Goal: Information Seeking & Learning: Find contact information

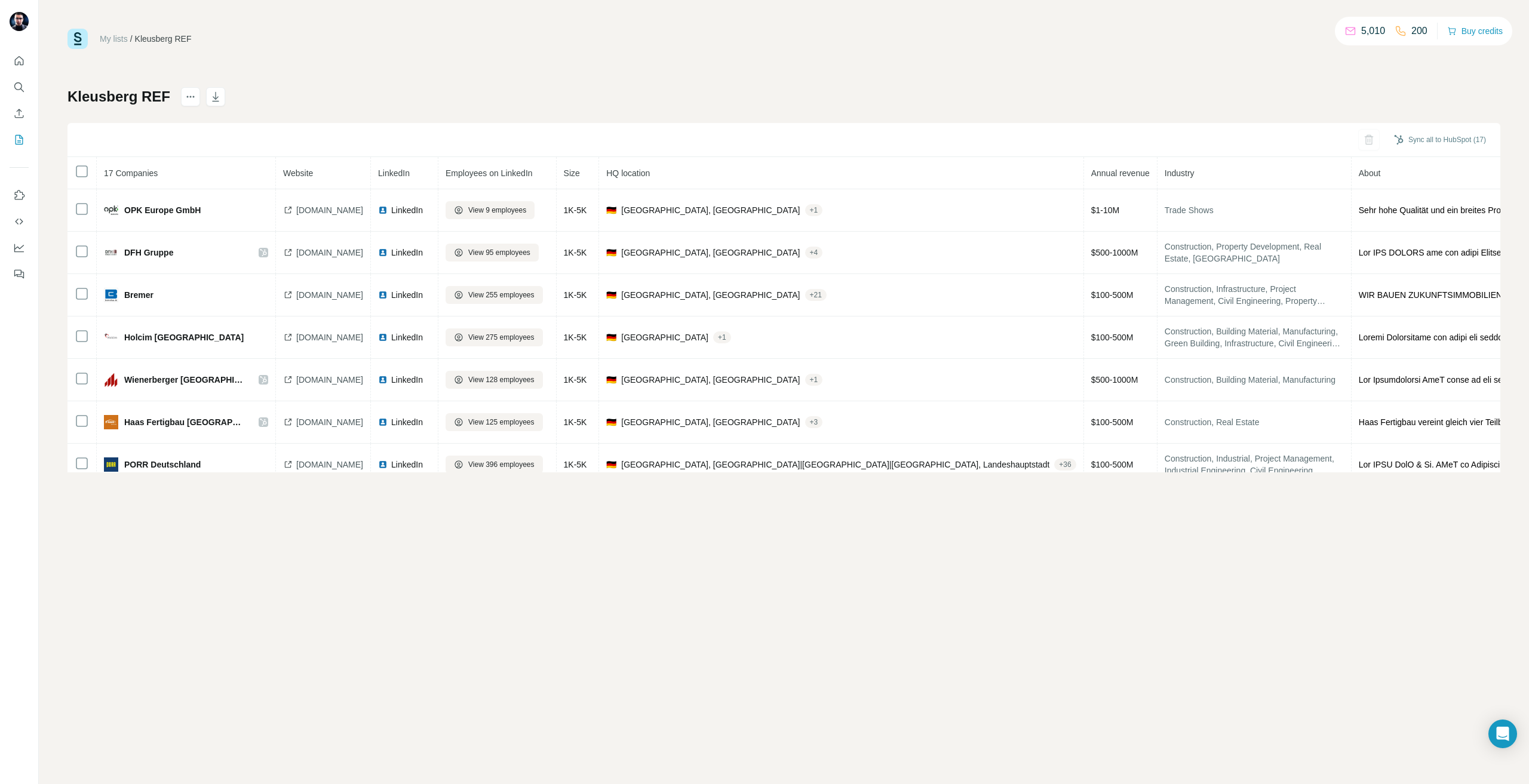
scroll to position [207, 0]
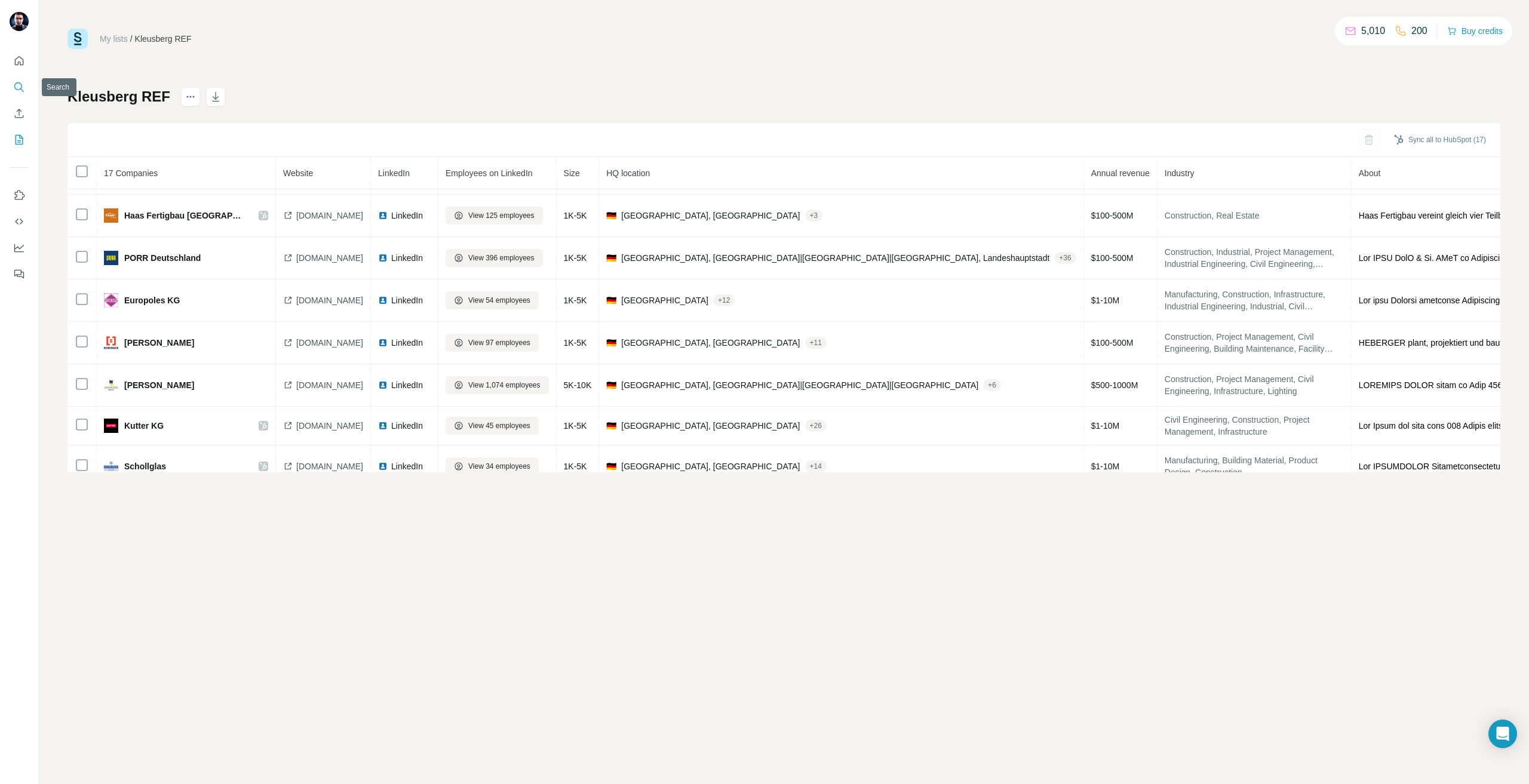
click at [26, 77] on button "Search" at bounding box center [19, 87] width 19 height 22
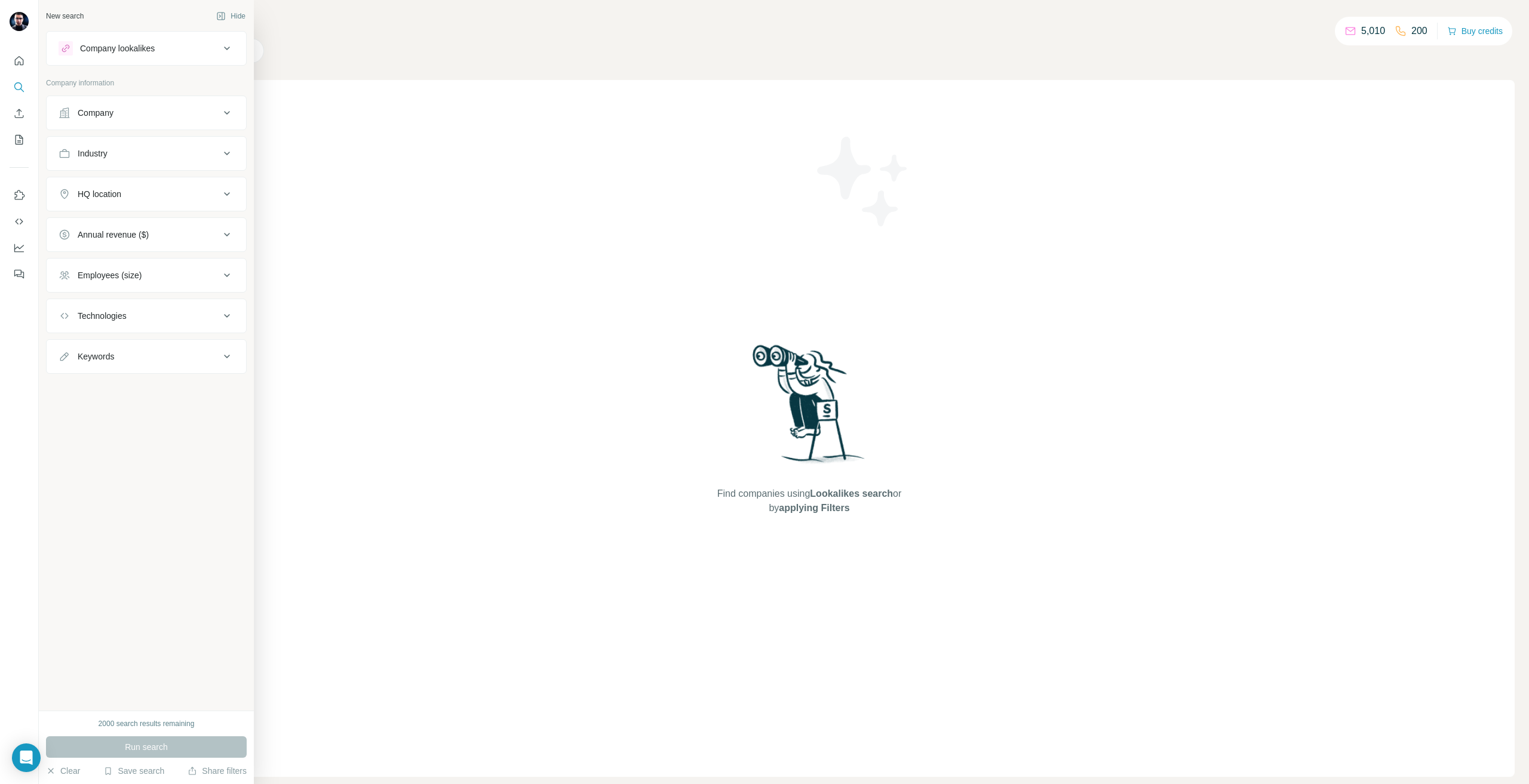
click at [90, 95] on div "Company" at bounding box center [146, 112] width 201 height 35
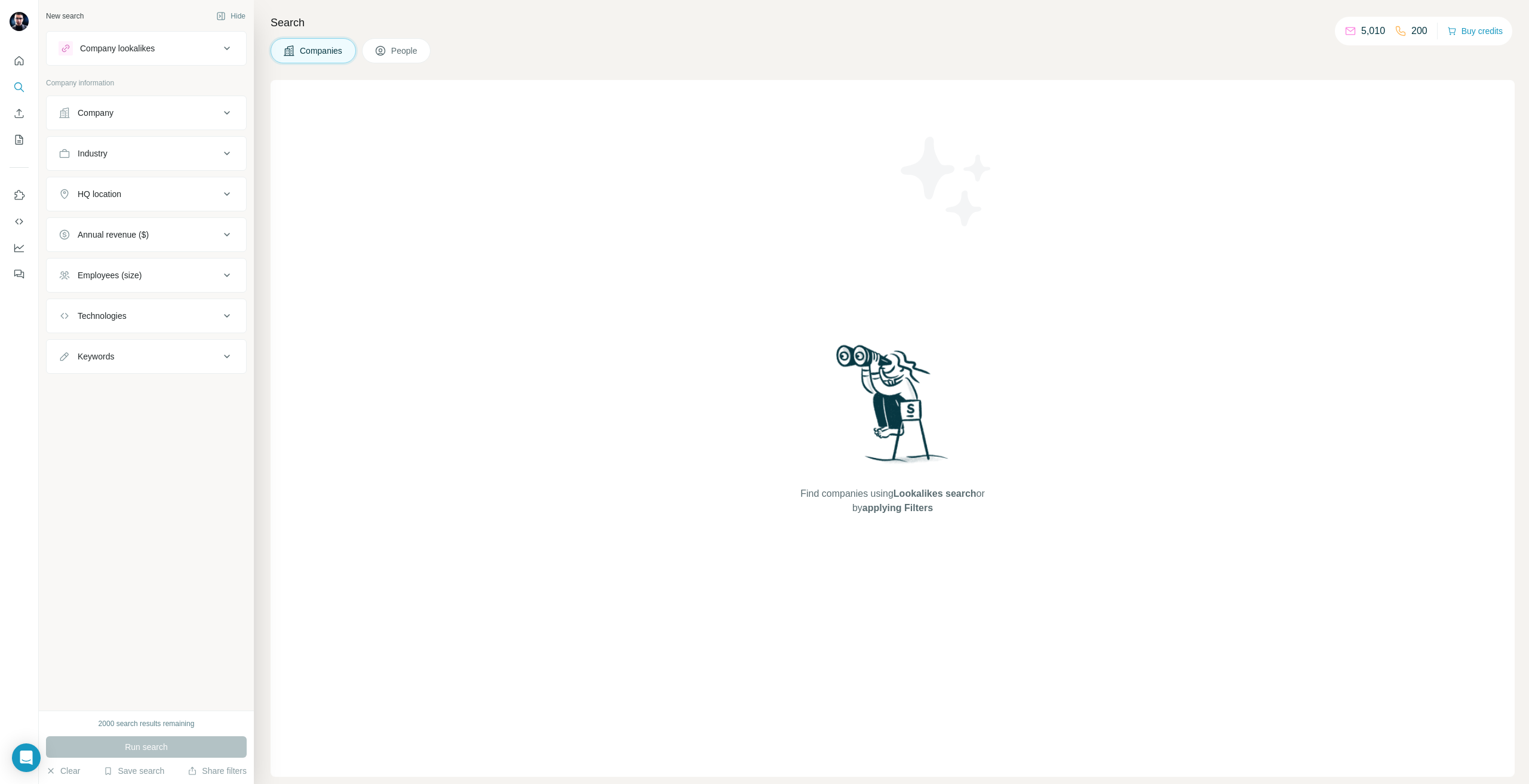
click at [94, 104] on button "Company" at bounding box center [146, 113] width 199 height 29
click at [118, 174] on input "text" at bounding box center [146, 165] width 176 height 22
click at [167, 172] on input "*******" at bounding box center [146, 165] width 176 height 22
paste input "**********"
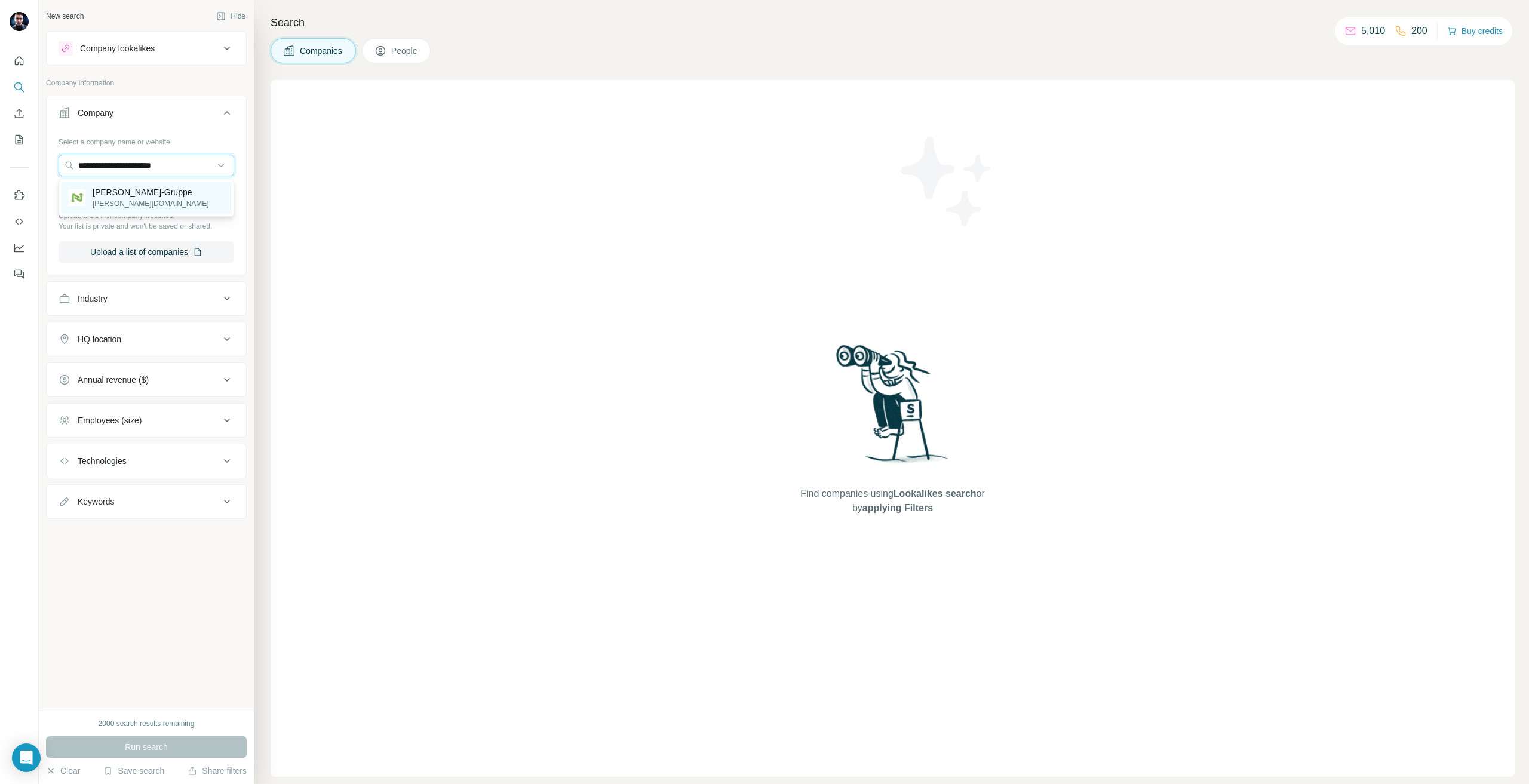
type input "**********"
click at [179, 188] on div "[PERSON_NAME]-Gruppe [PERSON_NAME][DOMAIN_NAME]" at bounding box center [146, 197] width 169 height 32
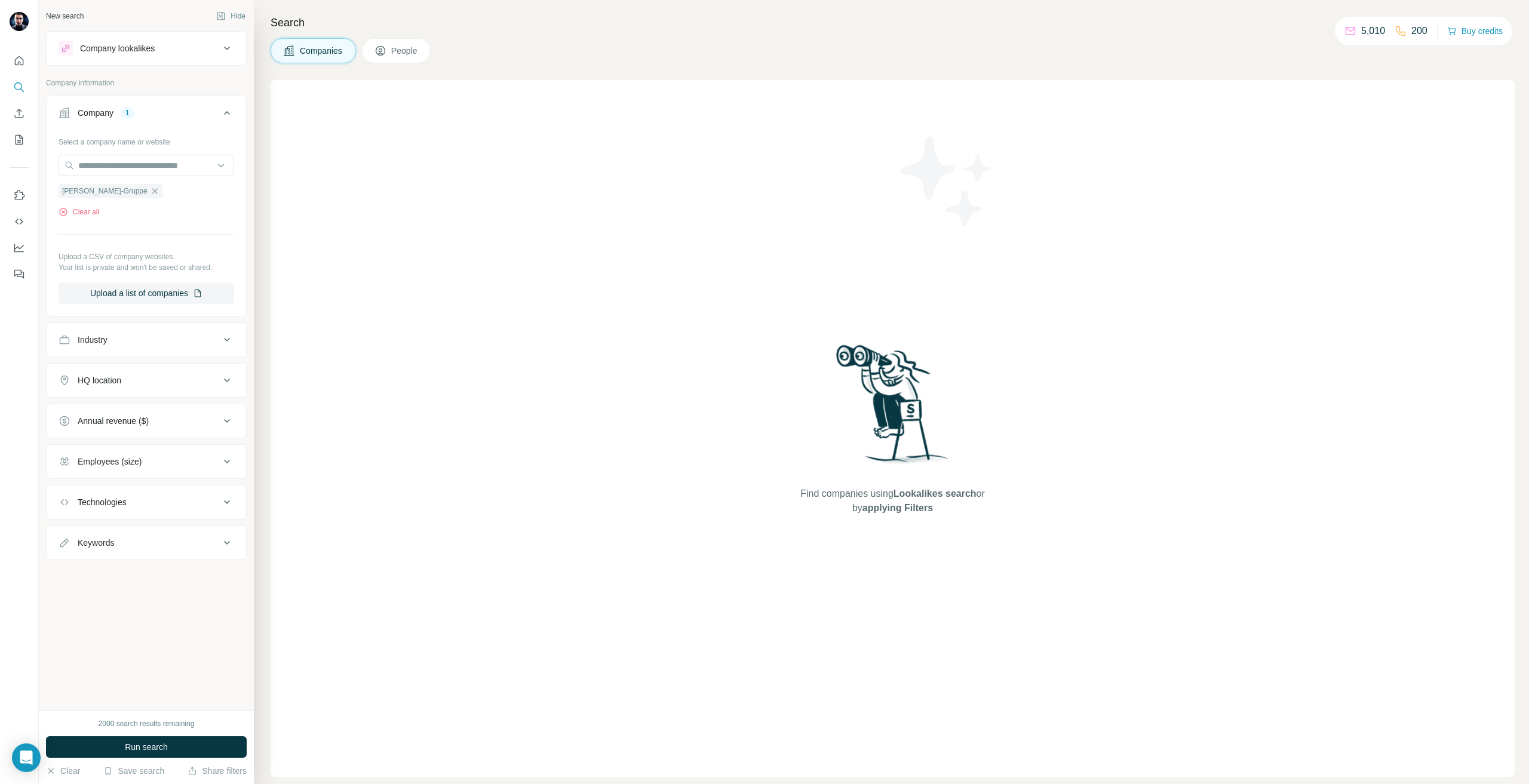
click at [156, 734] on div "2000 search results remaining Run search Clear Save search Share filters" at bounding box center [146, 747] width 215 height 73
click at [156, 736] on button "Run search" at bounding box center [146, 747] width 201 height 22
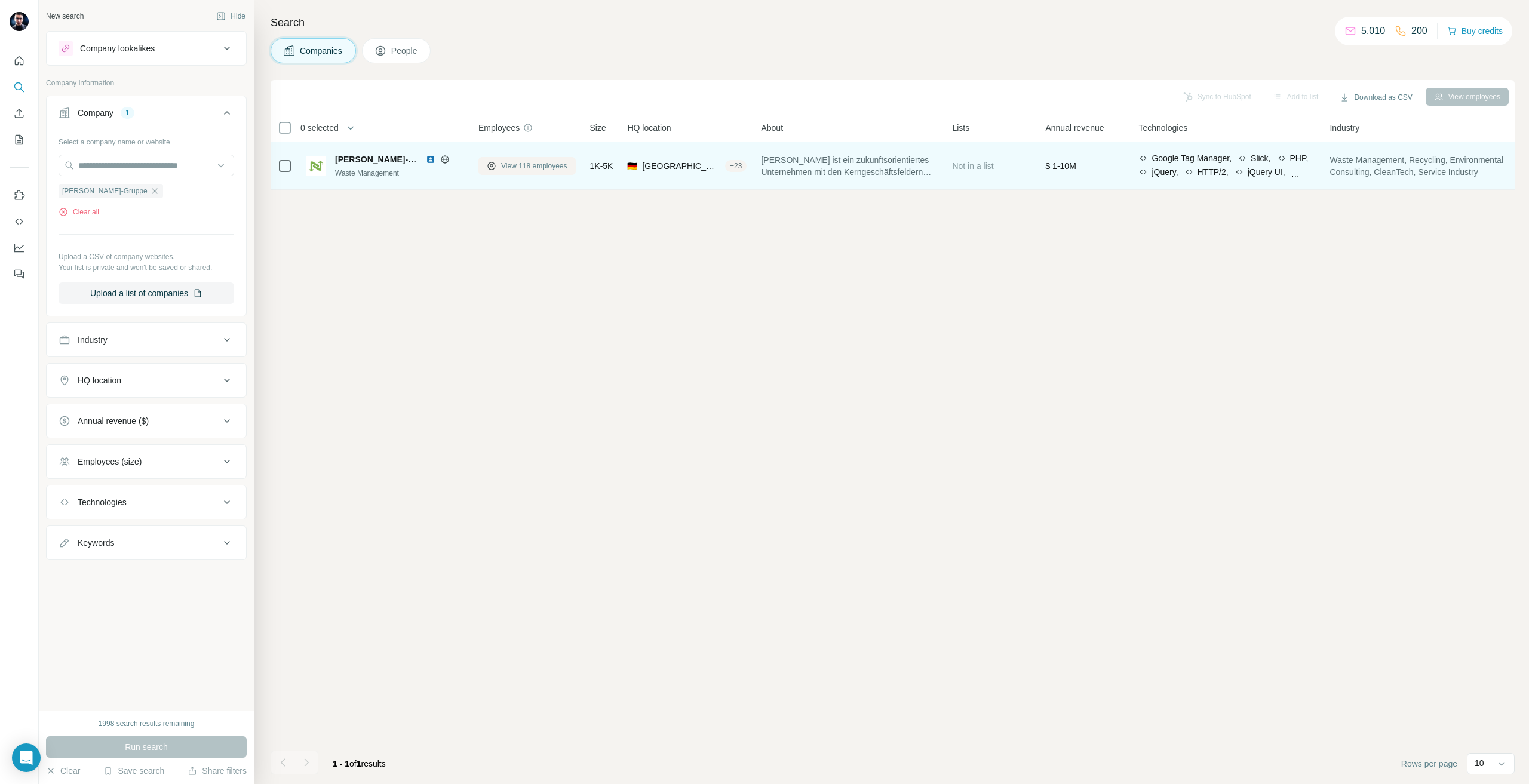
click at [524, 157] on button "View 118 employees" at bounding box center [527, 165] width 97 height 18
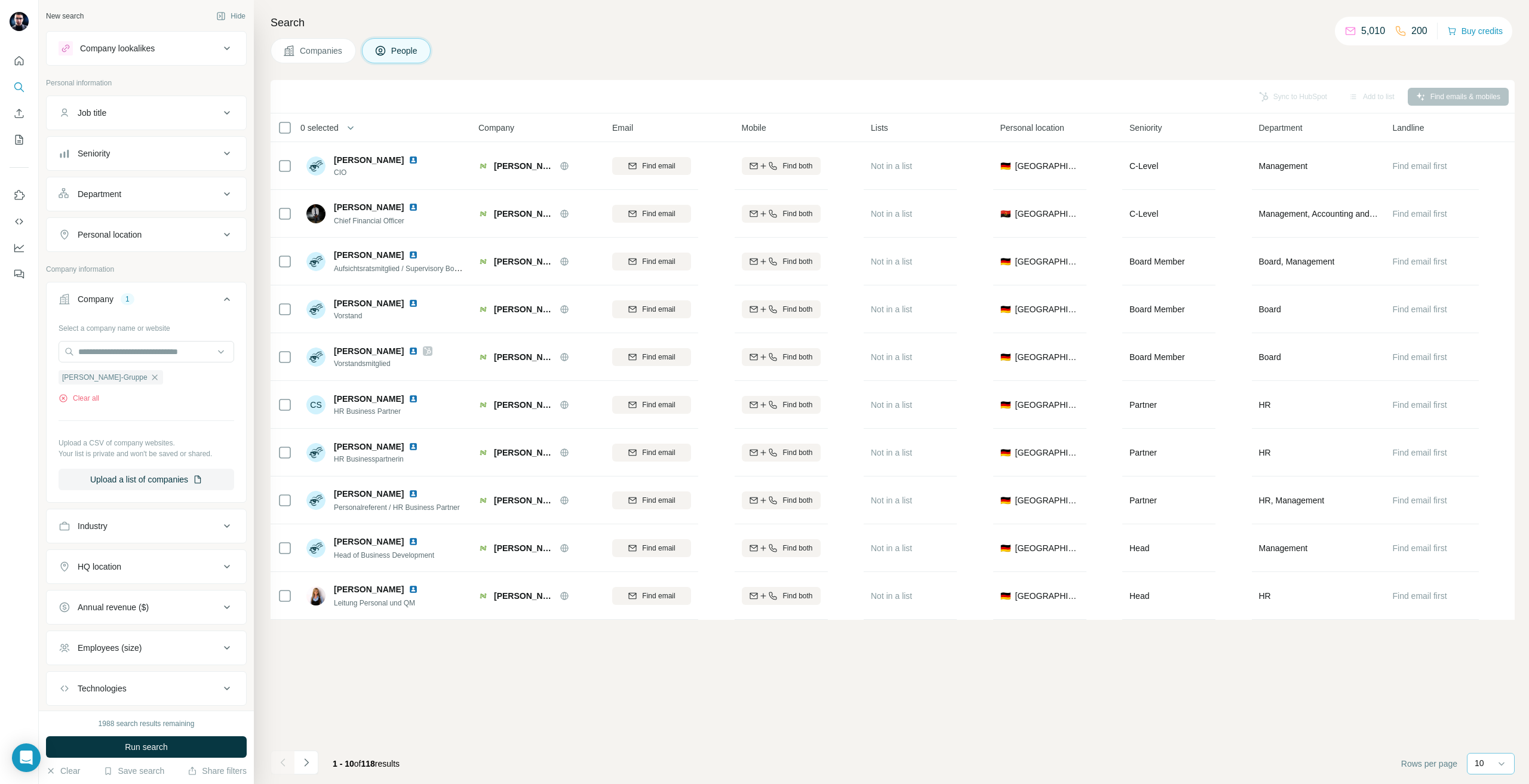
click at [1471, 763] on div "10" at bounding box center [1490, 764] width 48 height 22
click at [1478, 677] on p "60" at bounding box center [1482, 672] width 10 height 12
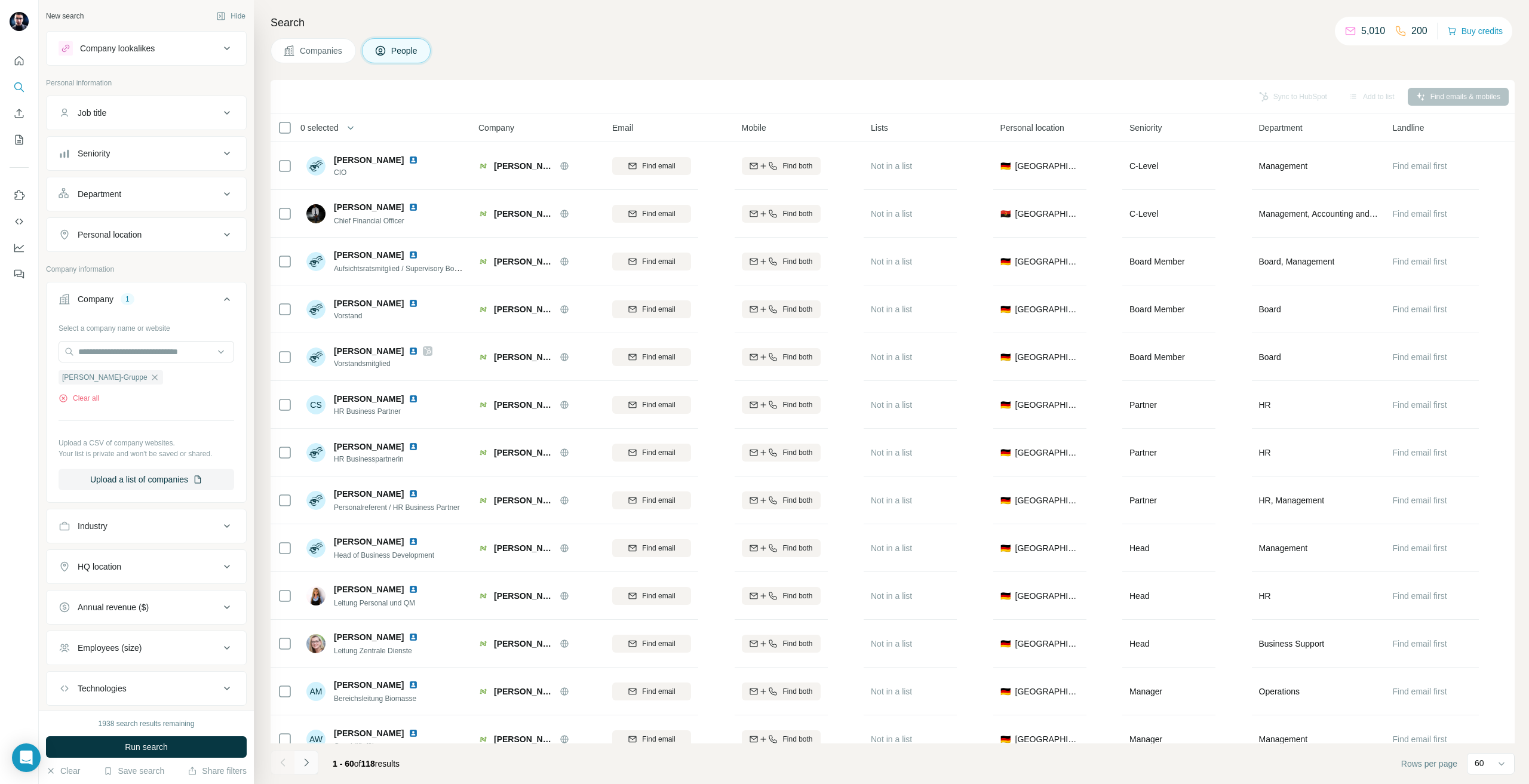
click at [315, 759] on button "Navigate to next page" at bounding box center [306, 762] width 24 height 24
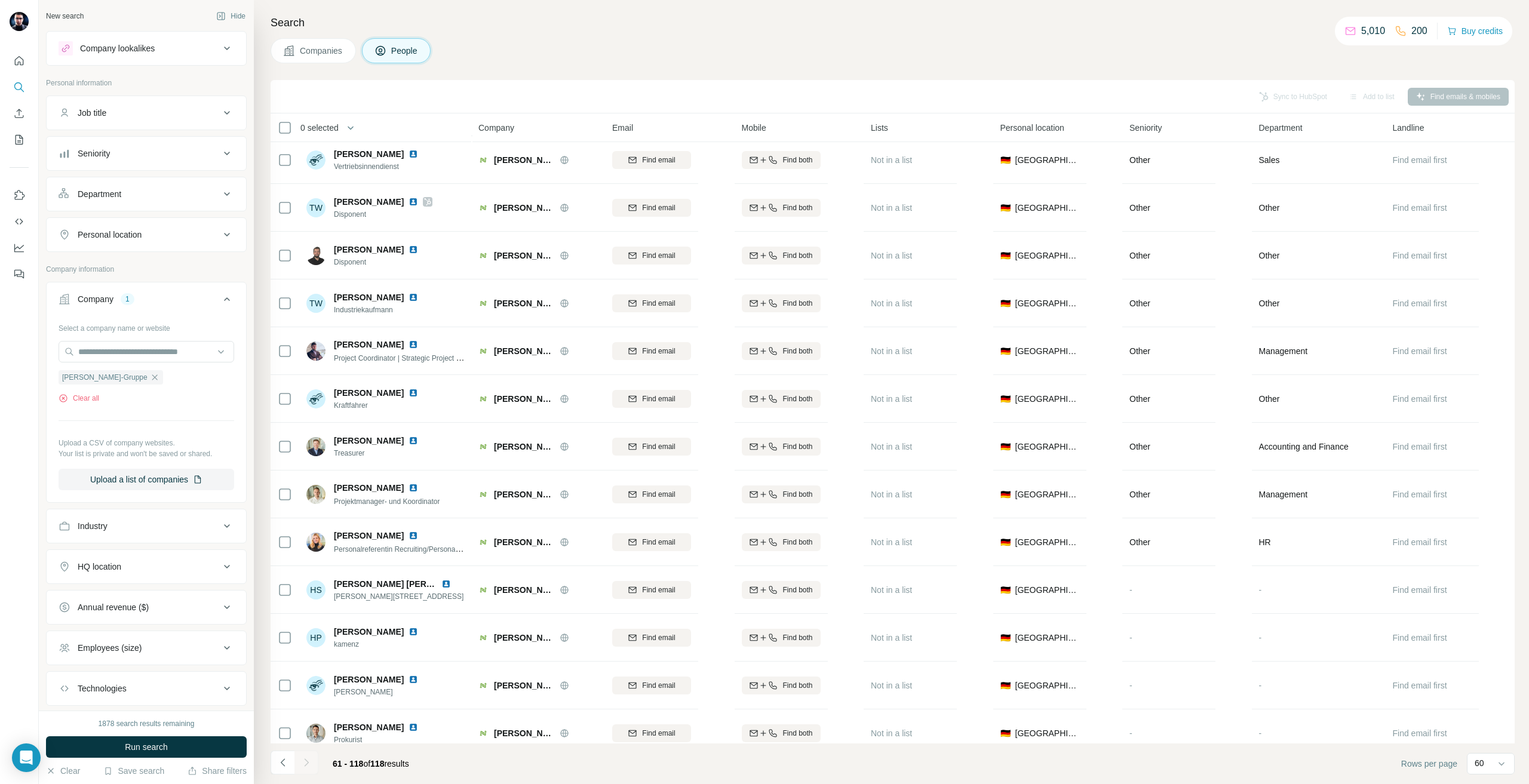
scroll to position [2176, 0]
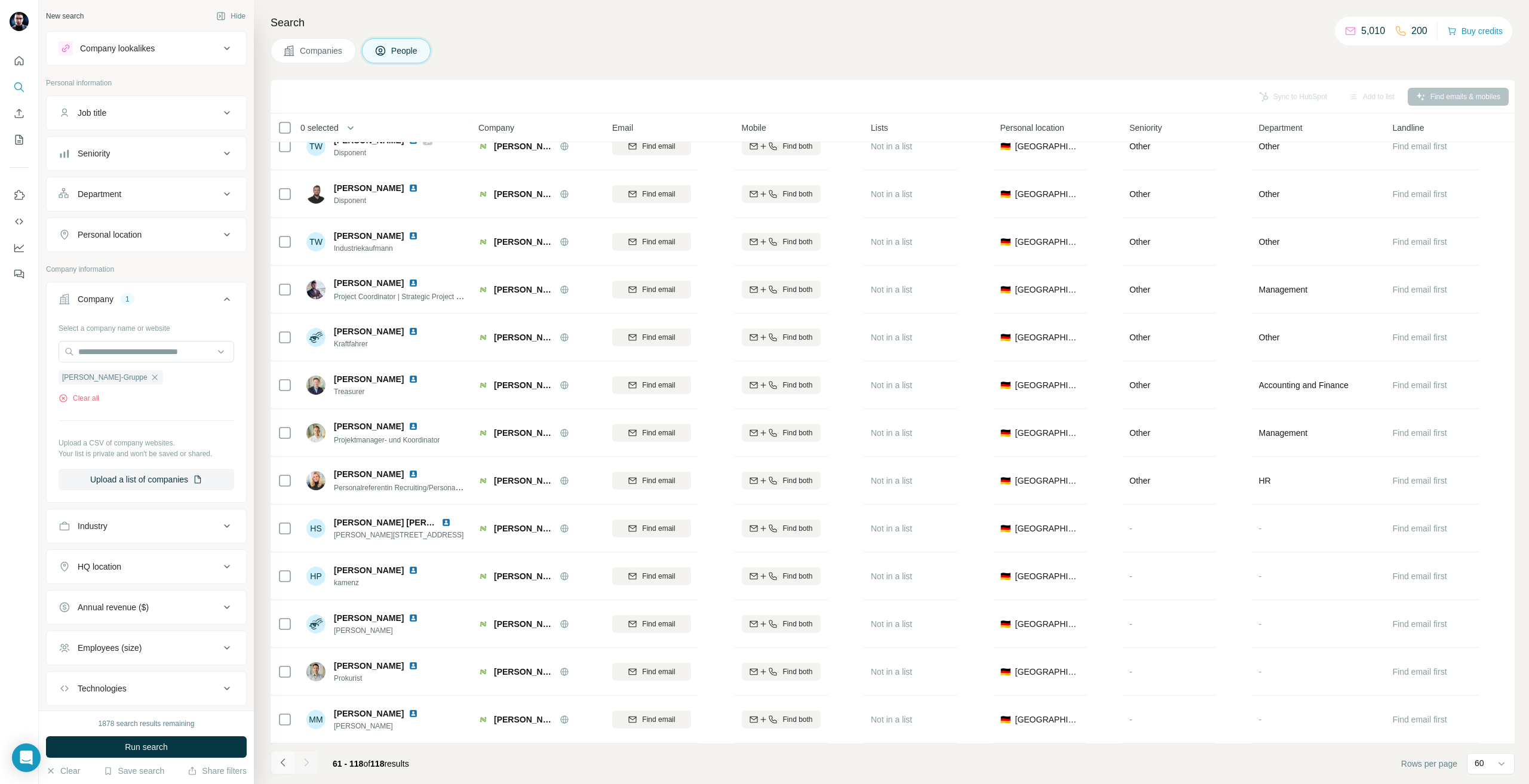
click at [278, 762] on icon "Navigate to previous page" at bounding box center [283, 762] width 12 height 12
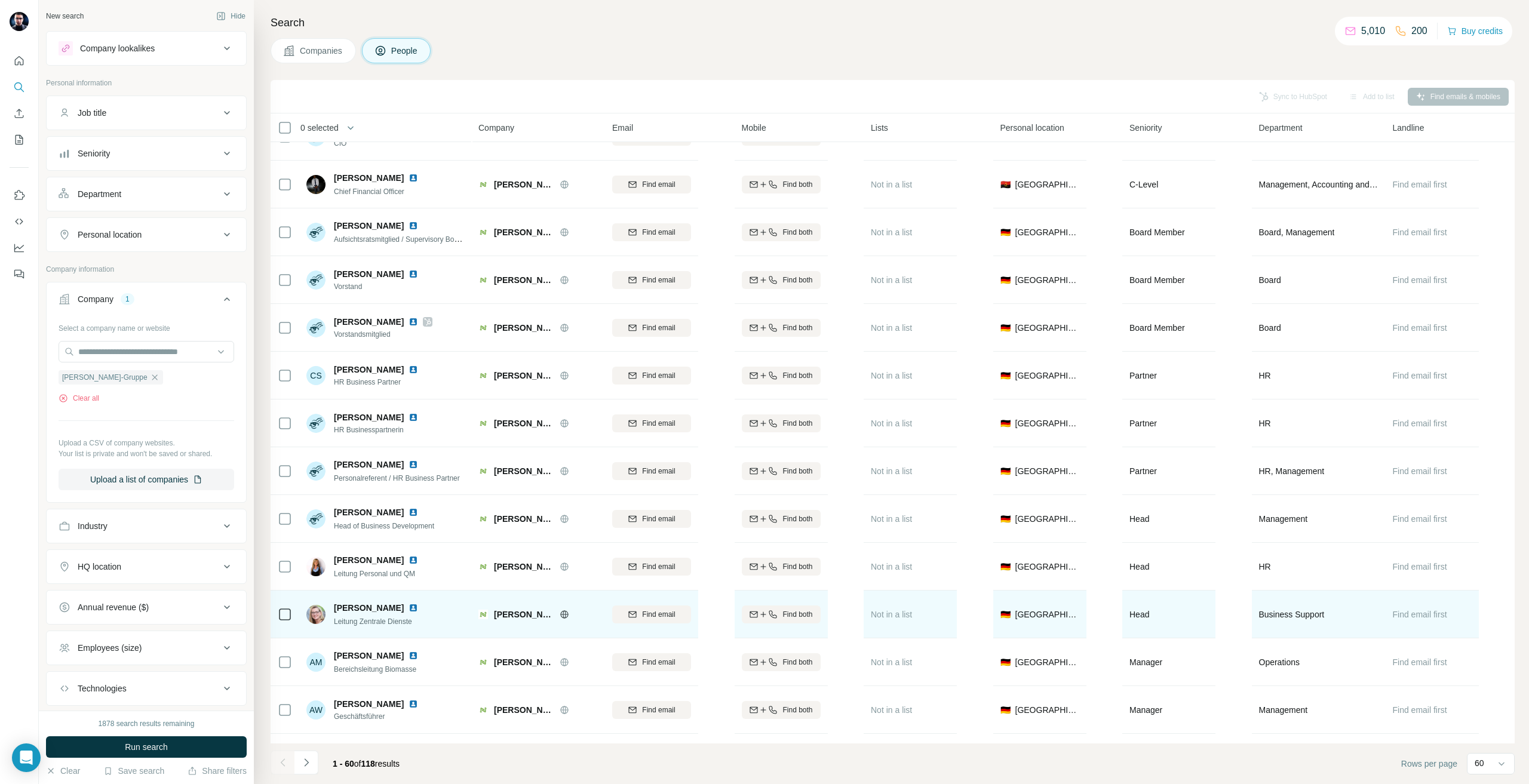
scroll to position [0, 0]
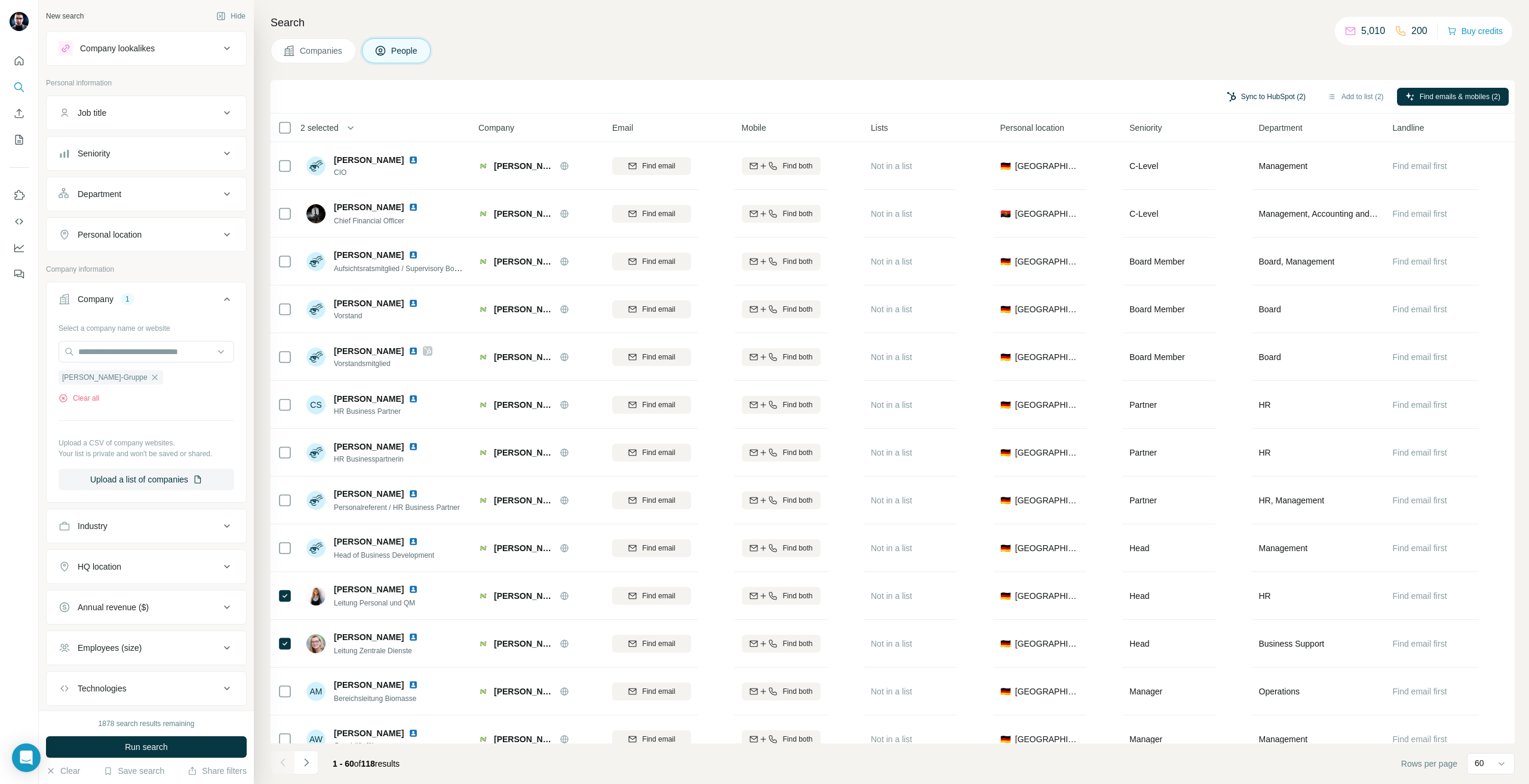
click at [1251, 100] on button "Sync to HubSpot (2)" at bounding box center [1266, 96] width 95 height 18
click at [1243, 192] on button "Sync to HubSpot" at bounding box center [1234, 199] width 133 height 24
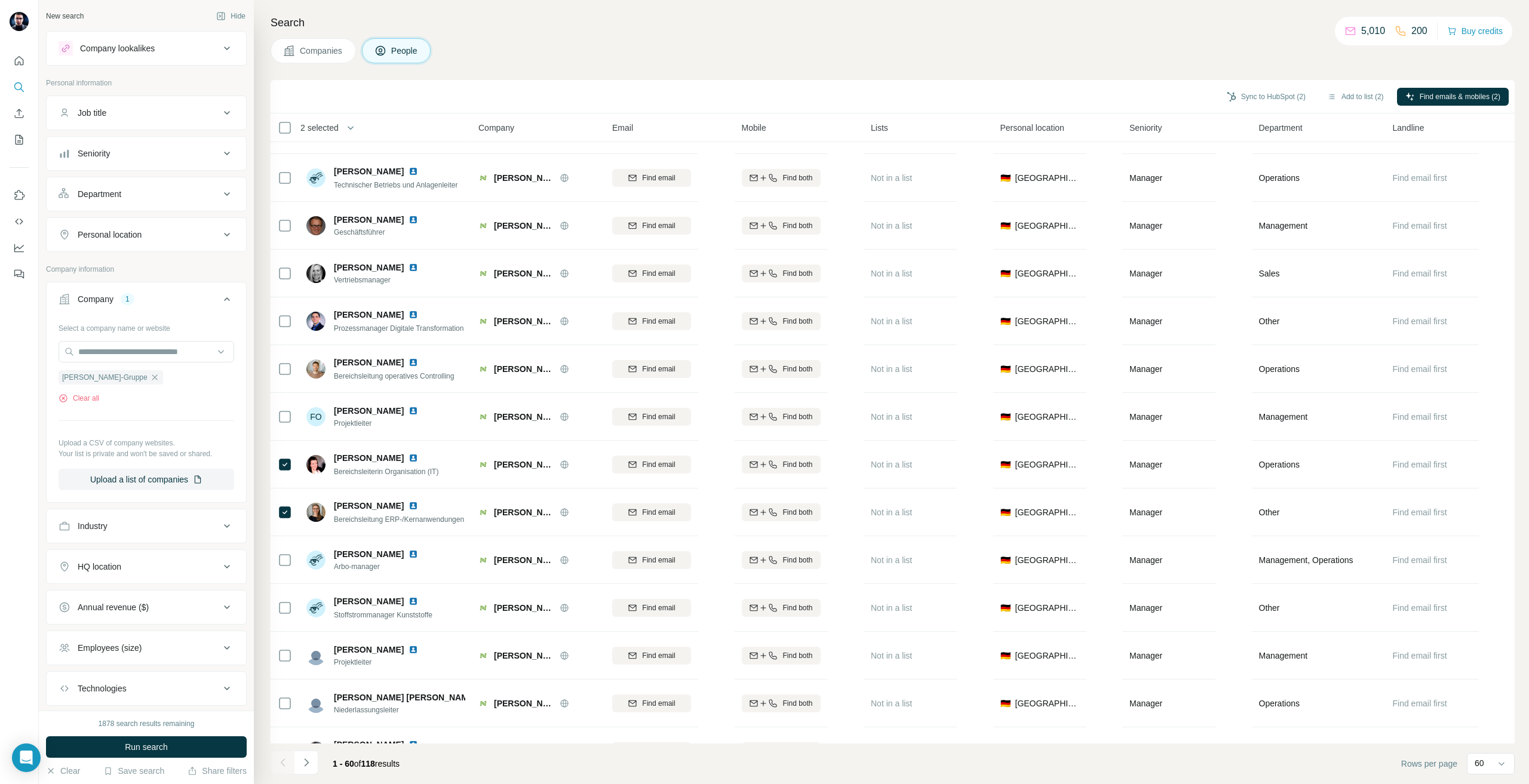
scroll to position [1075, 0]
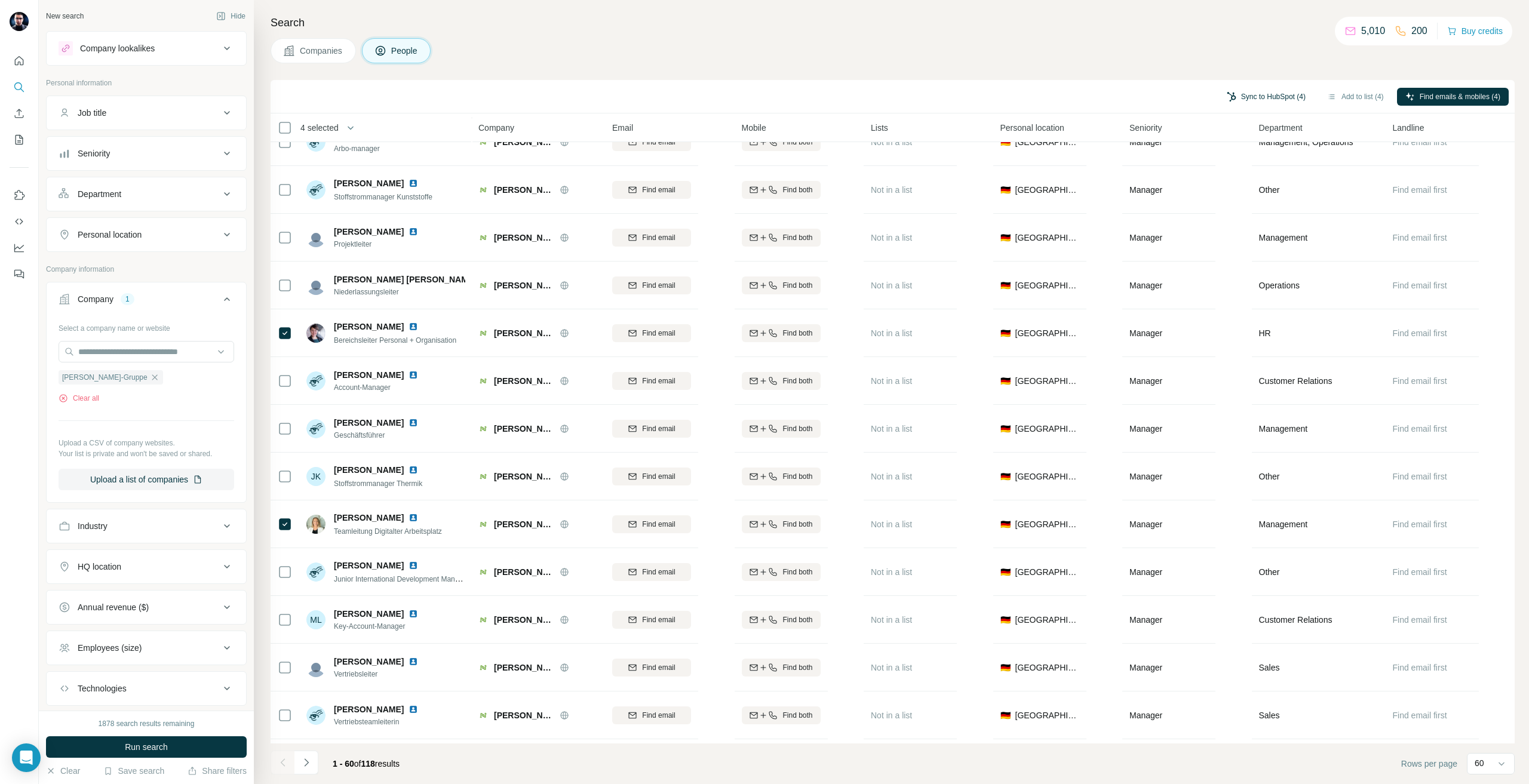
click at [1273, 101] on button "Sync to HubSpot (4)" at bounding box center [1266, 96] width 95 height 18
click at [1214, 192] on button "Sync to HubSpot" at bounding box center [1233, 199] width 133 height 24
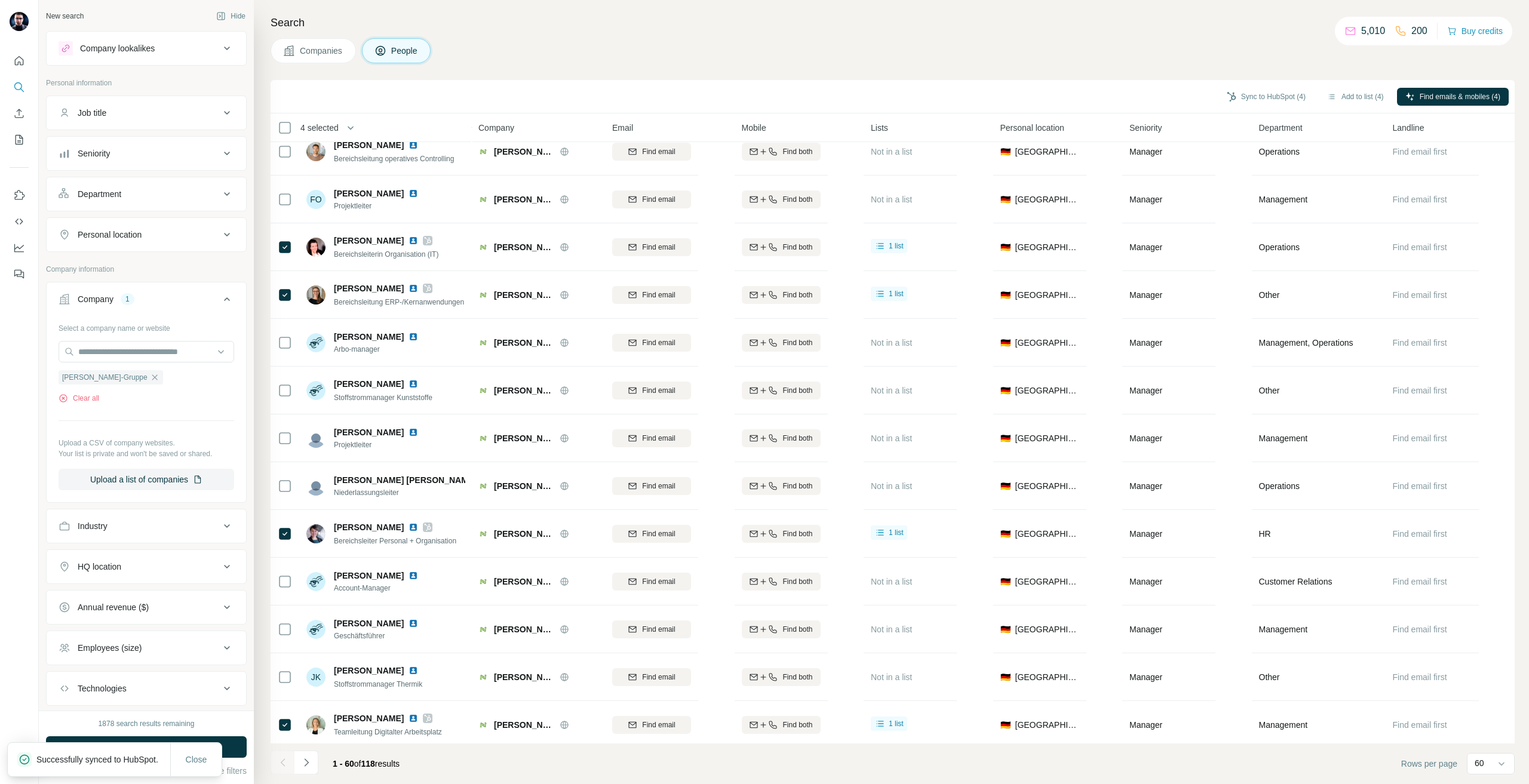
scroll to position [836, 0]
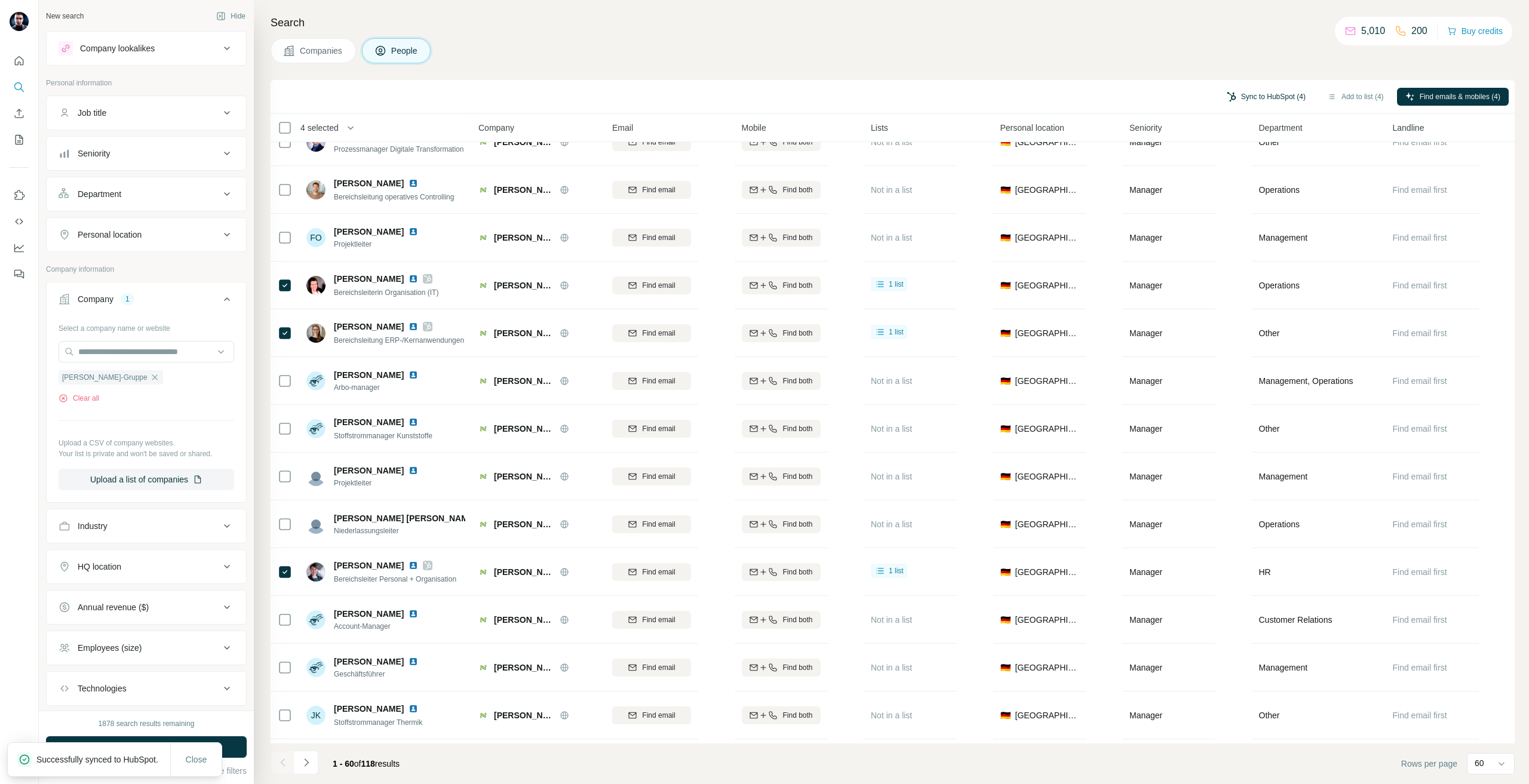
click at [1271, 99] on button "Sync to HubSpot (4)" at bounding box center [1266, 96] width 95 height 18
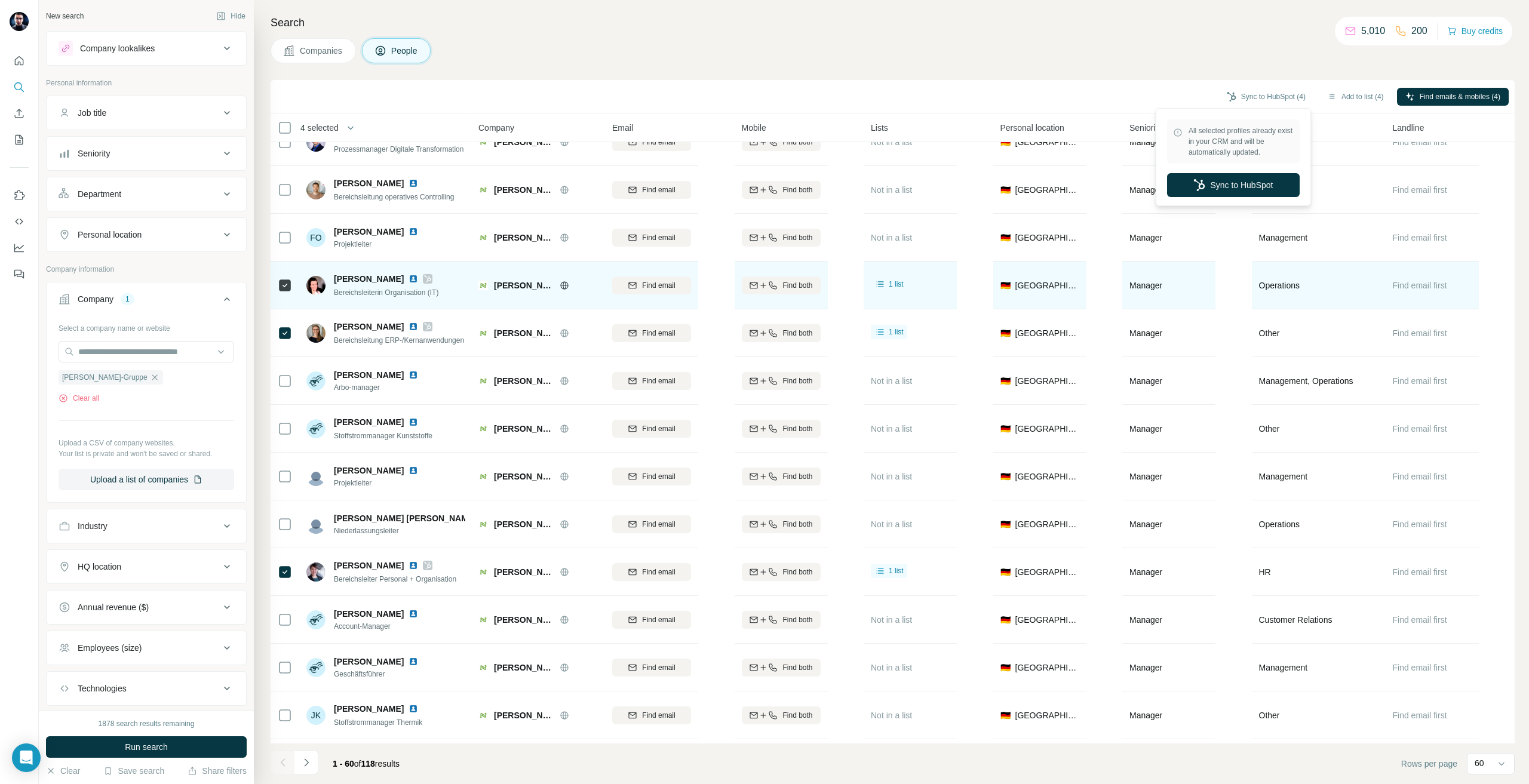
click at [424, 282] on icon at bounding box center [428, 279] width 7 height 10
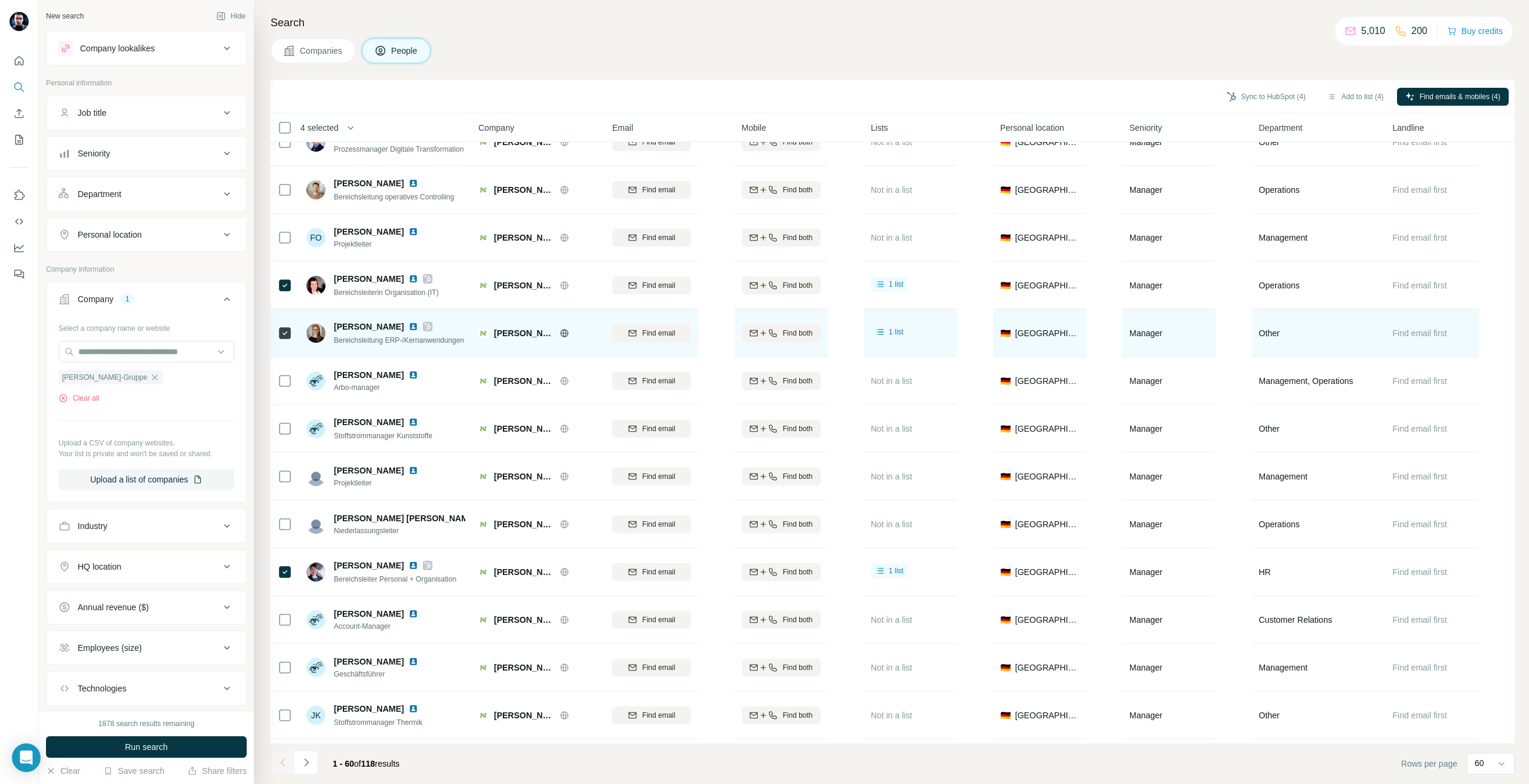
click at [431, 324] on icon at bounding box center [428, 326] width 7 height 7
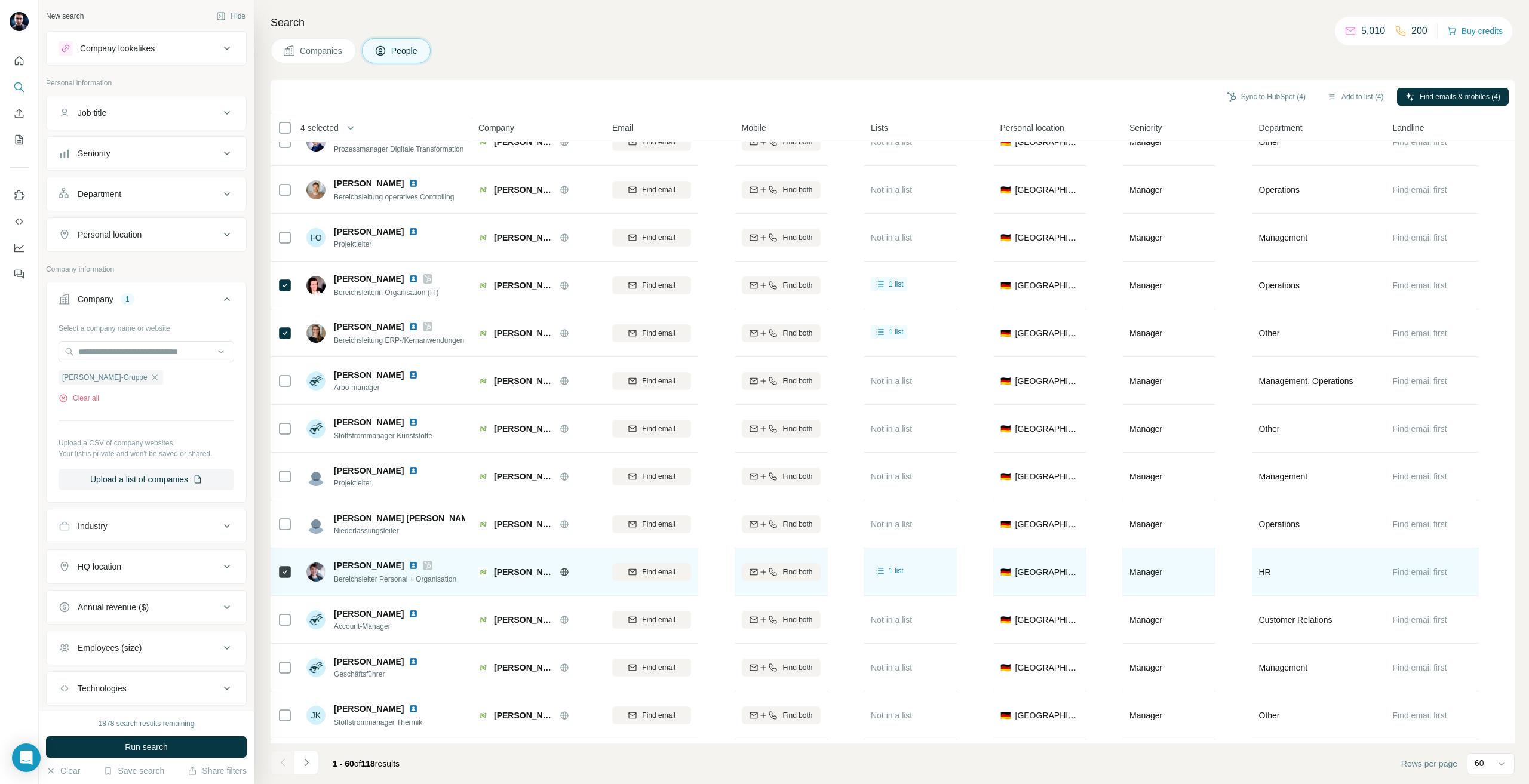
click at [424, 569] on icon at bounding box center [428, 566] width 7 height 10
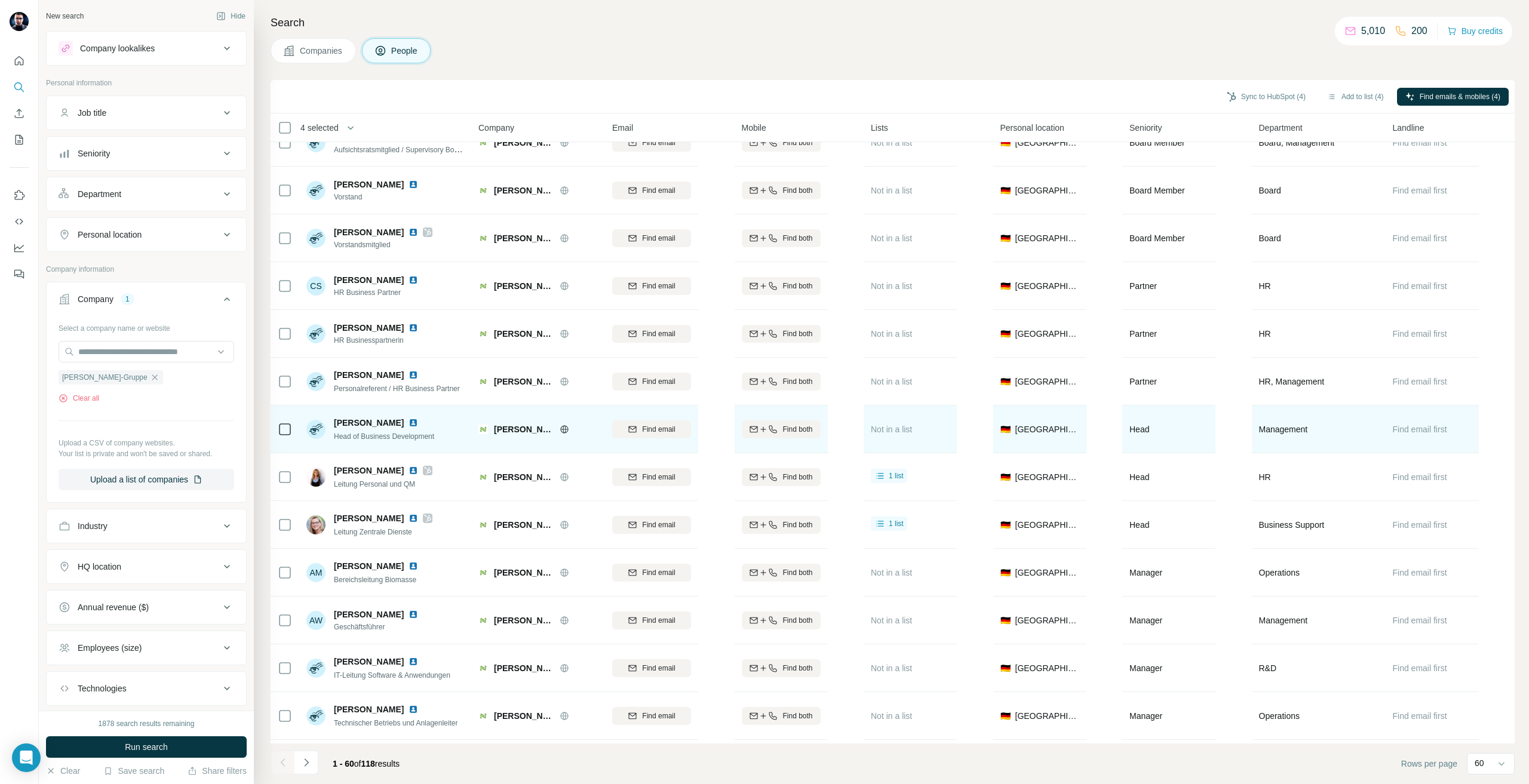
scroll to position [120, 0]
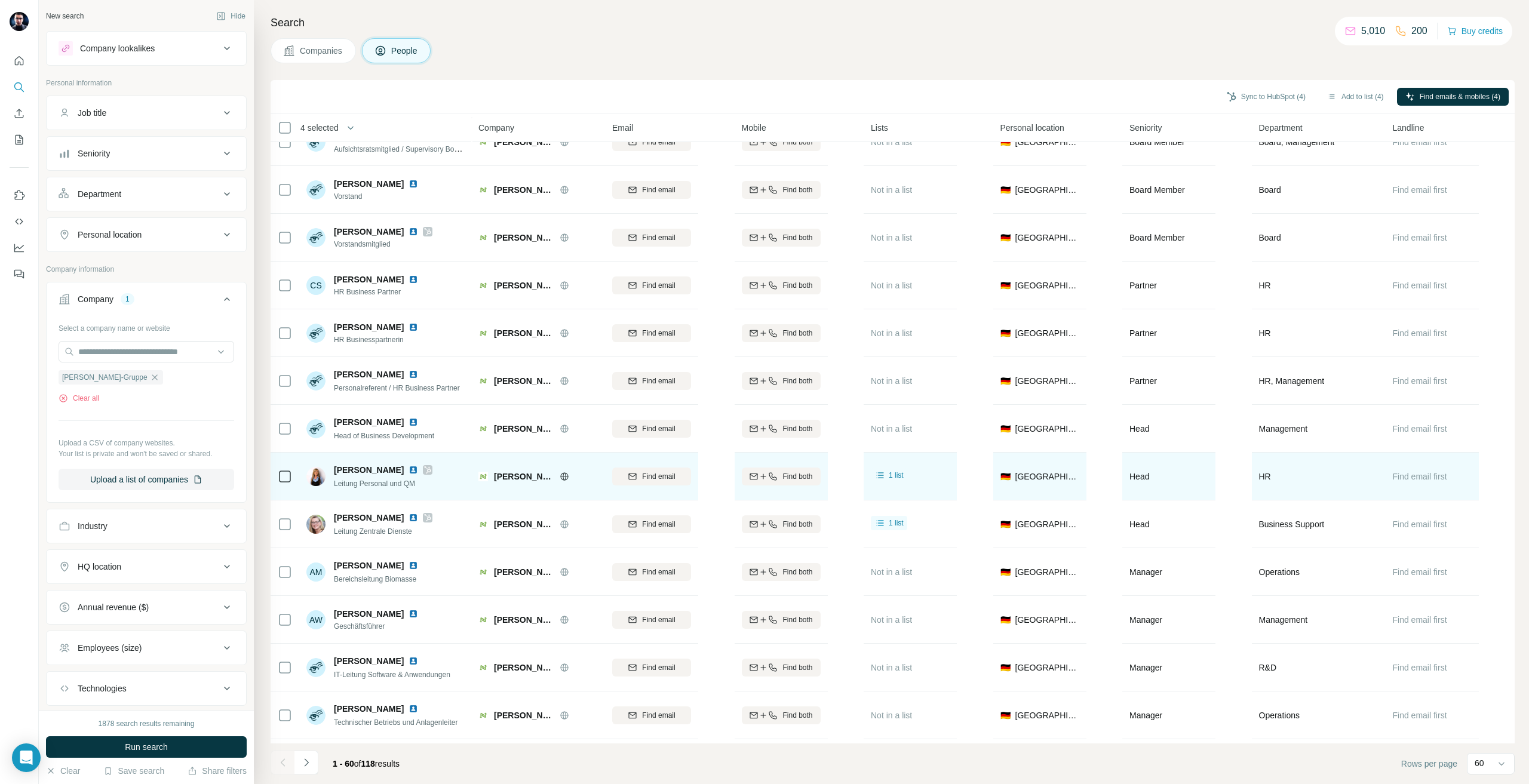
click at [424, 474] on icon at bounding box center [428, 470] width 7 height 10
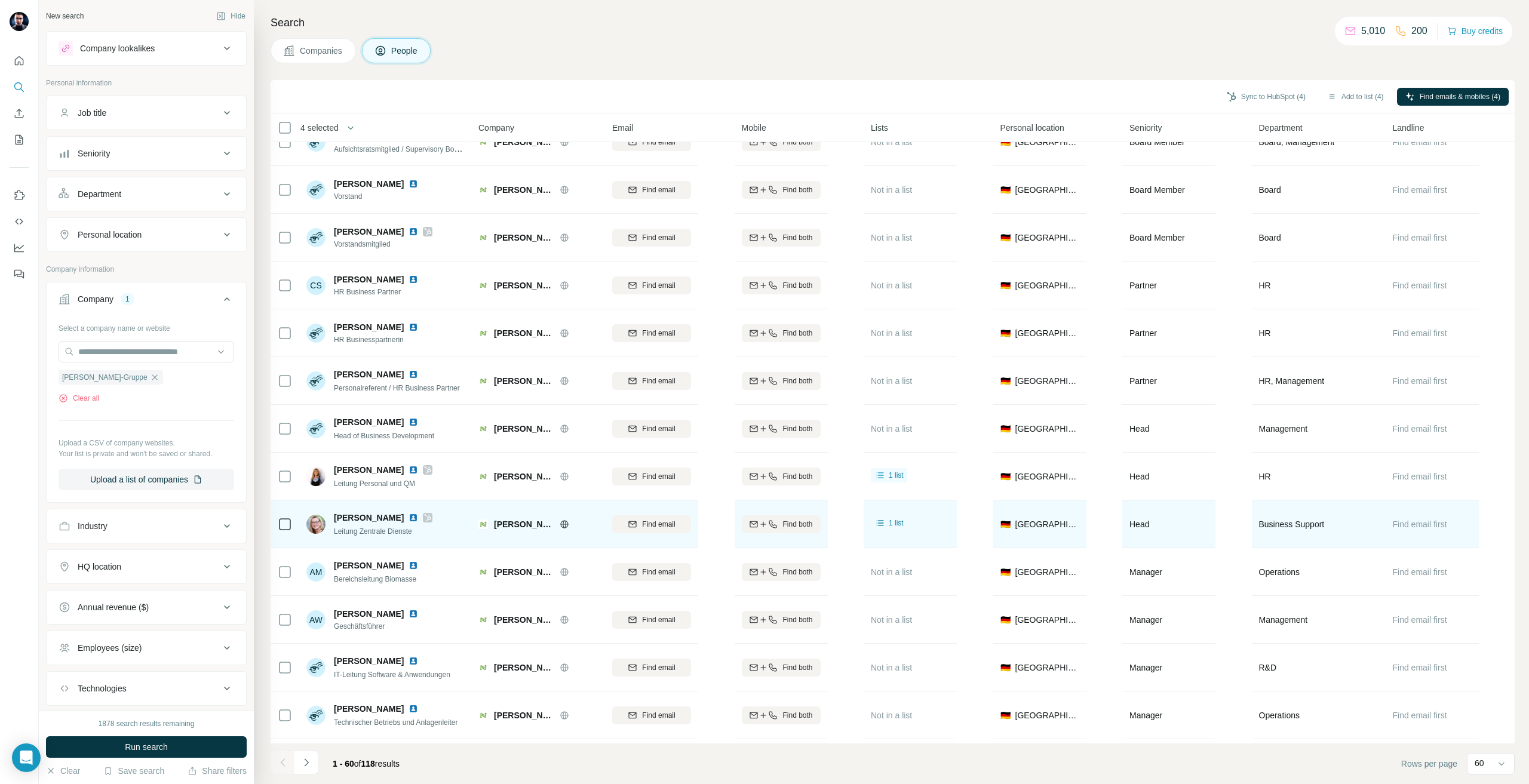
click at [432, 520] on div at bounding box center [428, 518] width 10 height 10
click at [428, 520] on icon at bounding box center [428, 518] width 7 height 10
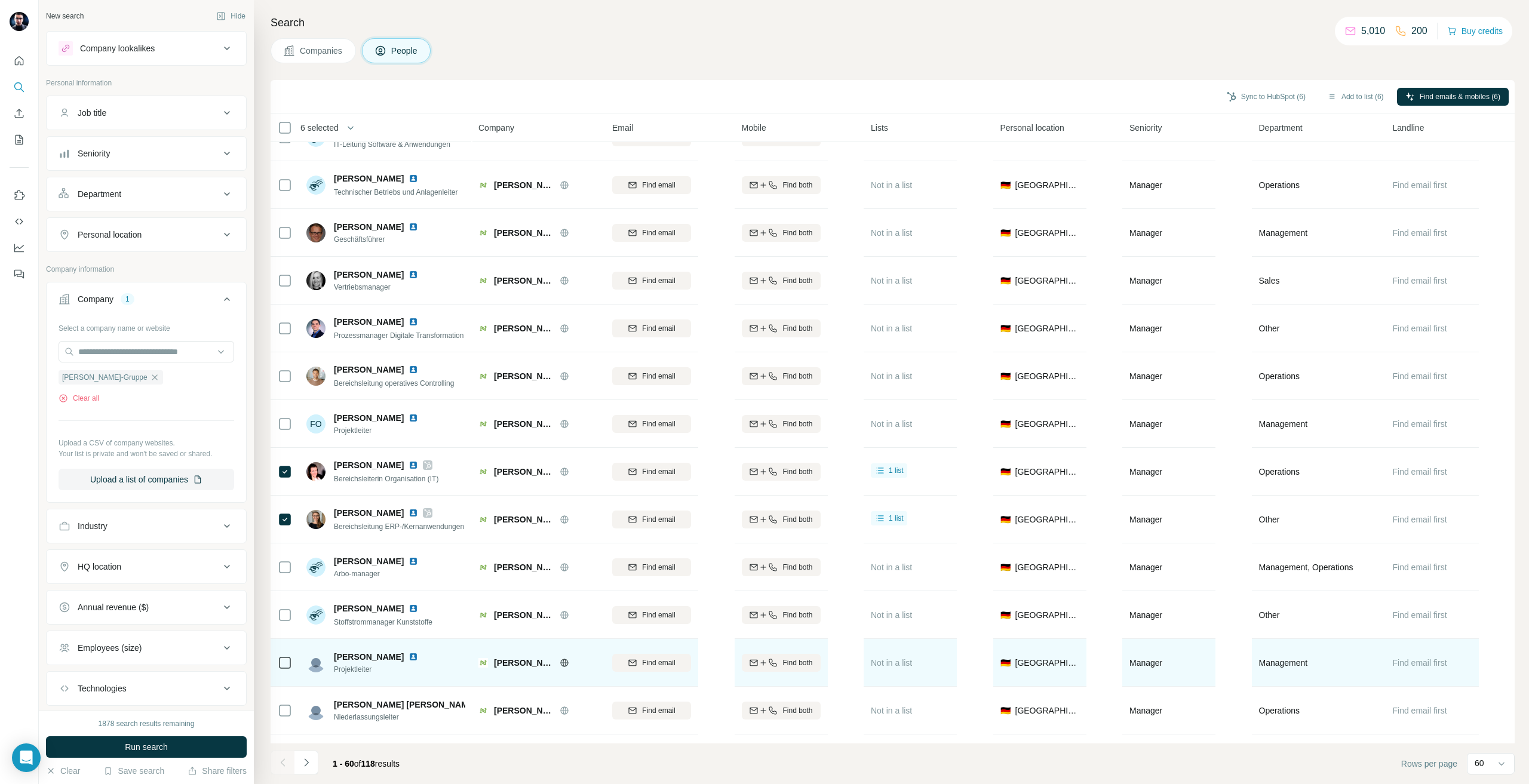
scroll to position [776, 0]
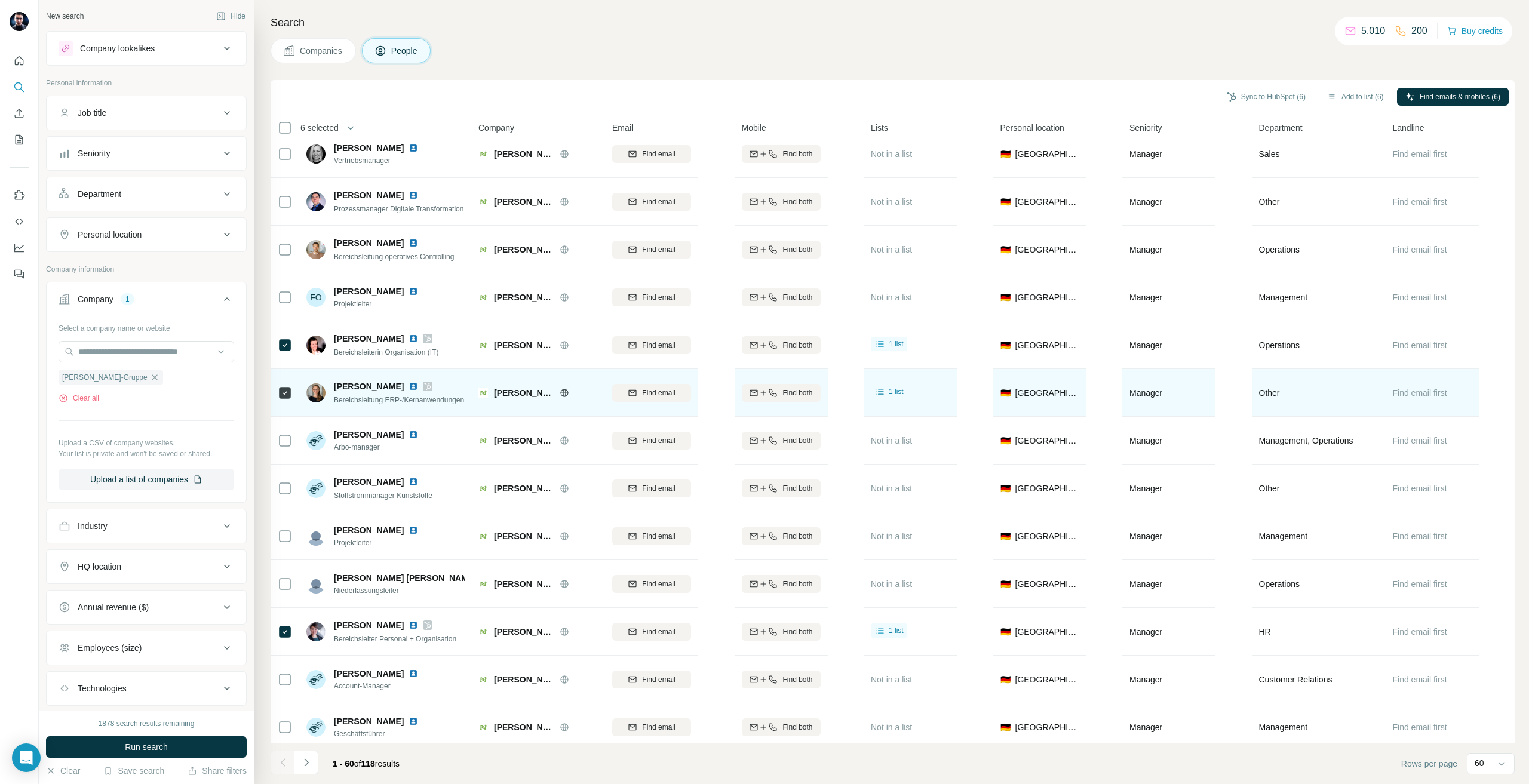
click at [652, 390] on span "Find email" at bounding box center [659, 393] width 33 height 10
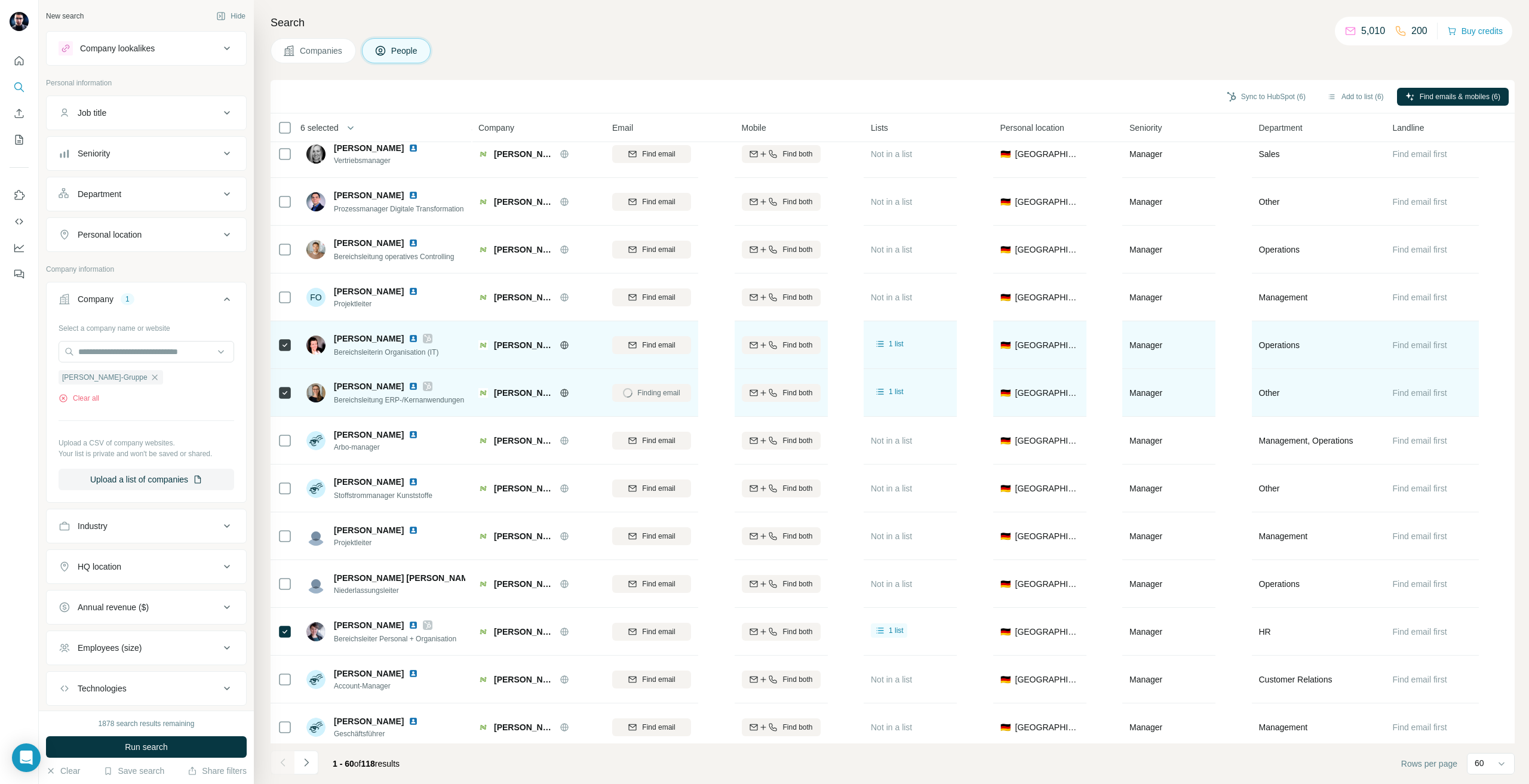
click at [645, 345] on span "Find email" at bounding box center [659, 345] width 33 height 10
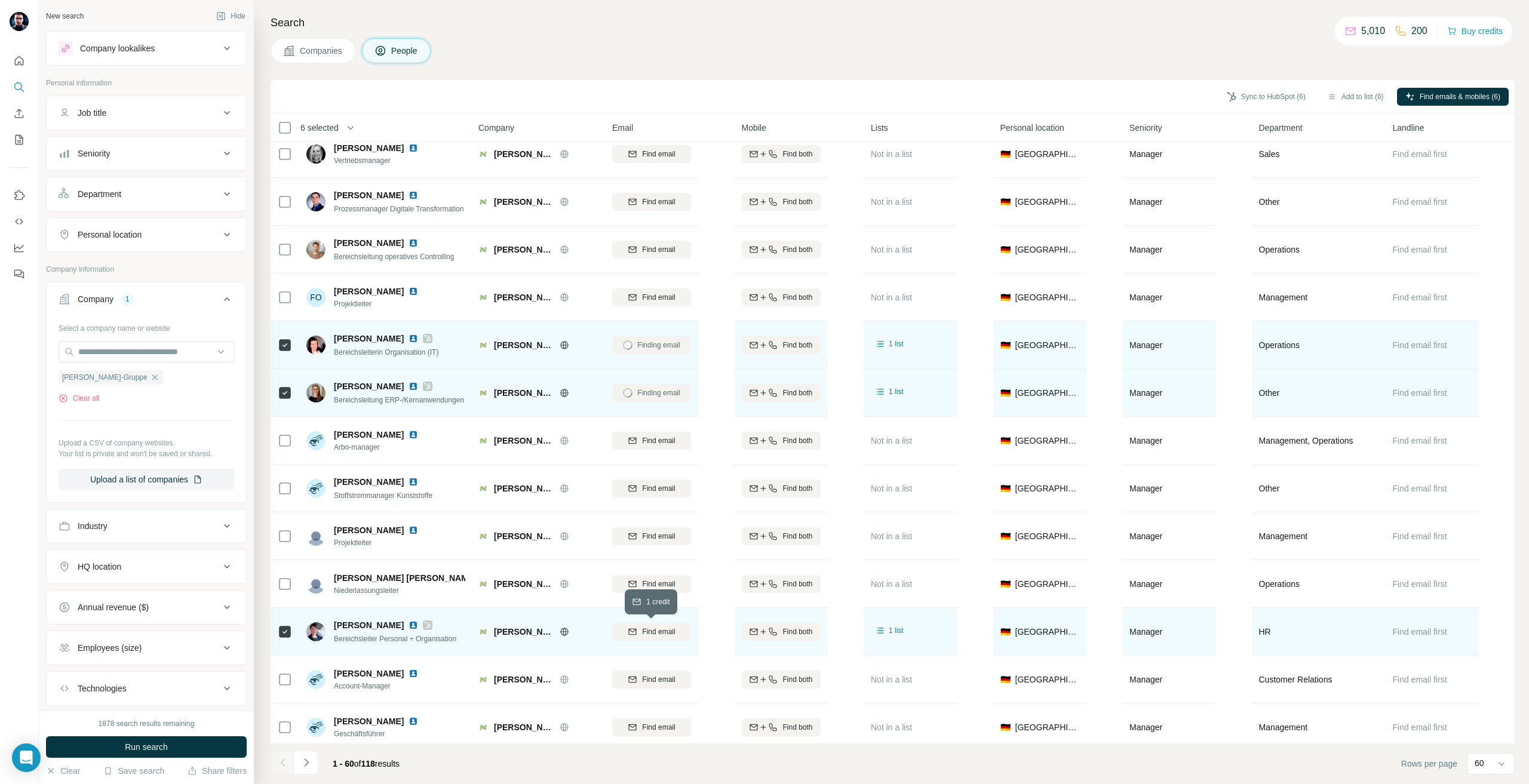
click at [647, 627] on span "Find email" at bounding box center [659, 632] width 33 height 10
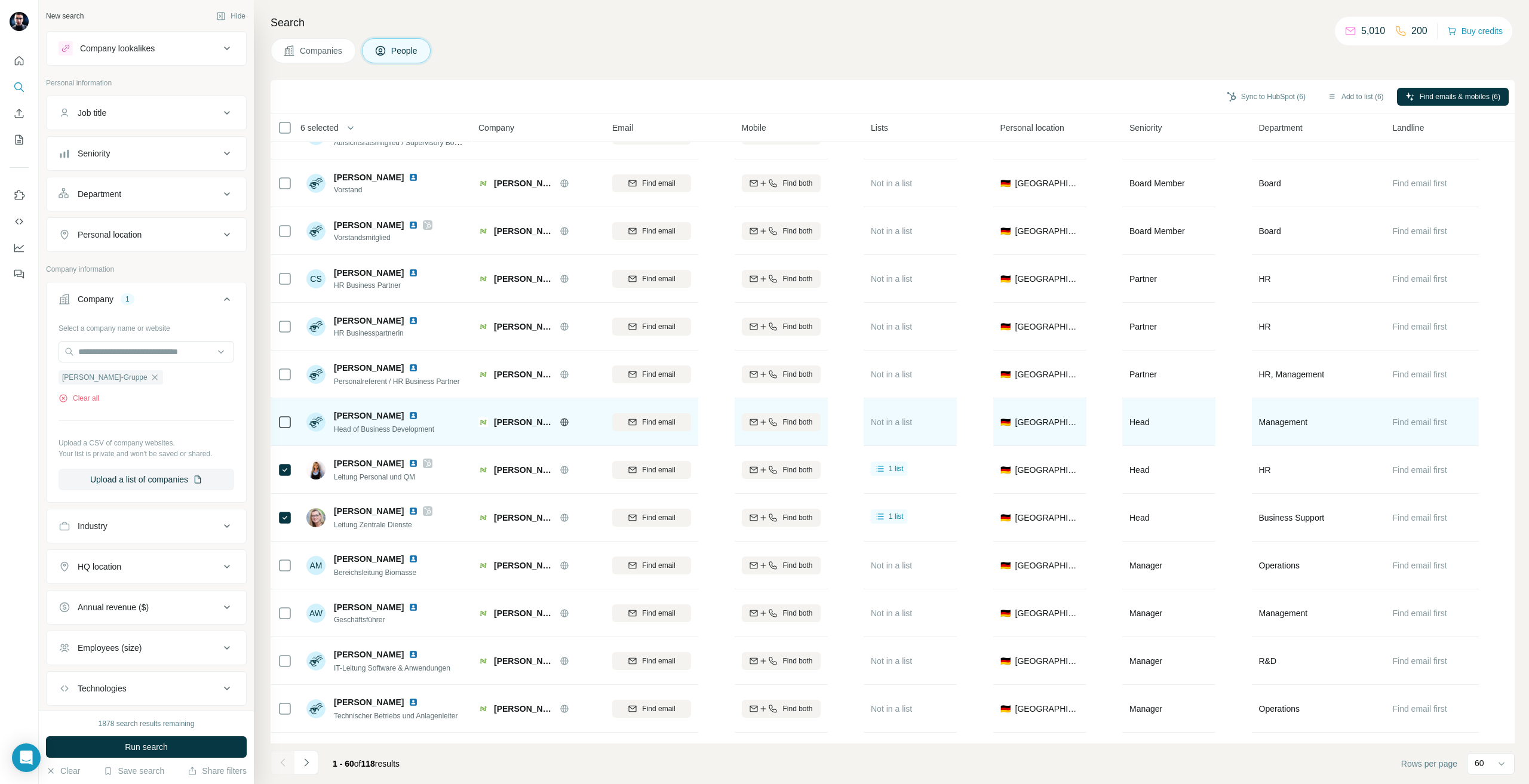
scroll to position [120, 0]
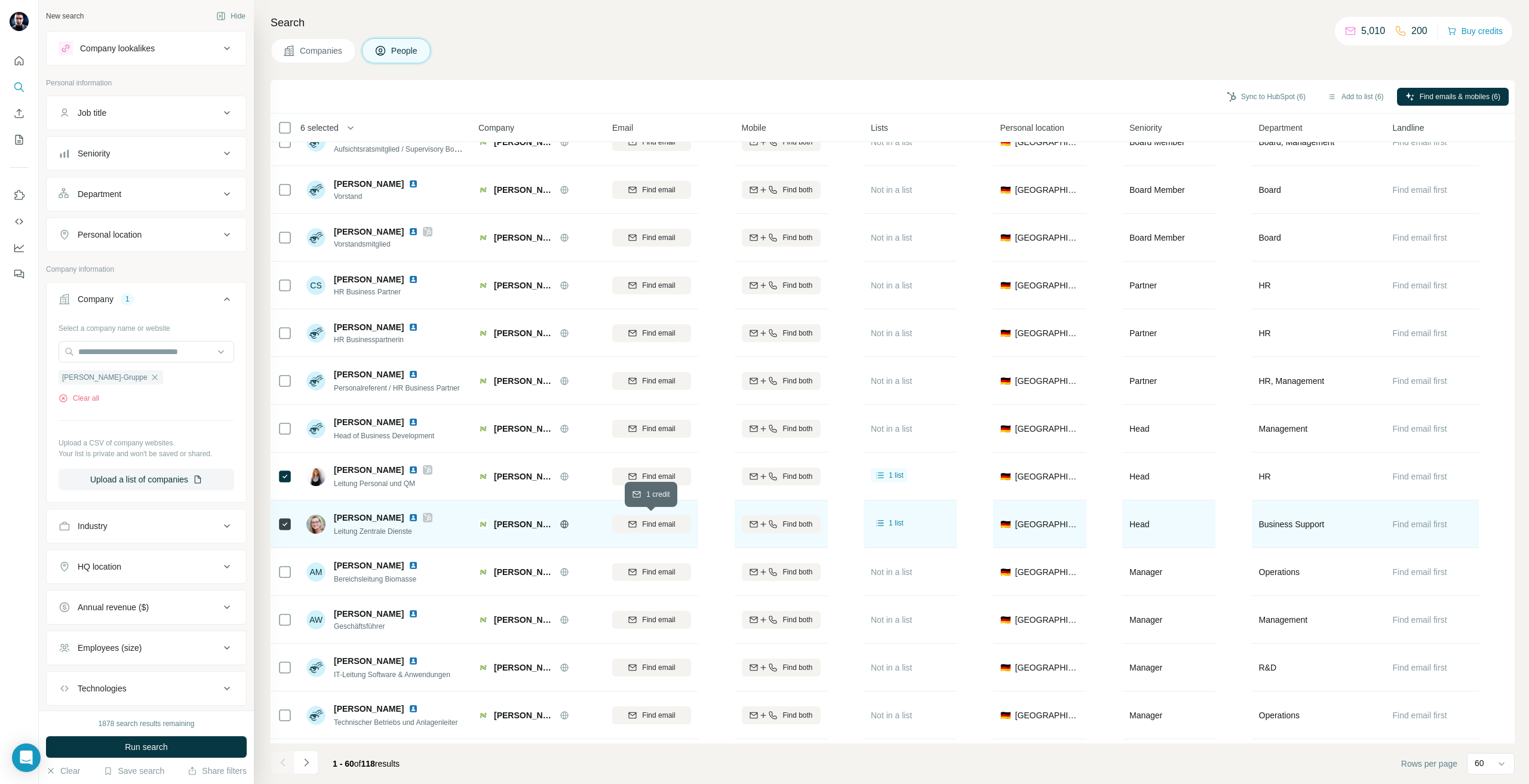
click at [640, 519] on div "Find email" at bounding box center [651, 524] width 79 height 10
click at [642, 477] on span "Find email" at bounding box center [659, 477] width 33 height 10
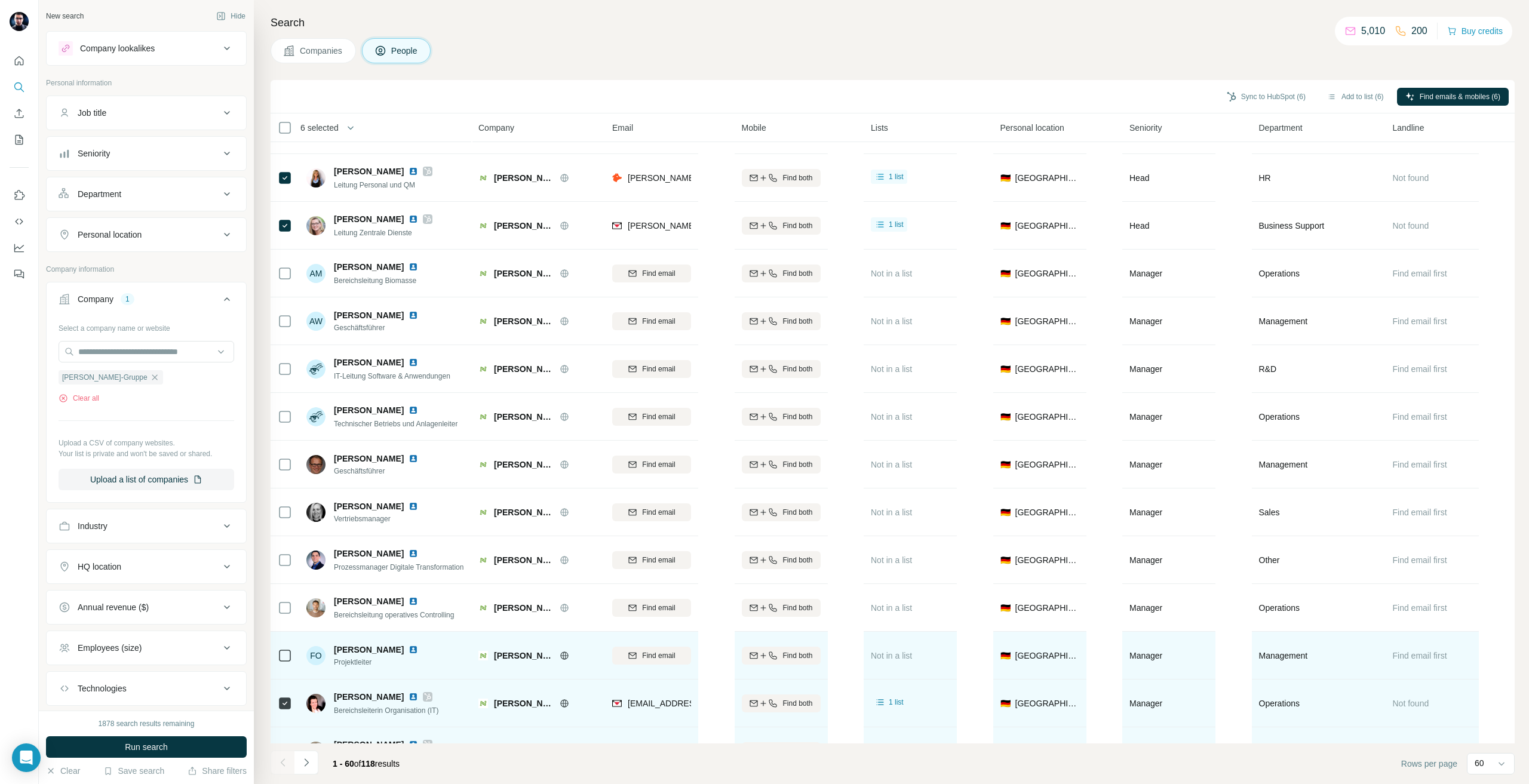
scroll to position [836, 0]
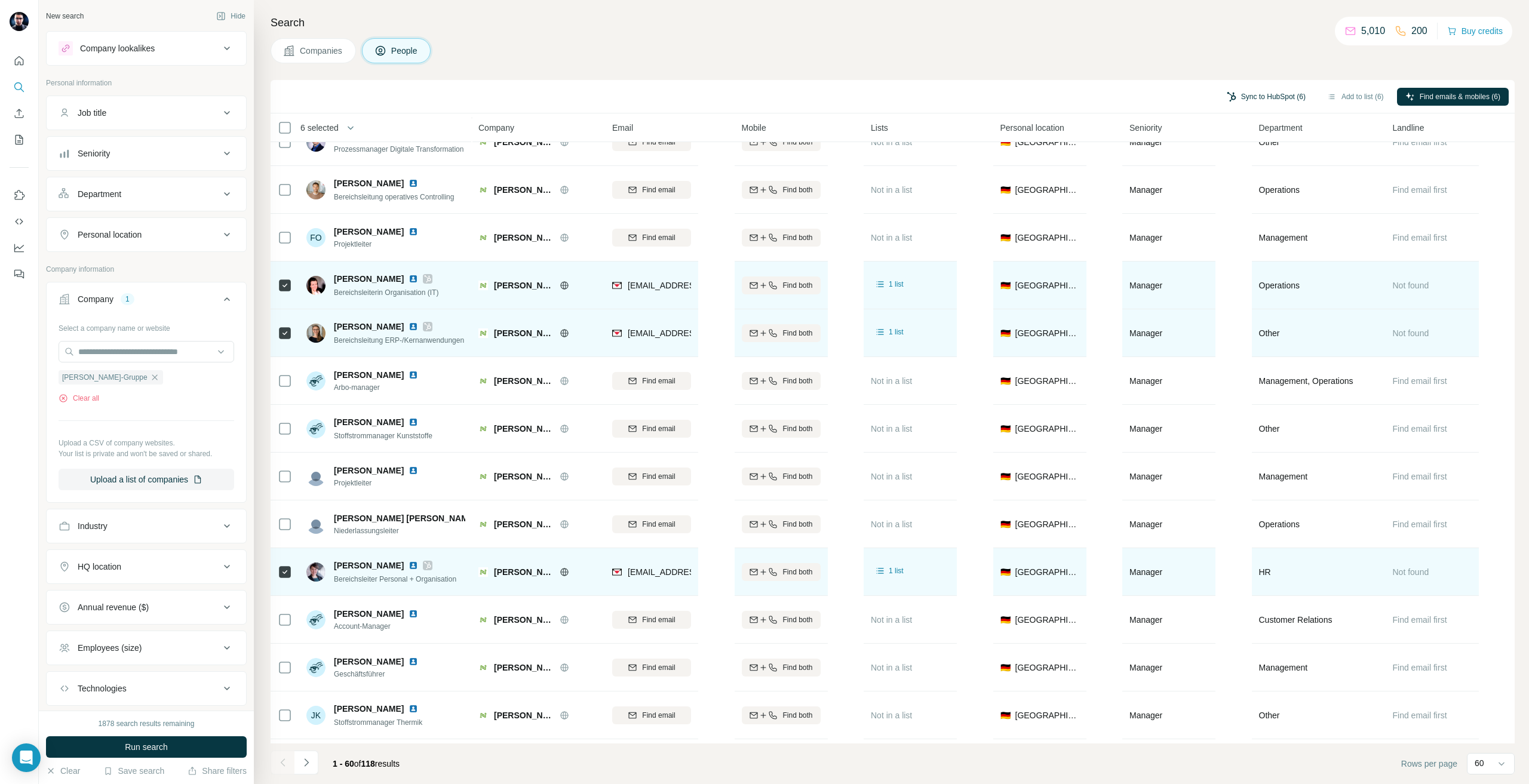
click at [1240, 96] on button "Sync to HubSpot (6)" at bounding box center [1266, 96] width 95 height 18
click at [1263, 187] on button "Sync to HubSpot" at bounding box center [1233, 185] width 133 height 24
click at [133, 371] on div "[PERSON_NAME]-Gruppe" at bounding box center [111, 377] width 105 height 14
click at [150, 377] on icon "button" at bounding box center [154, 377] width 10 height 10
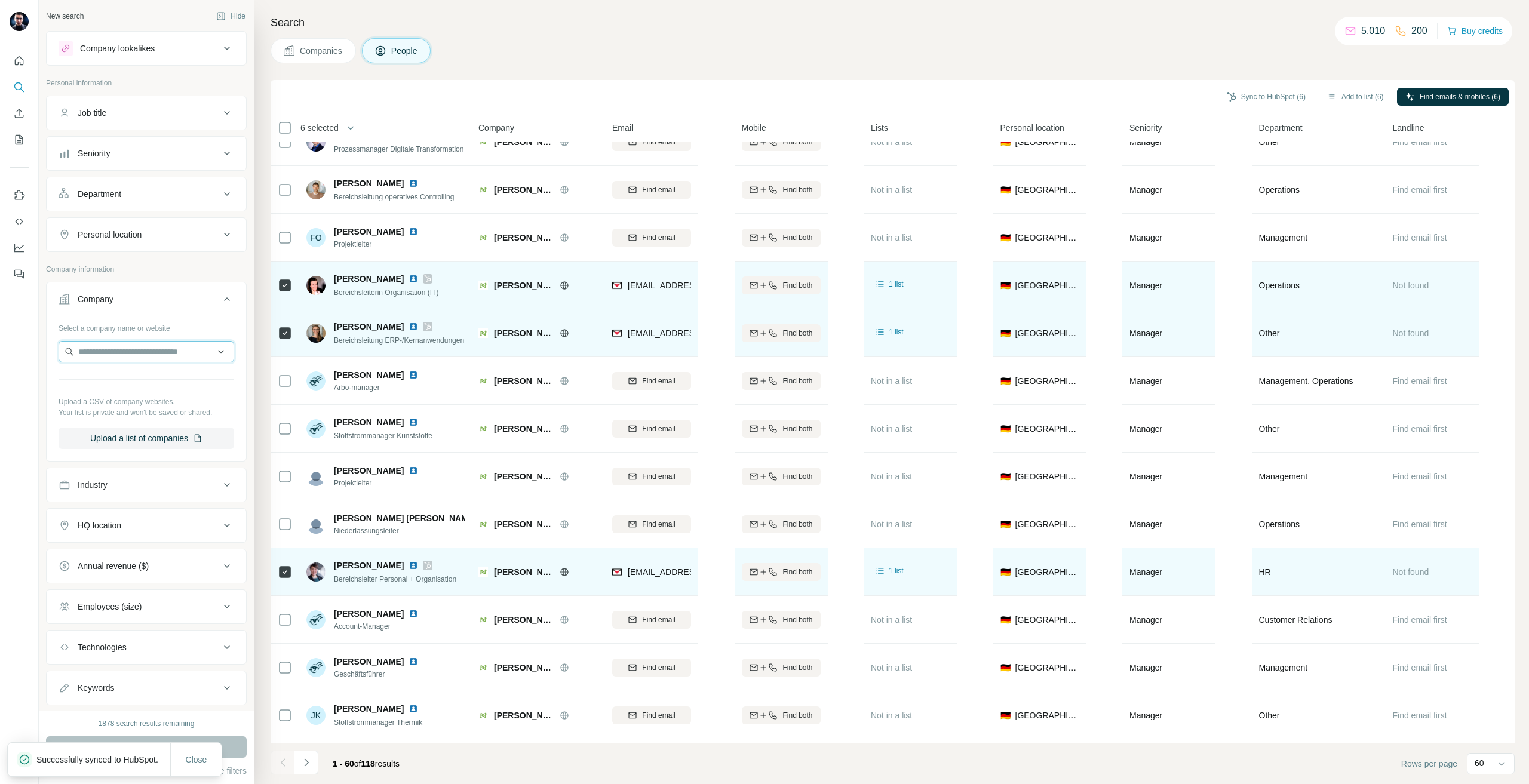
click at [105, 354] on input "text" at bounding box center [146, 352] width 176 height 22
paste input "**********"
type input "**********"
click at [123, 394] on p "[PERSON_NAME][DOMAIN_NAME]" at bounding box center [151, 390] width 116 height 10
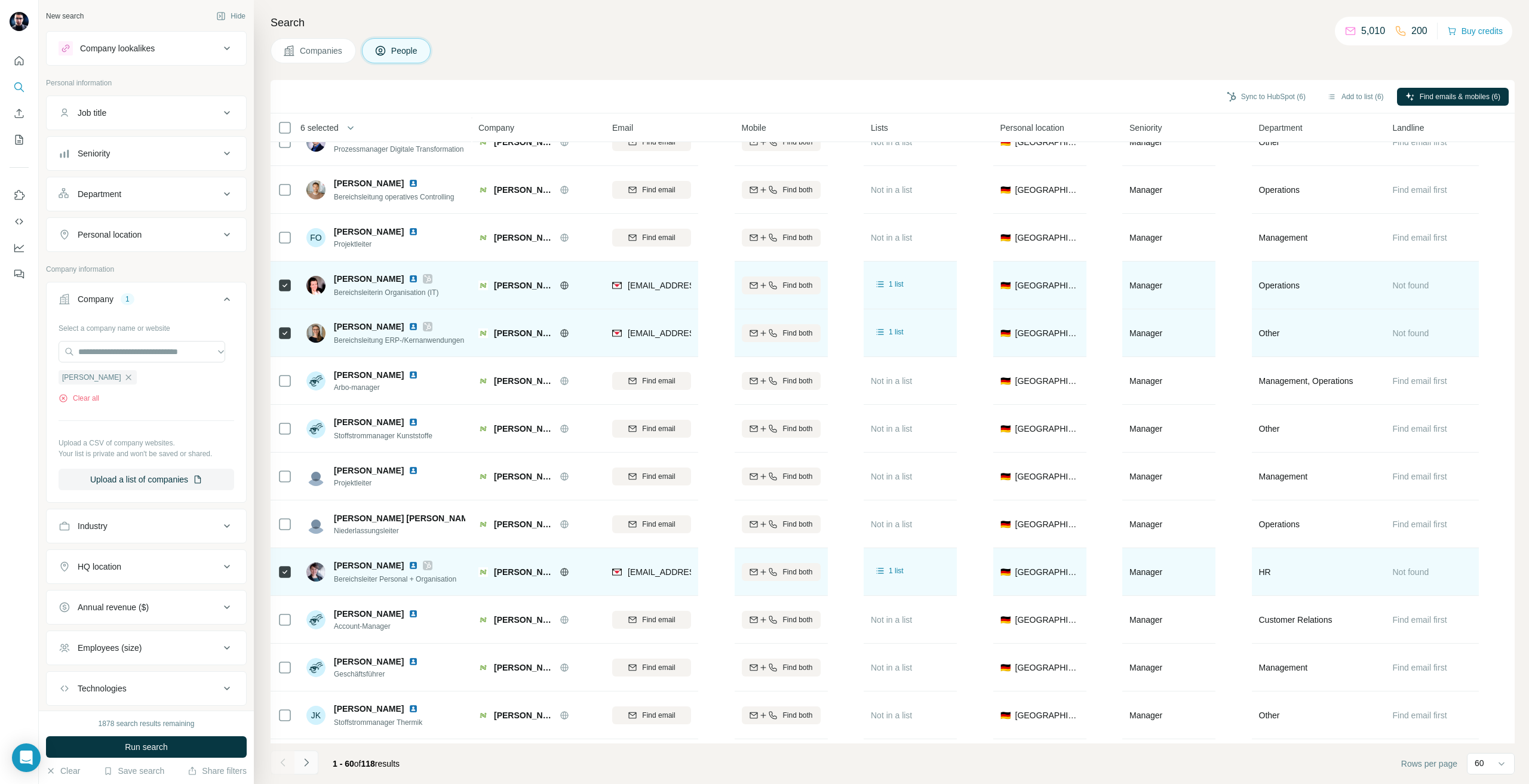
scroll to position [0, 0]
click at [122, 756] on button "Run search" at bounding box center [146, 747] width 201 height 22
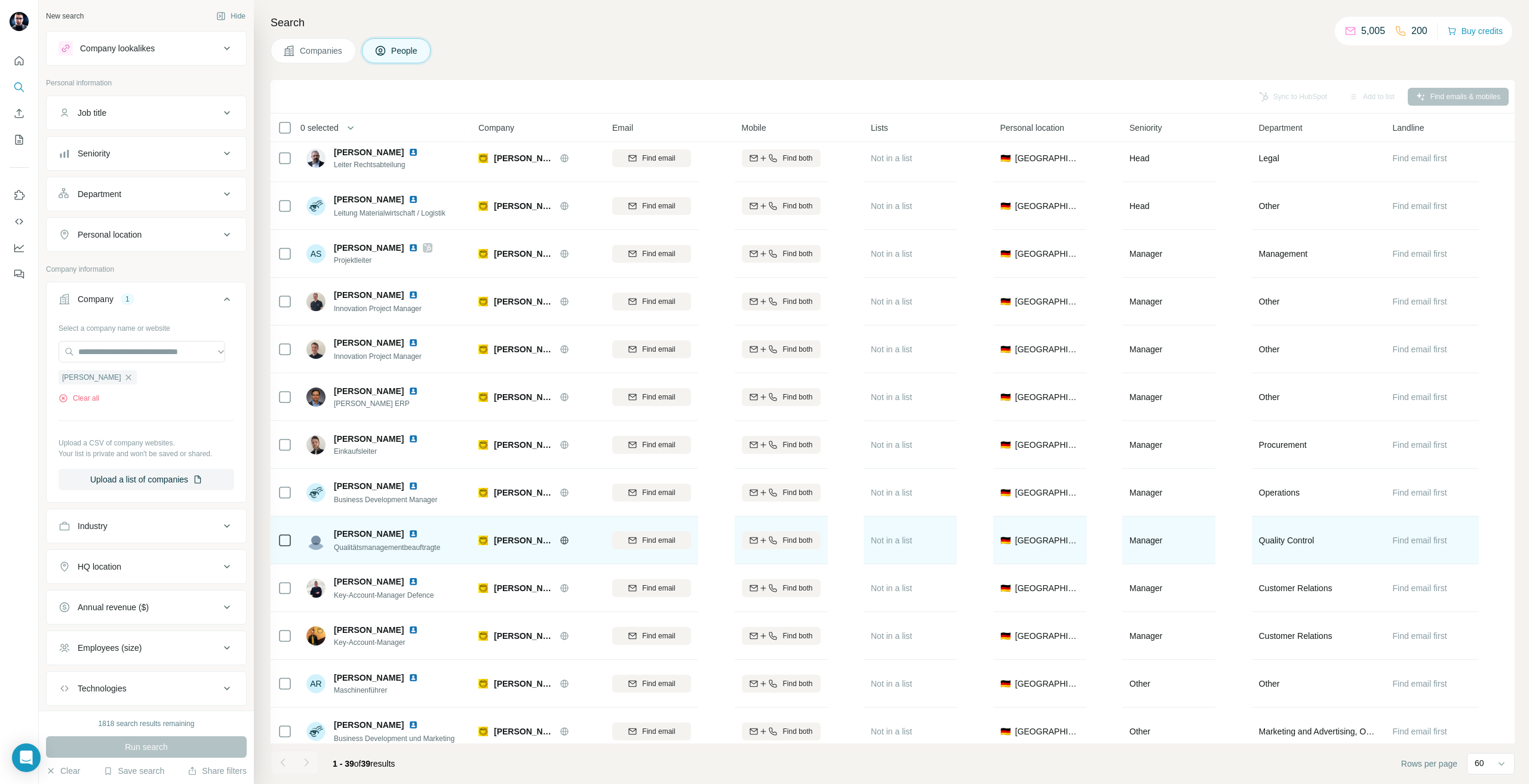
scroll to position [358, 0]
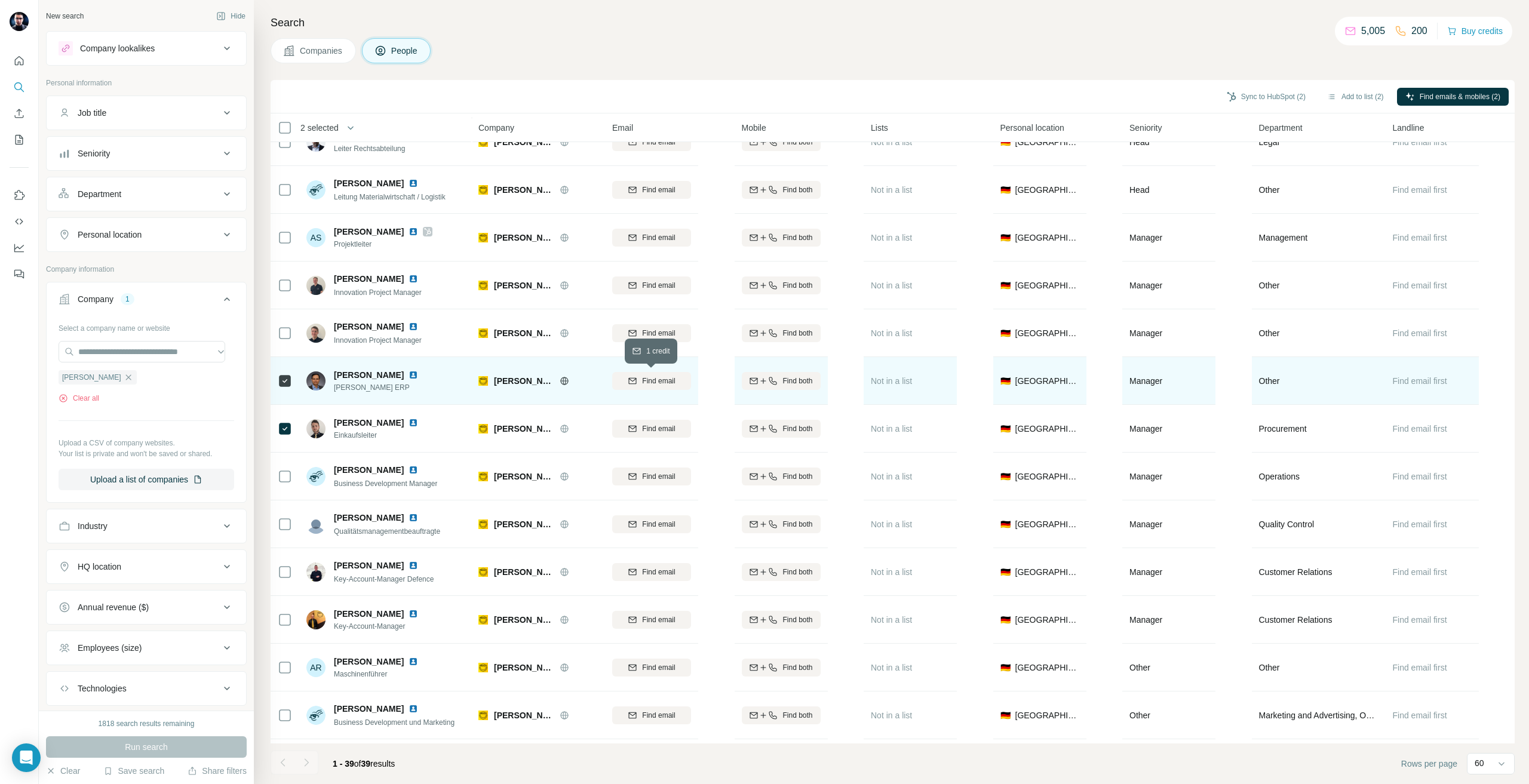
click at [632, 378] on icon "button" at bounding box center [633, 380] width 8 height 6
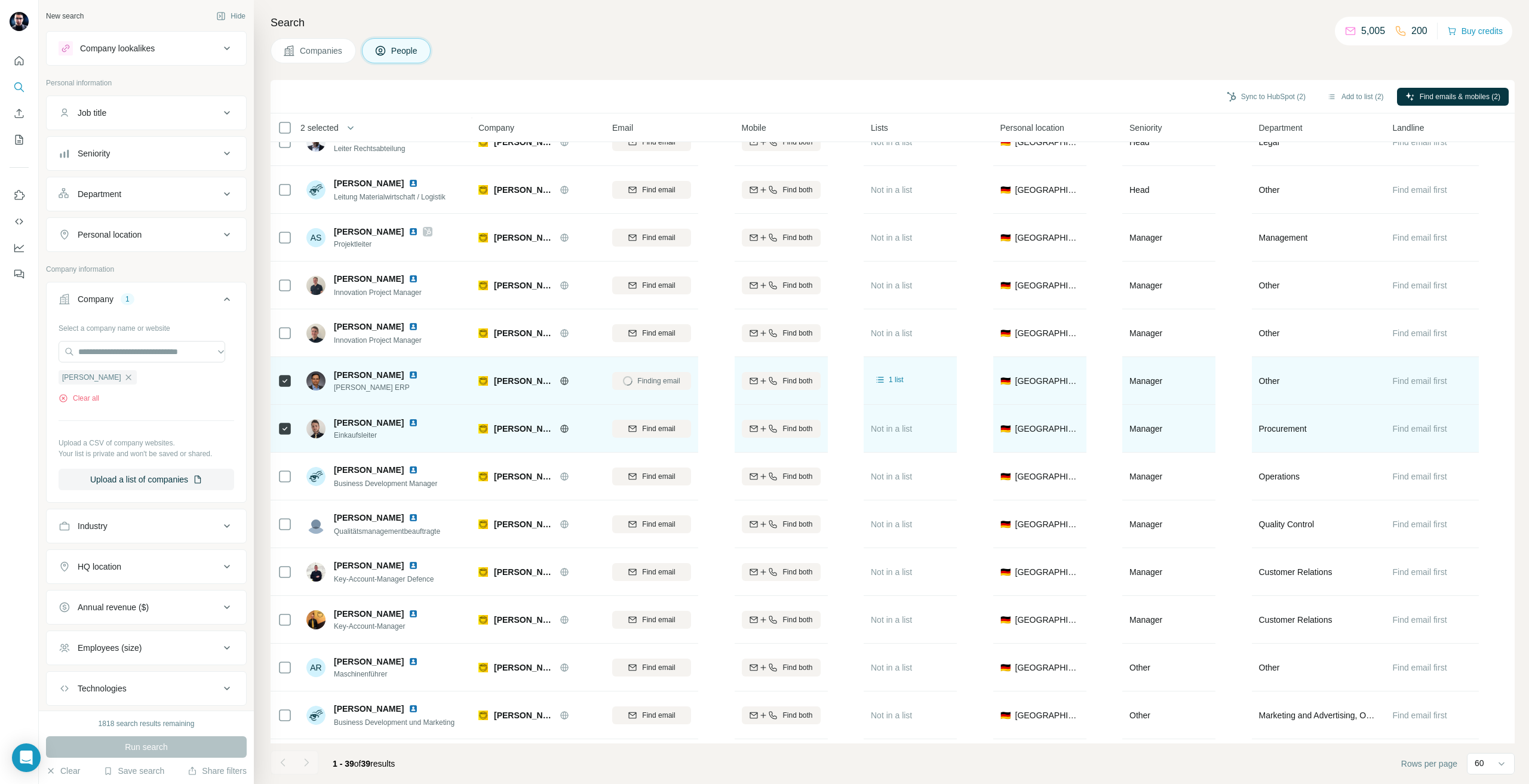
click at [640, 425] on div "Find email" at bounding box center [651, 429] width 79 height 10
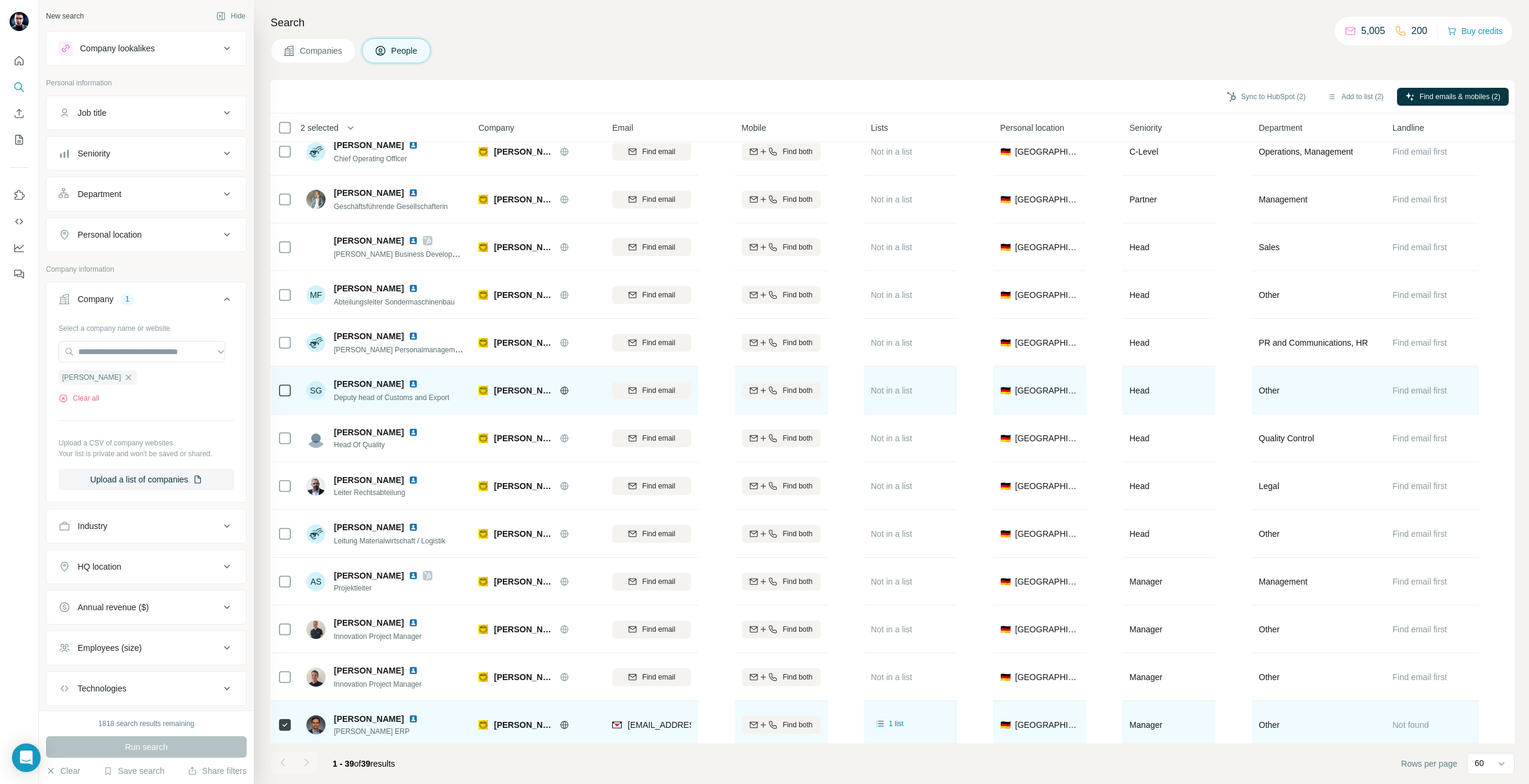
scroll to position [14, 0]
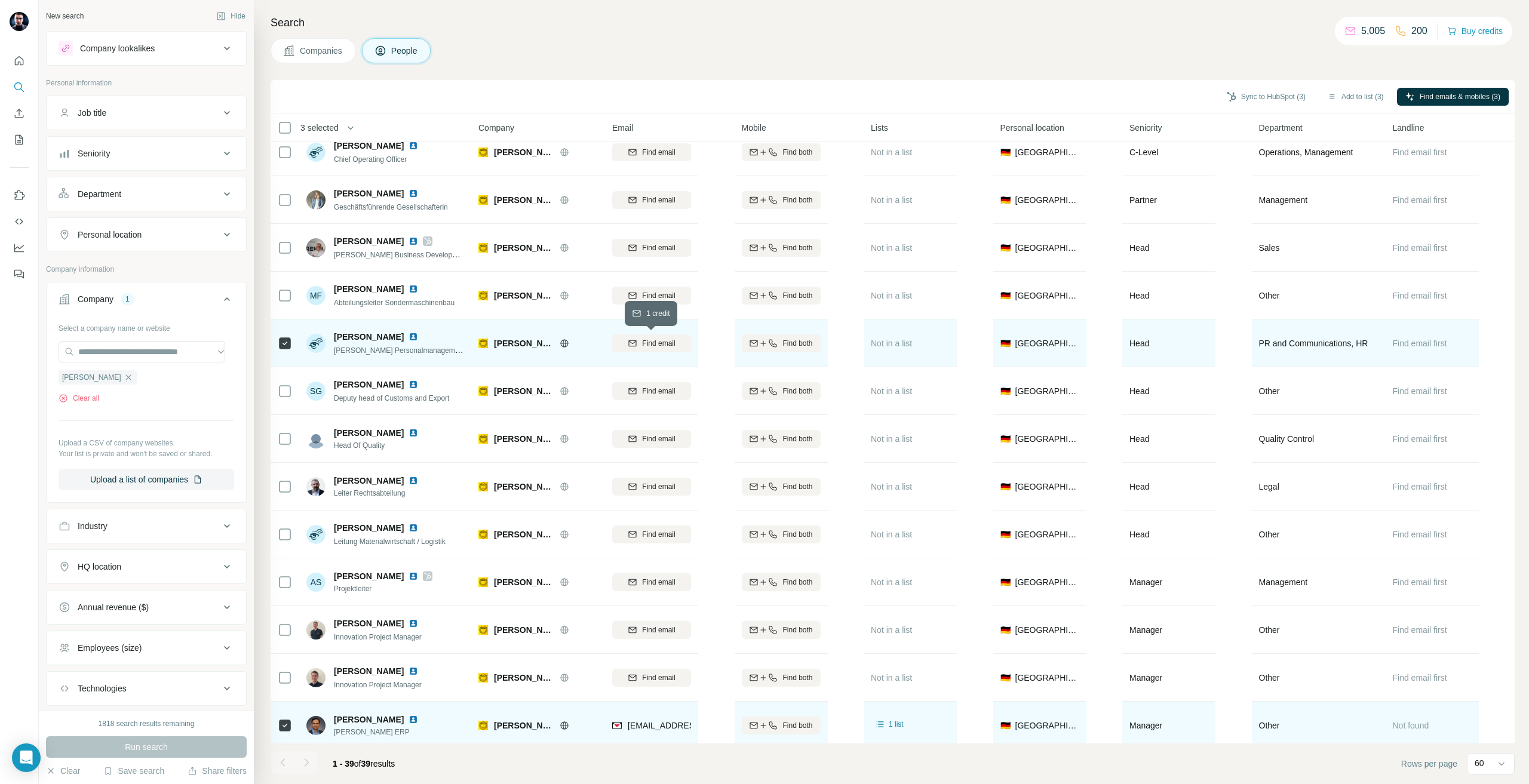
click at [671, 344] on span "Find email" at bounding box center [659, 343] width 33 height 10
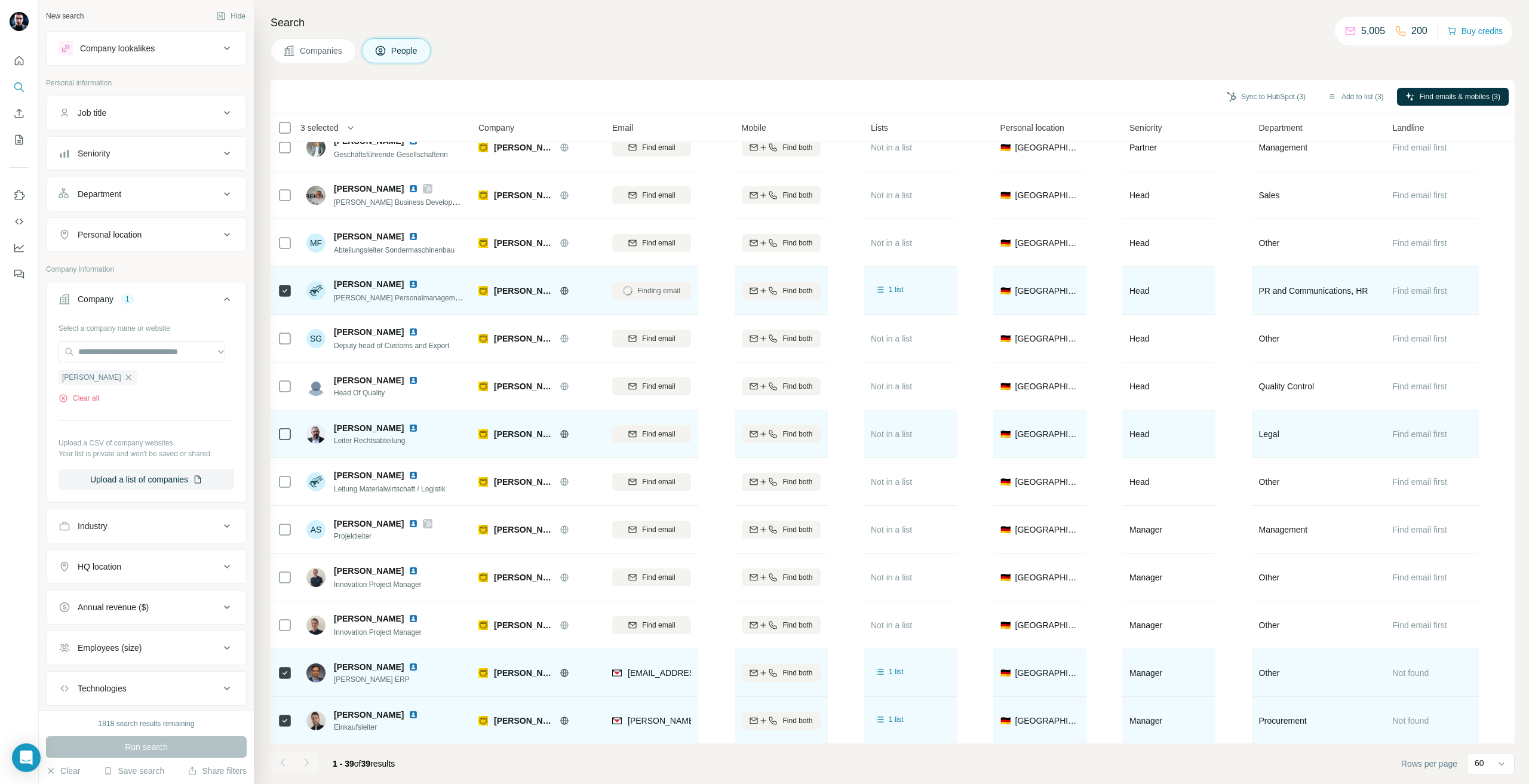
scroll to position [0, 0]
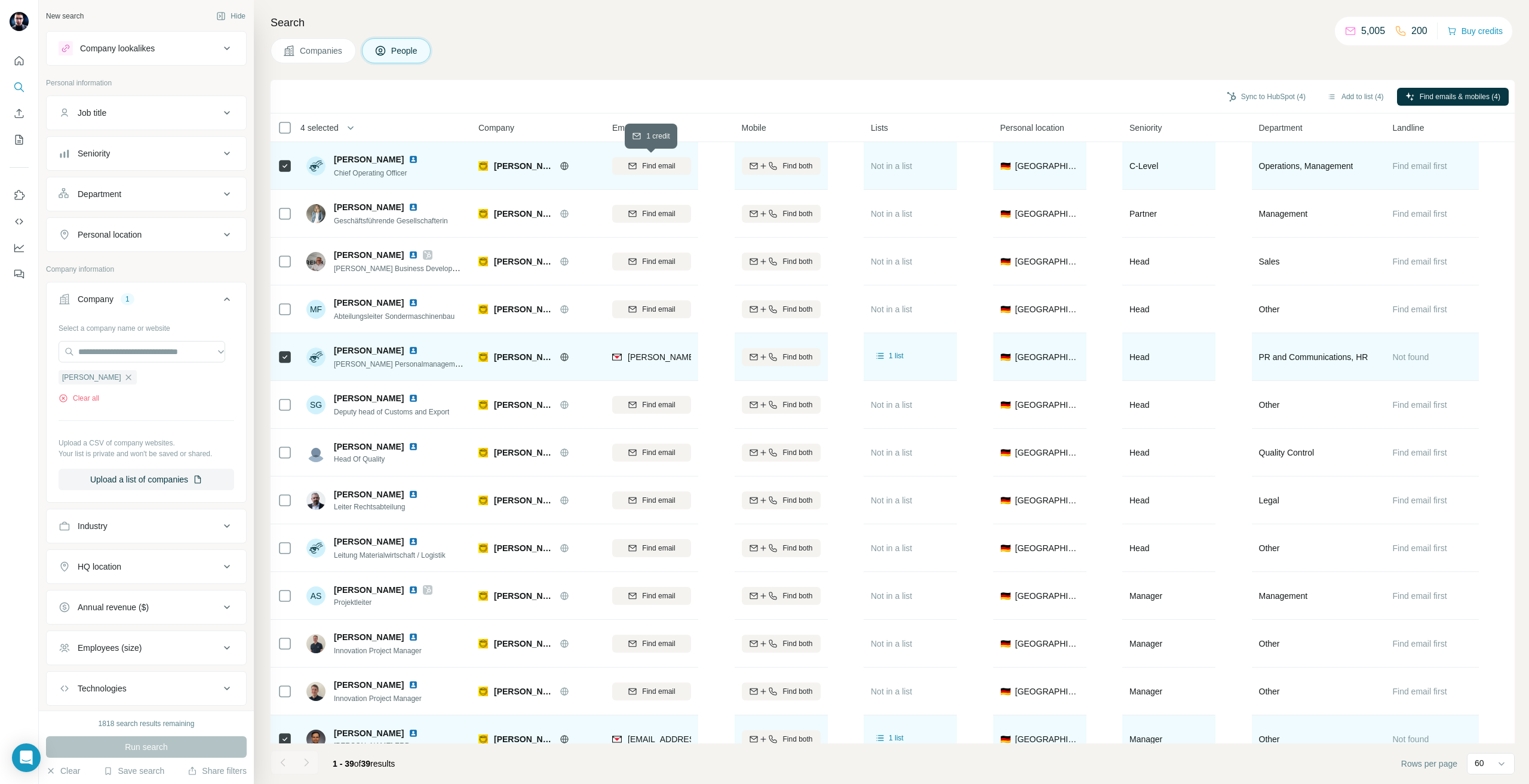
click at [669, 169] on span "Find email" at bounding box center [659, 166] width 33 height 10
click at [1272, 92] on button "Sync to HubSpot (4)" at bounding box center [1266, 96] width 95 height 18
drag, startPoint x: 1222, startPoint y: 195, endPoint x: 1336, endPoint y: 777, distance: 593.1
click at [1222, 194] on button "Sync to HubSpot" at bounding box center [1233, 199] width 133 height 24
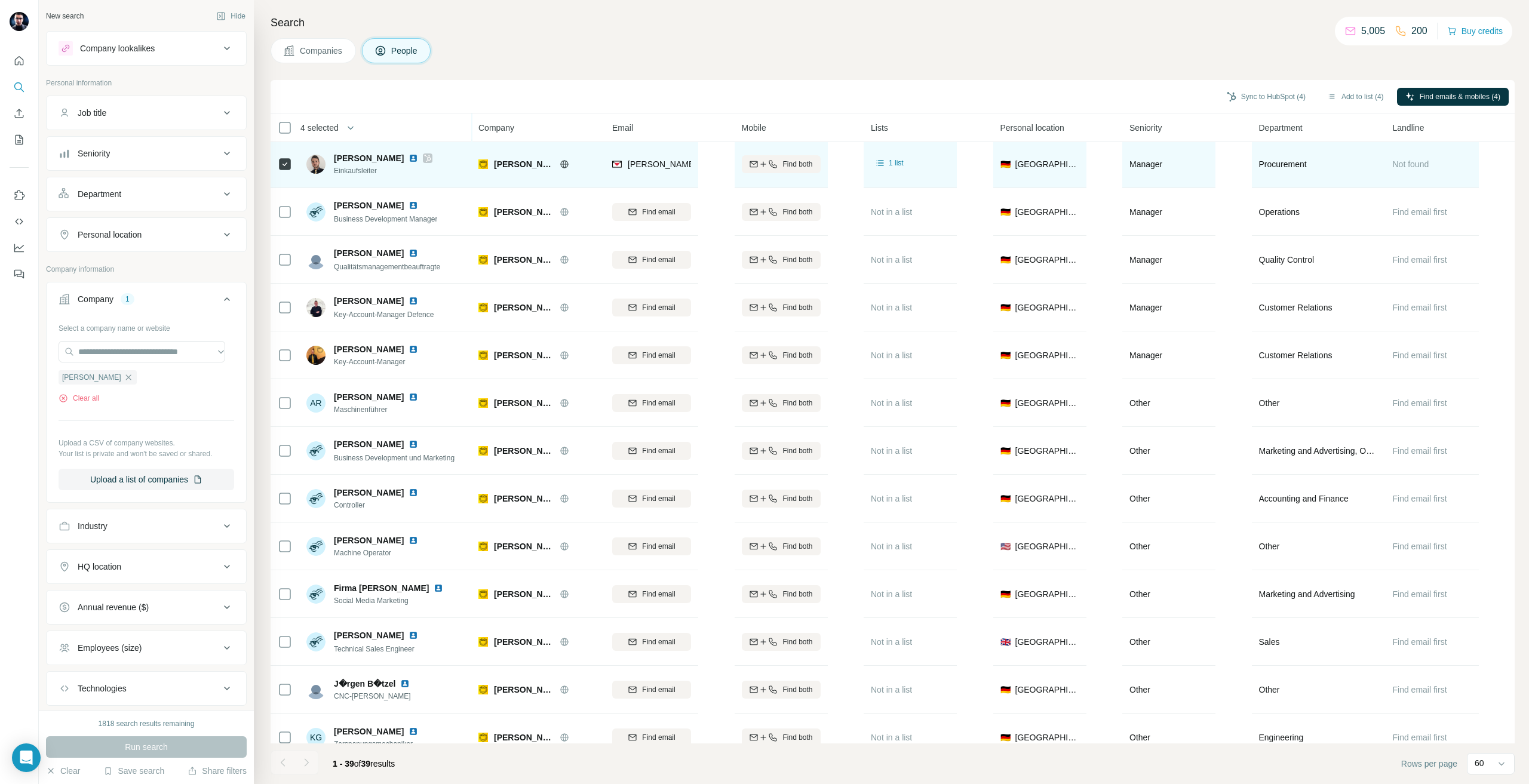
scroll to position [551, 0]
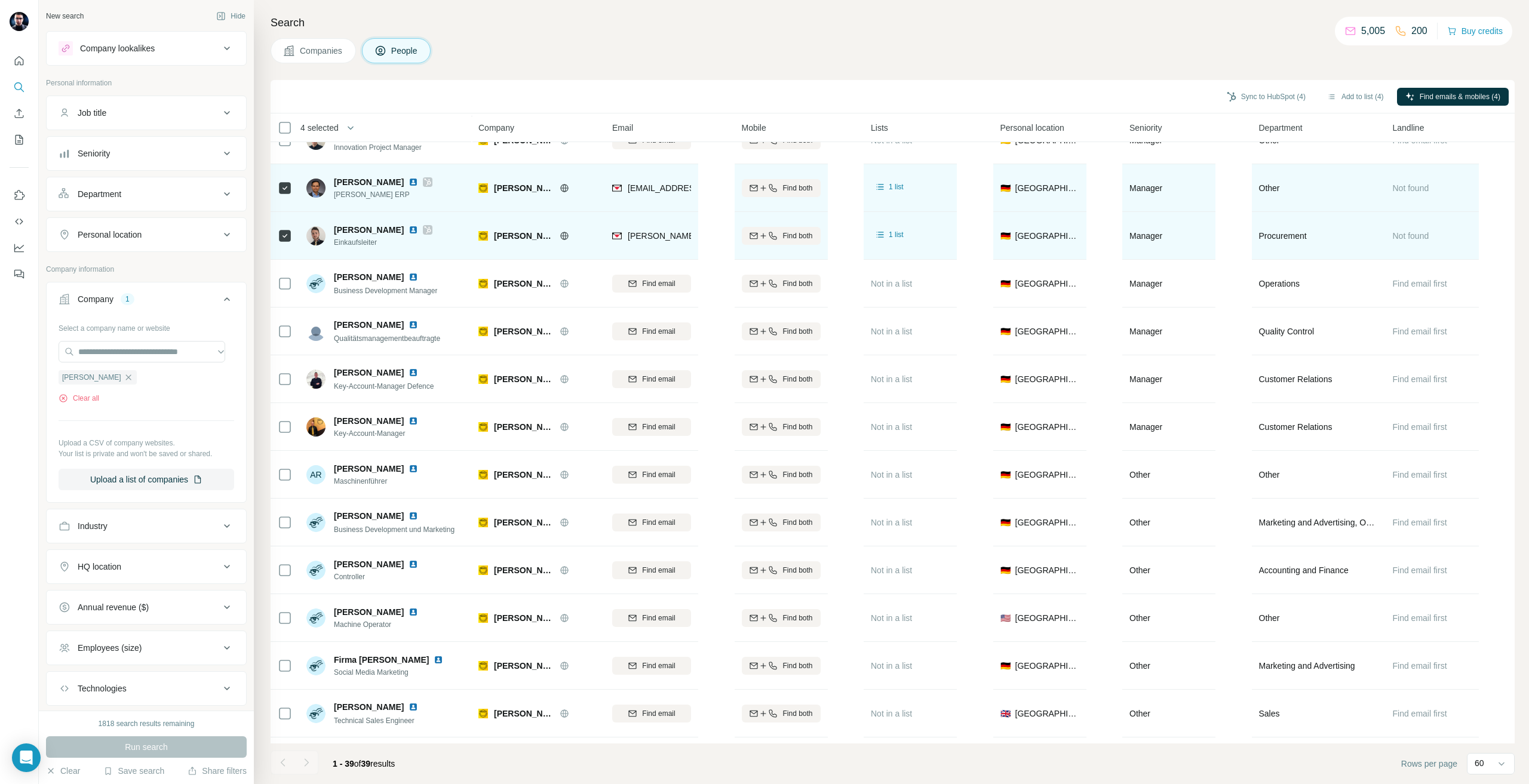
click at [124, 377] on icon "button" at bounding box center [128, 377] width 10 height 10
click at [116, 349] on input "text" at bounding box center [142, 352] width 167 height 22
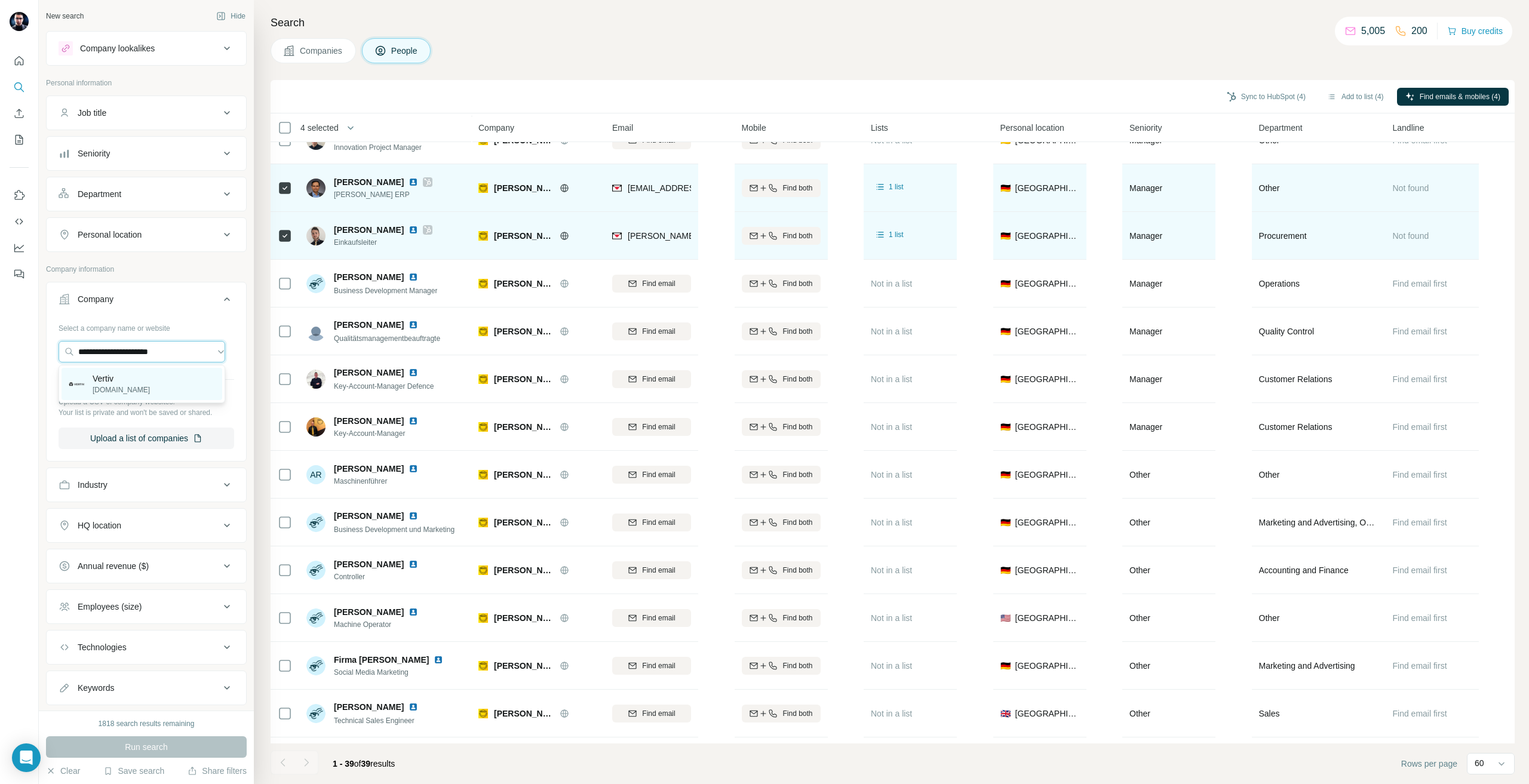
type input "**********"
click at [171, 392] on div "Vertiv [DOMAIN_NAME]" at bounding box center [142, 384] width 161 height 32
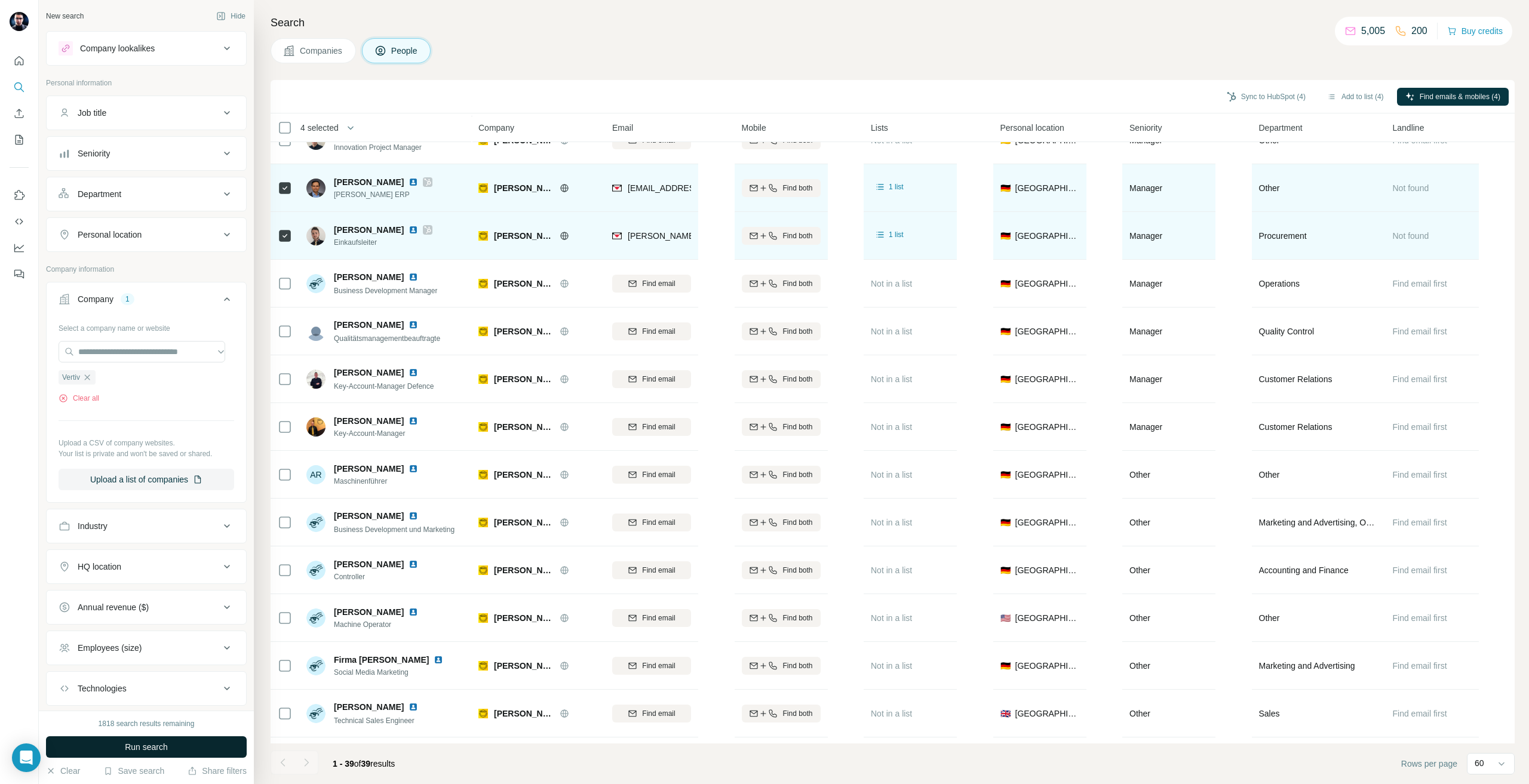
click at [172, 738] on button "Run search" at bounding box center [146, 747] width 201 height 22
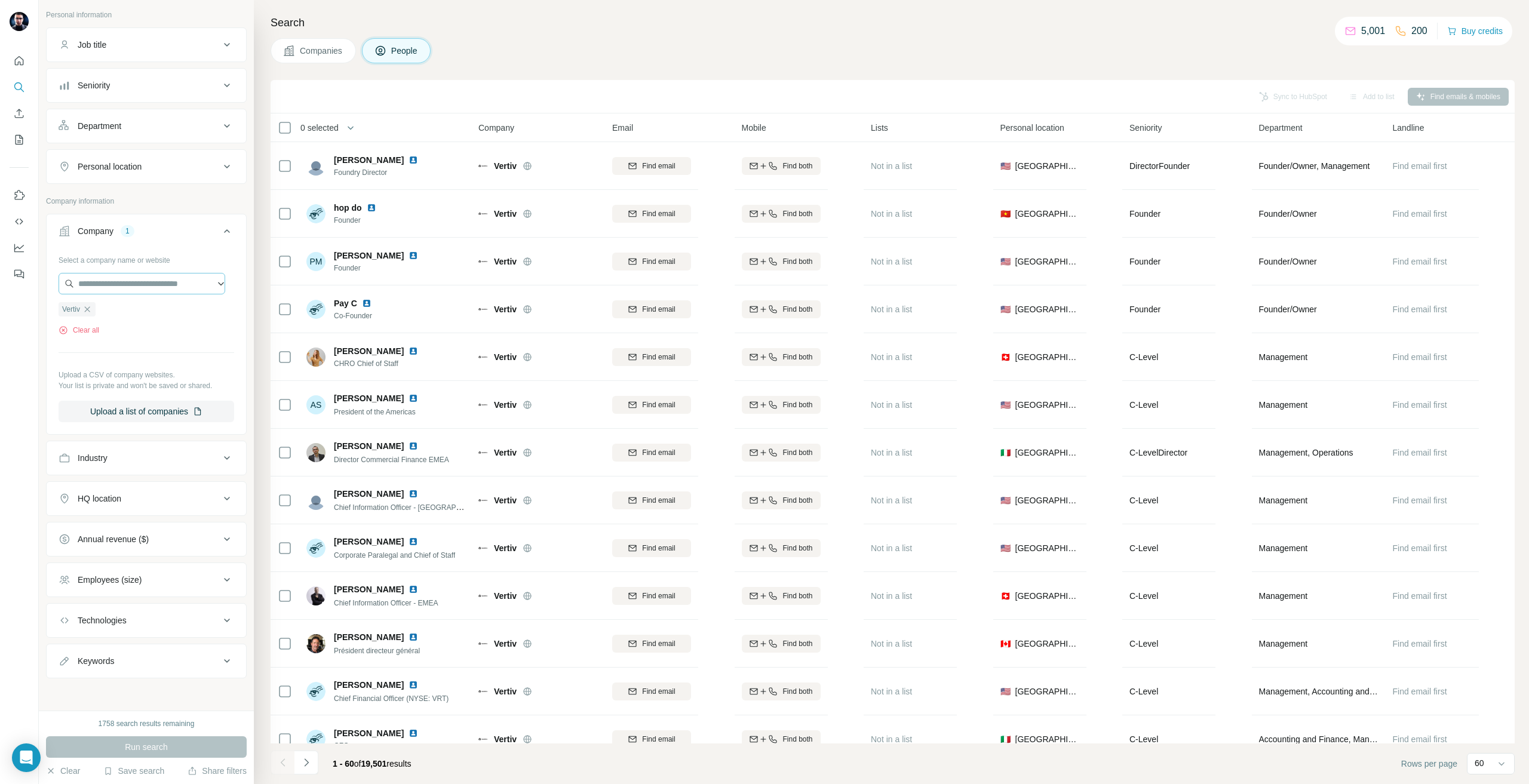
scroll to position [70, 0]
click at [143, 506] on button "HQ location" at bounding box center [146, 498] width 199 height 29
click at [137, 156] on button "Personal location" at bounding box center [146, 165] width 199 height 29
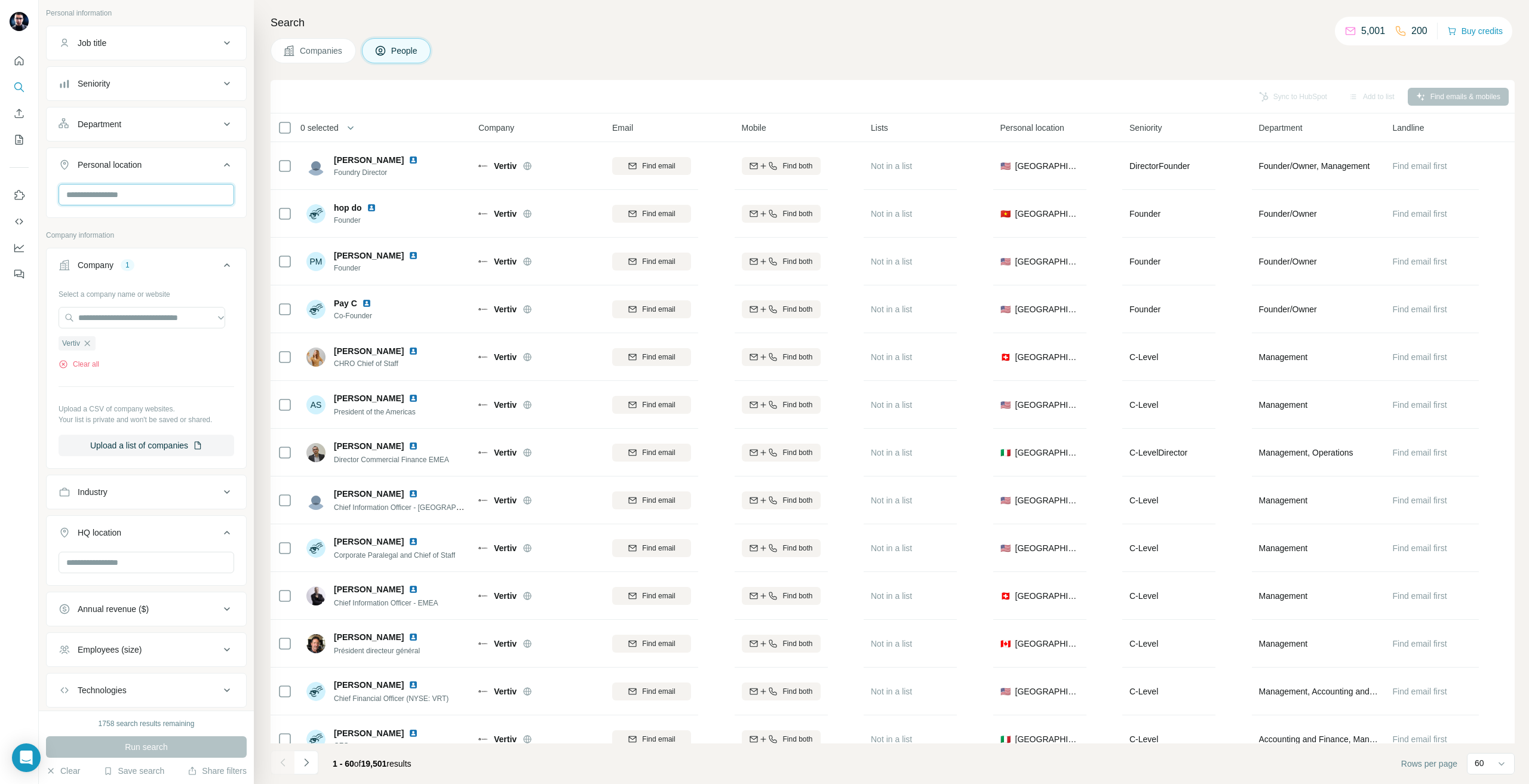
click at [119, 199] on input "text" at bounding box center [146, 194] width 176 height 22
type input "***"
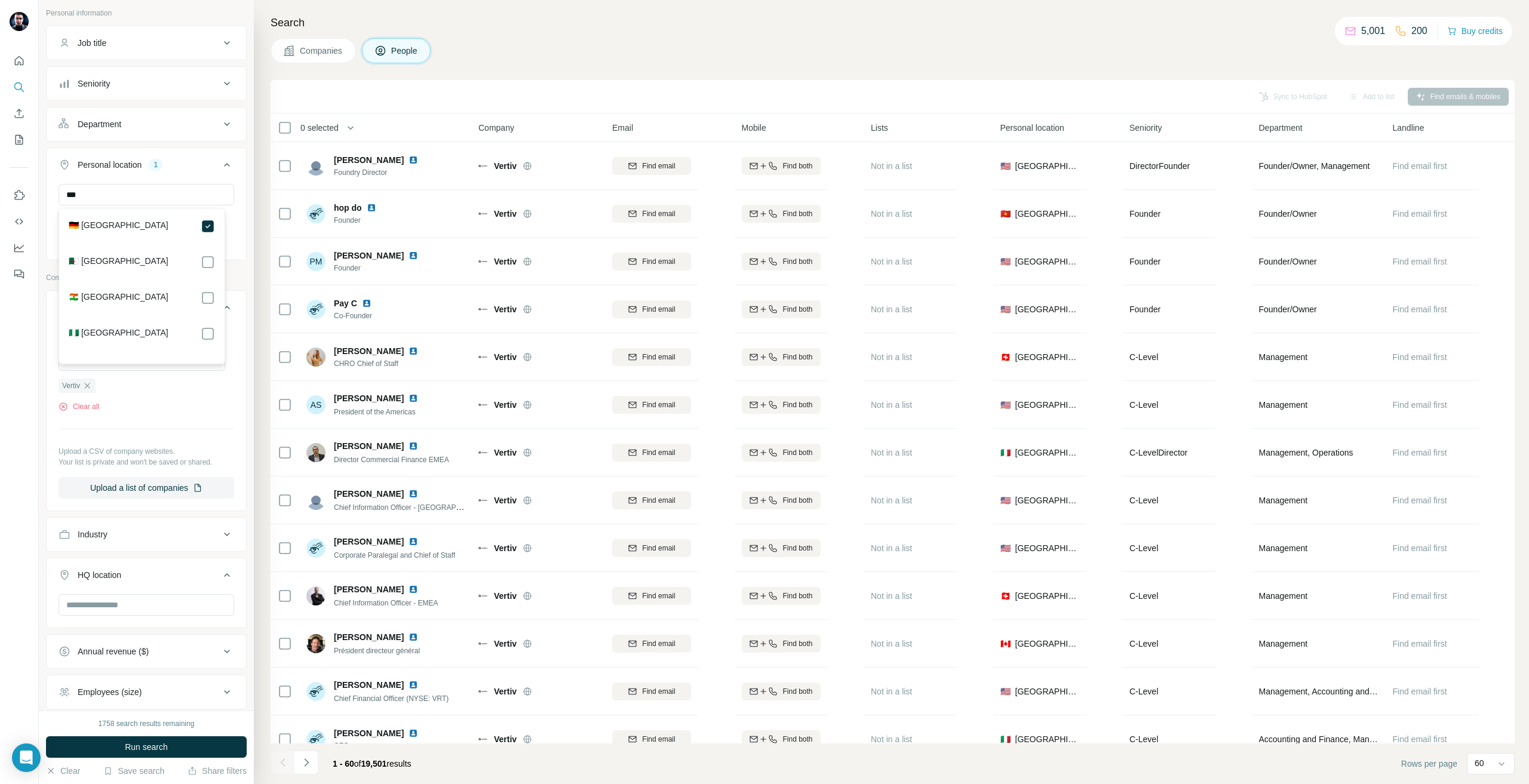
click at [182, 752] on button "Run search" at bounding box center [146, 747] width 201 height 22
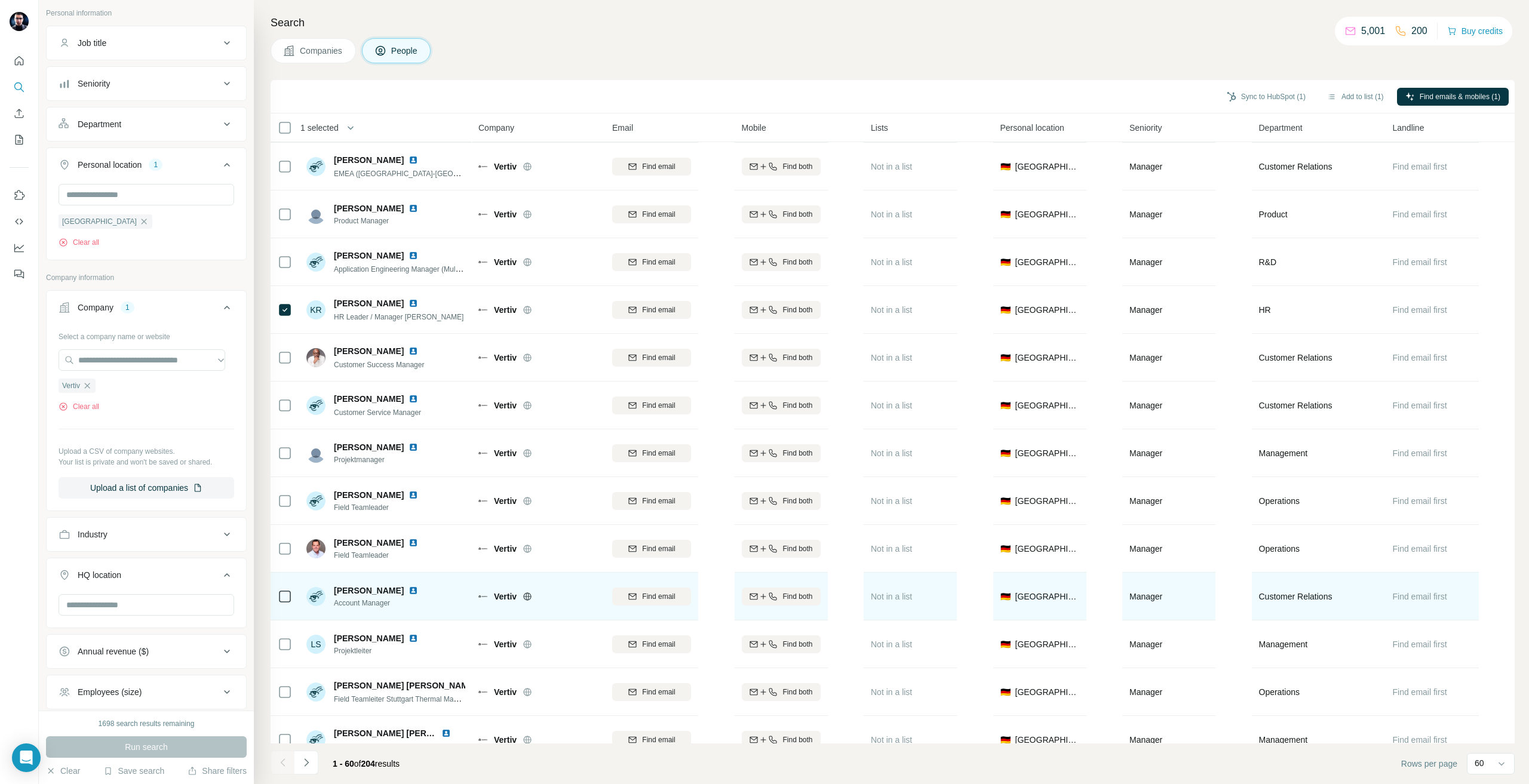
scroll to position [2272, 0]
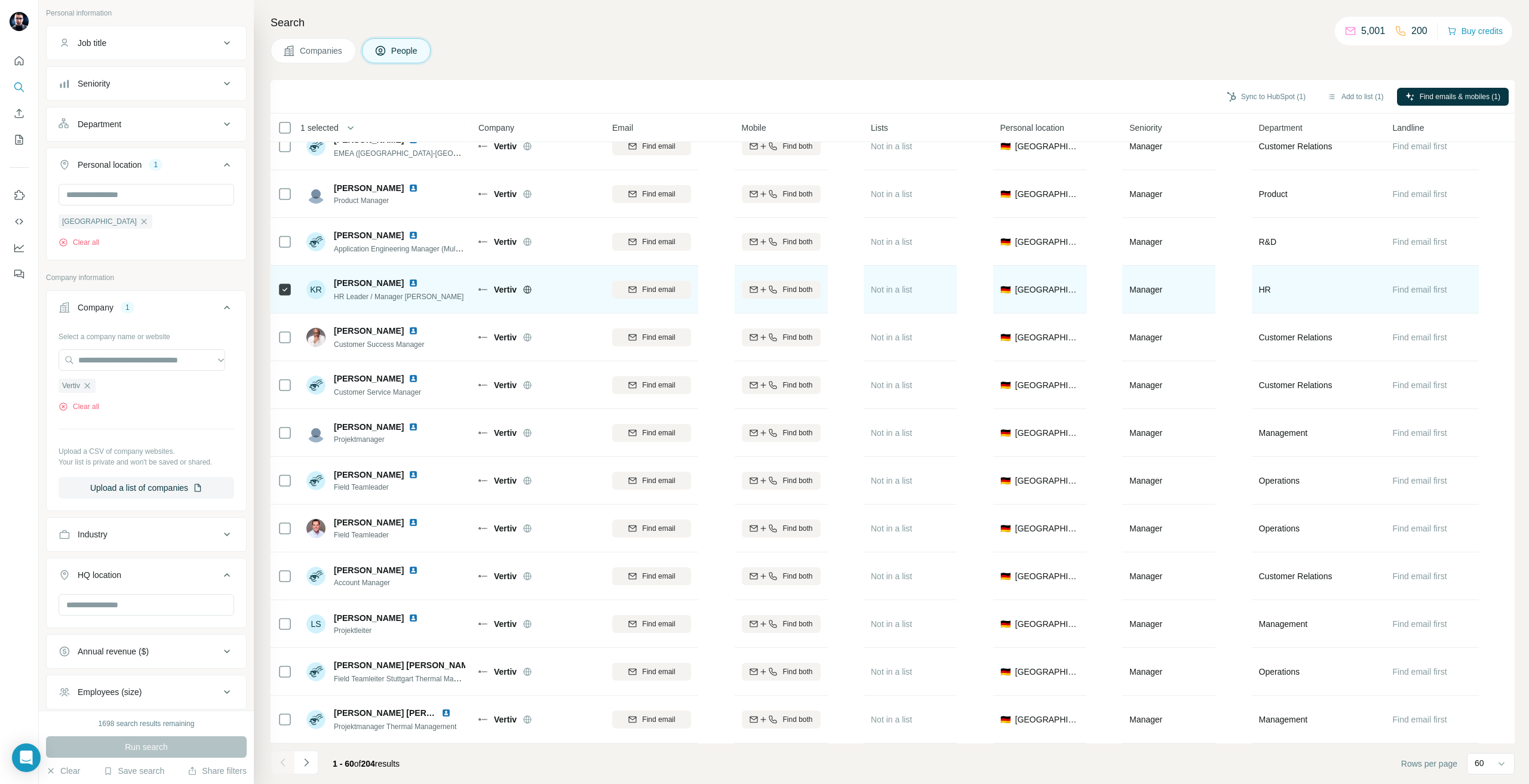
click at [639, 288] on div "Find email" at bounding box center [651, 290] width 79 height 10
click at [307, 761] on icon "Navigate to next page" at bounding box center [306, 762] width 12 height 12
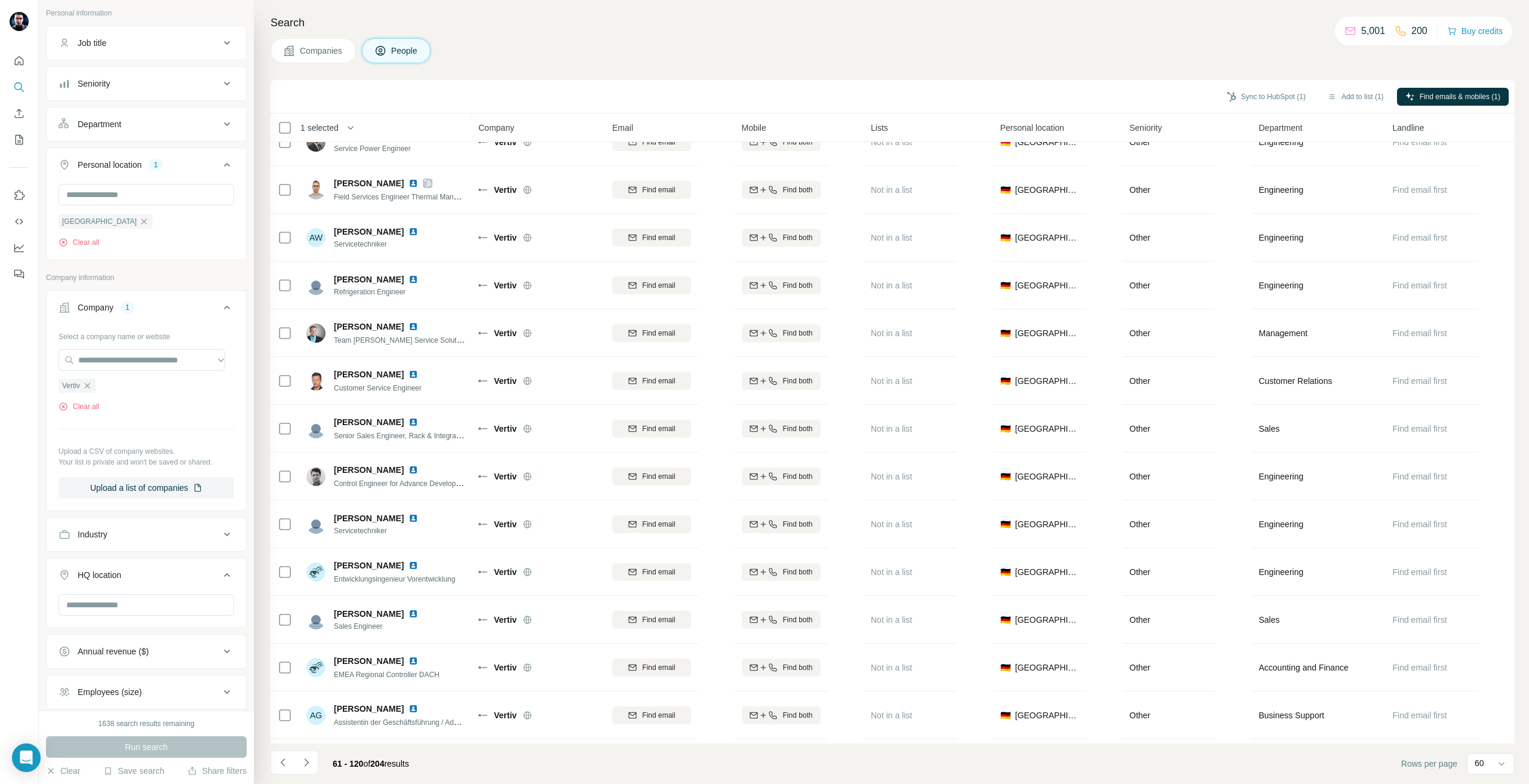
scroll to position [1792, 0]
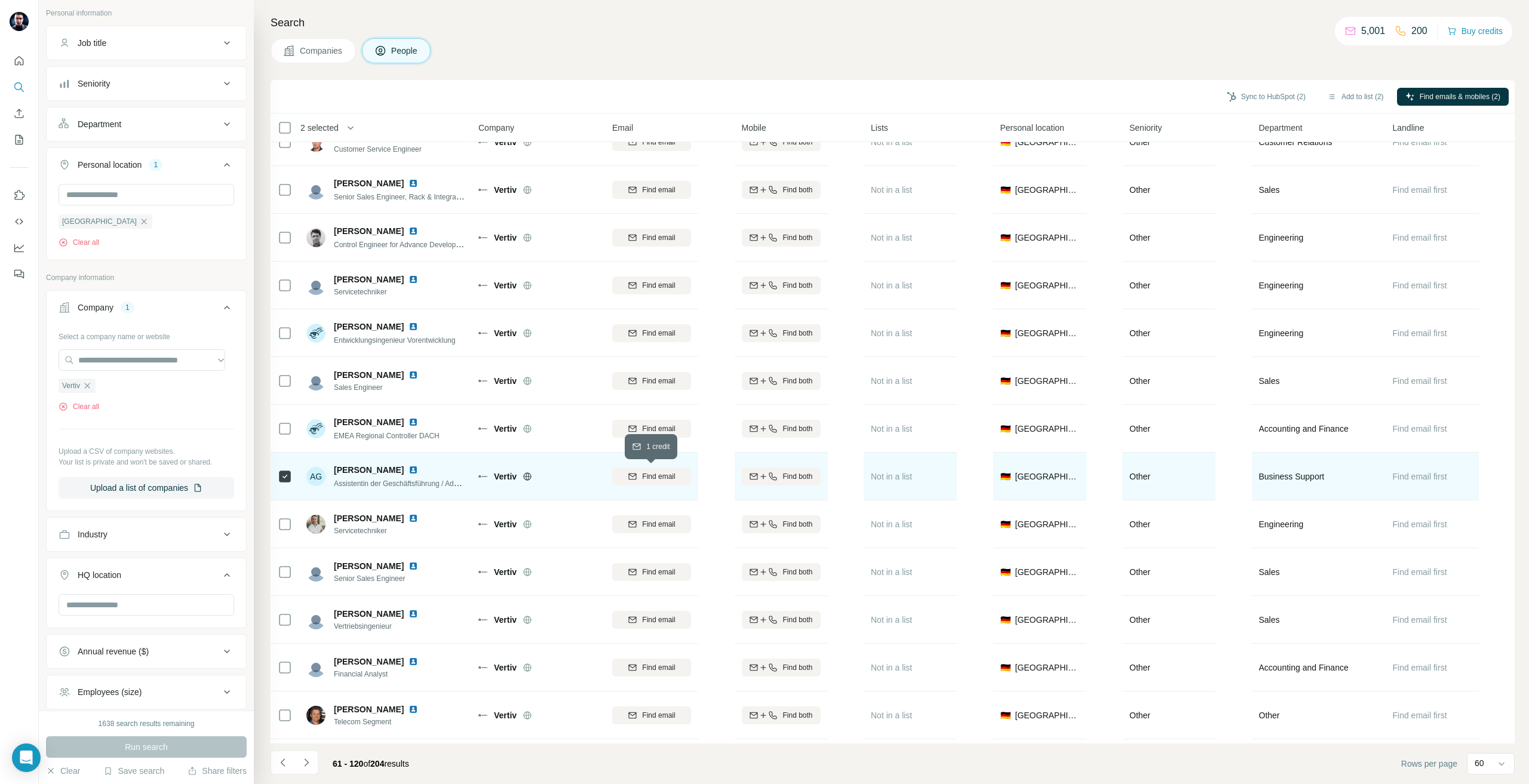
click at [623, 475] on div "Find email" at bounding box center [651, 477] width 79 height 10
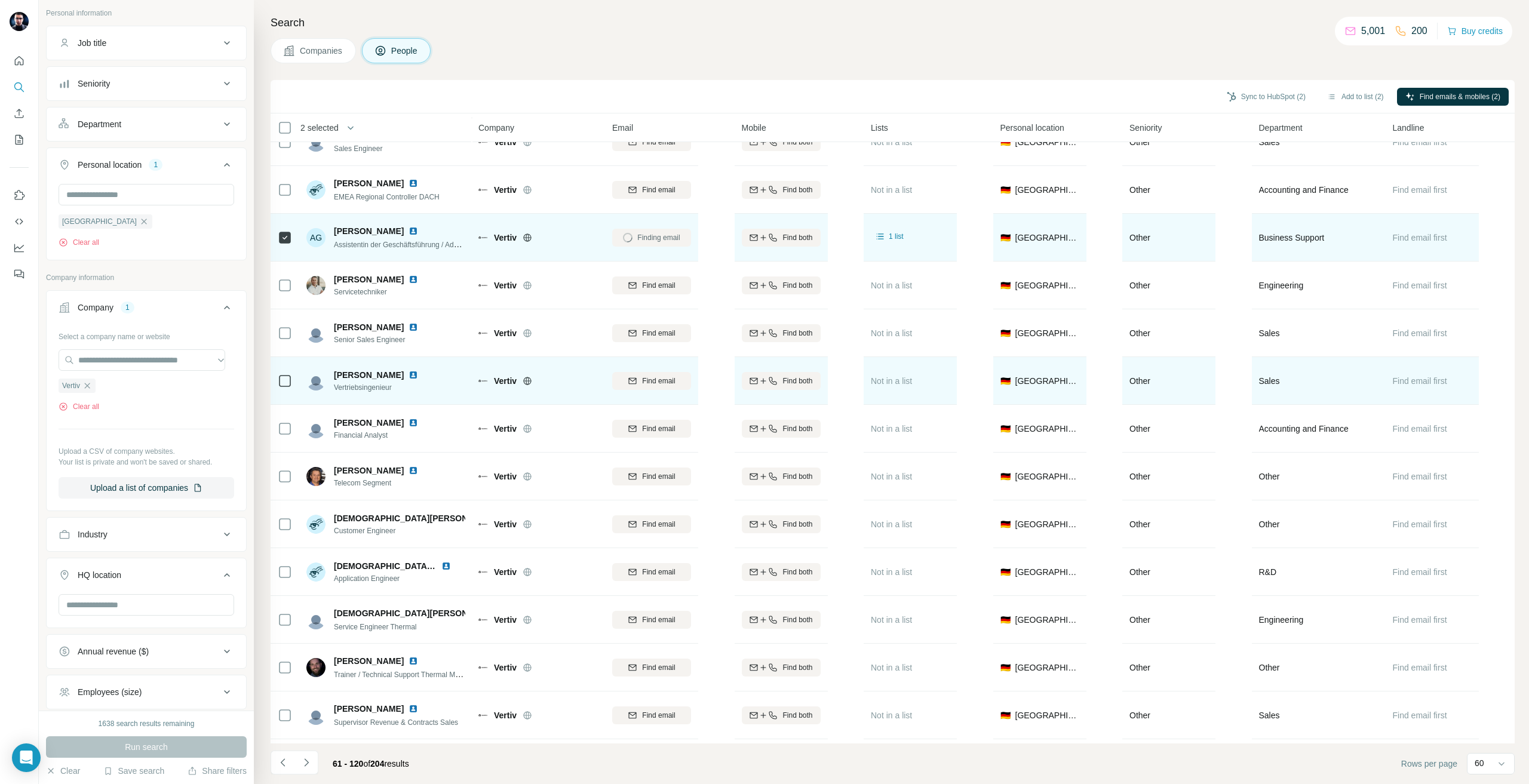
scroll to position [1732, 0]
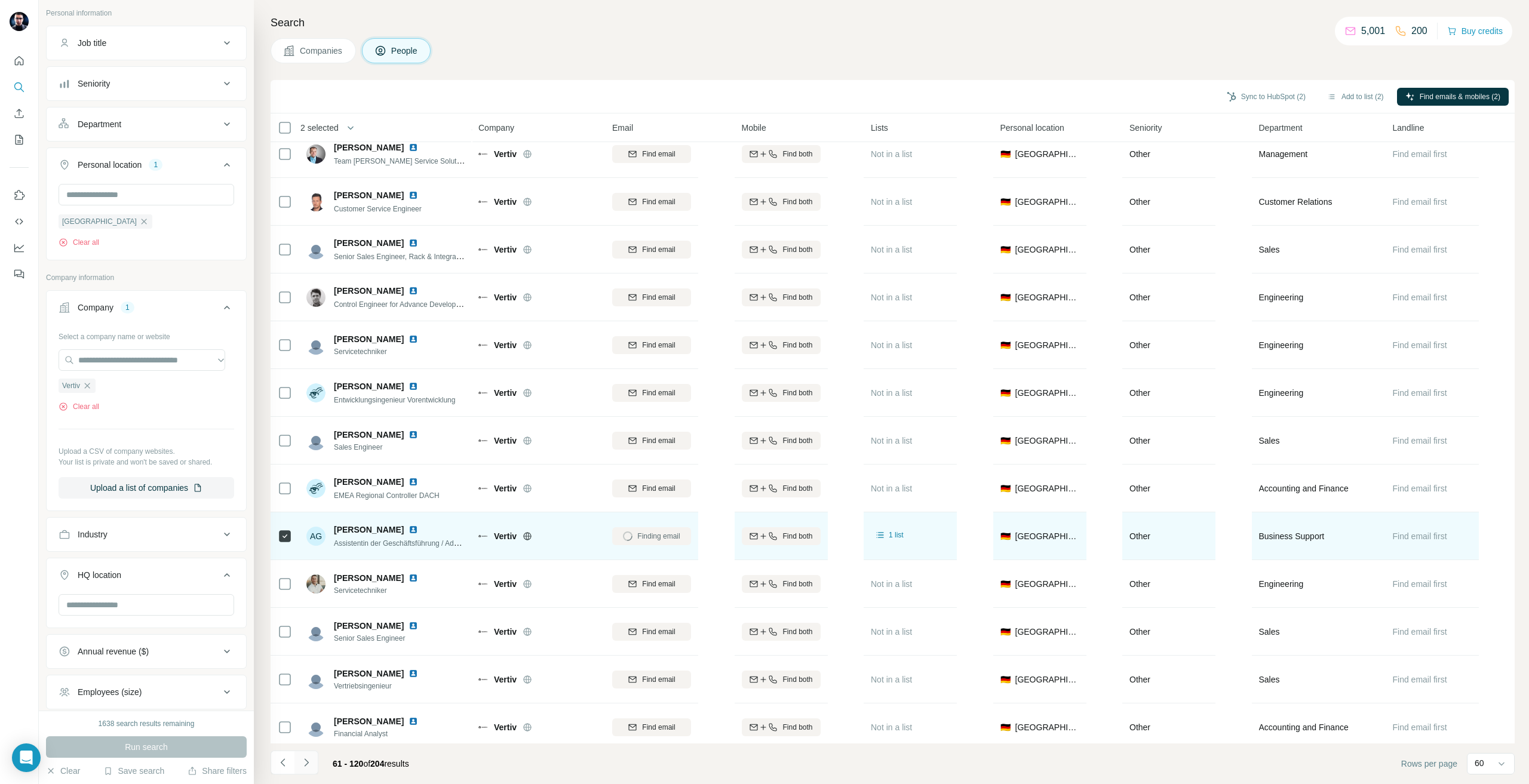
click at [311, 762] on icon "Navigate to next page" at bounding box center [306, 762] width 12 height 12
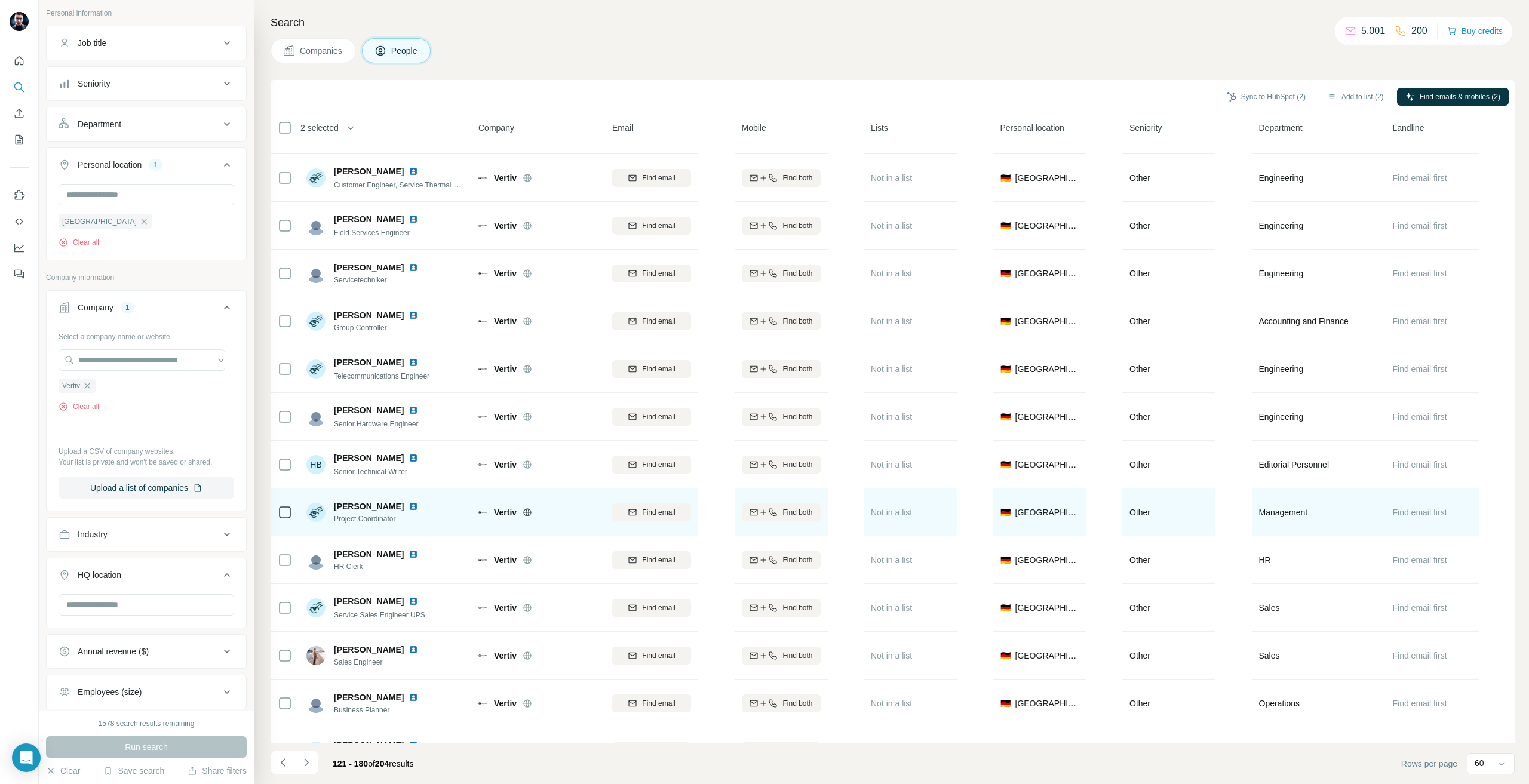
scroll to position [299, 0]
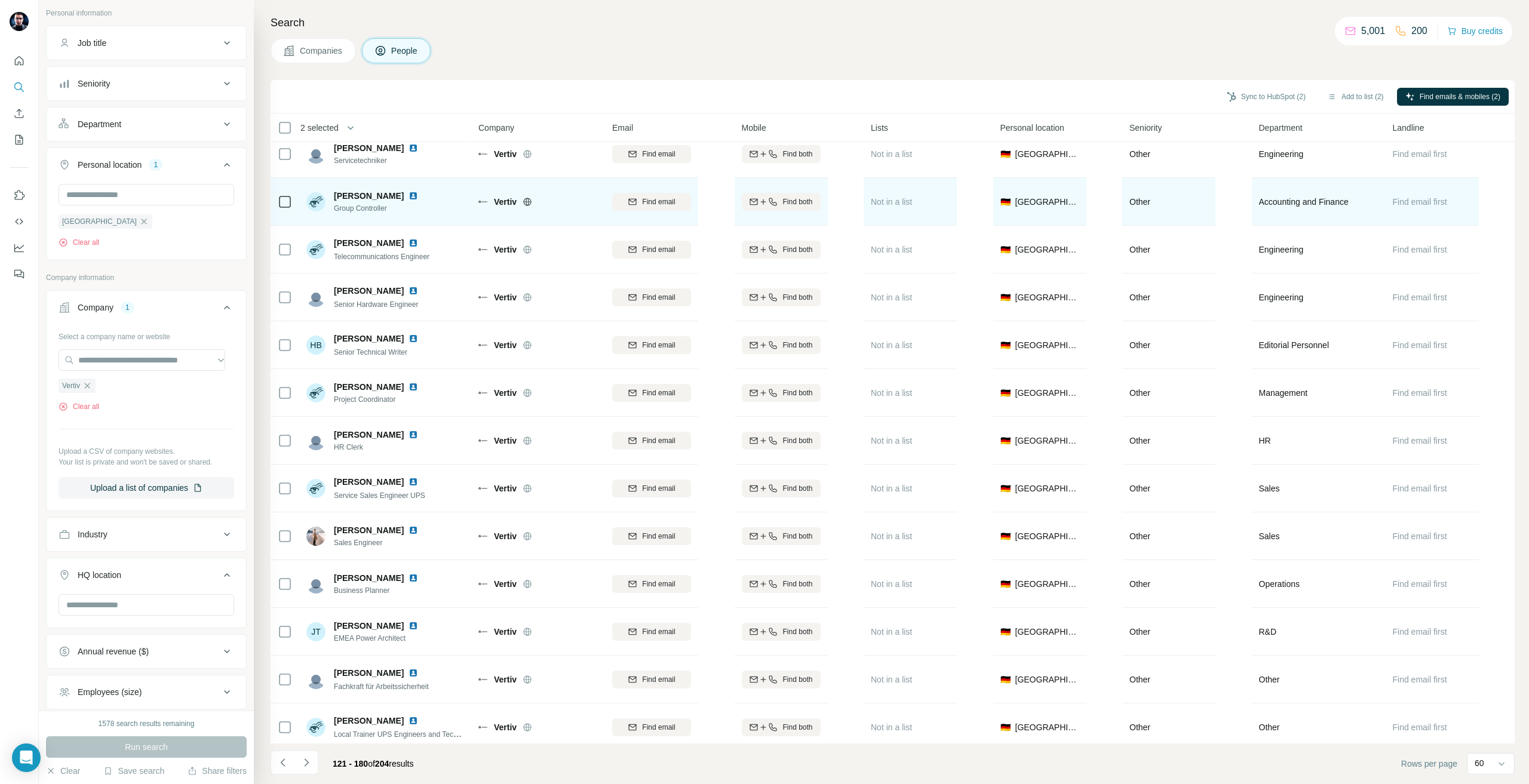
click at [281, 209] on icon at bounding box center [285, 202] width 14 height 14
click at [634, 205] on icon "button" at bounding box center [632, 201] width 10 height 10
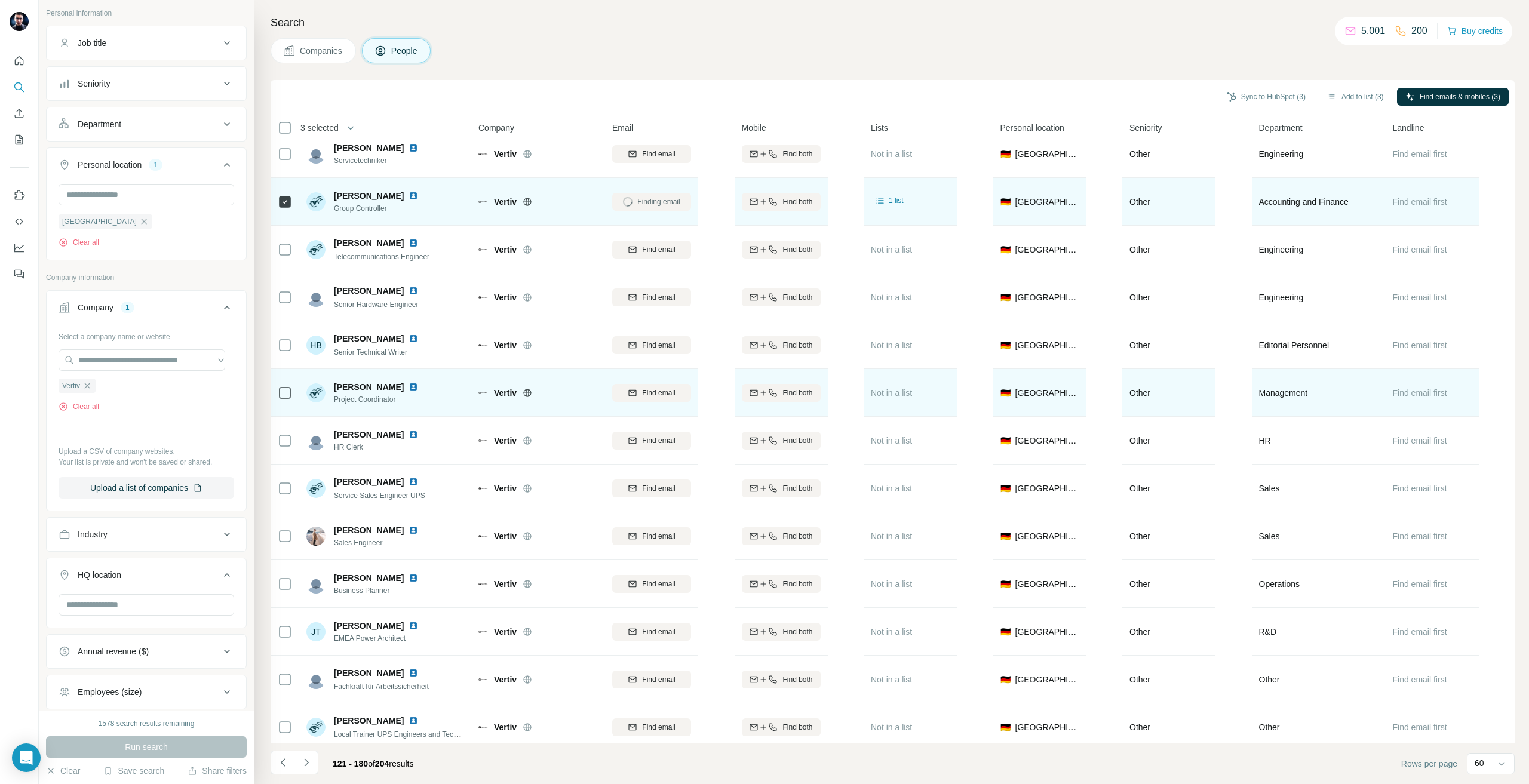
scroll to position [418, 0]
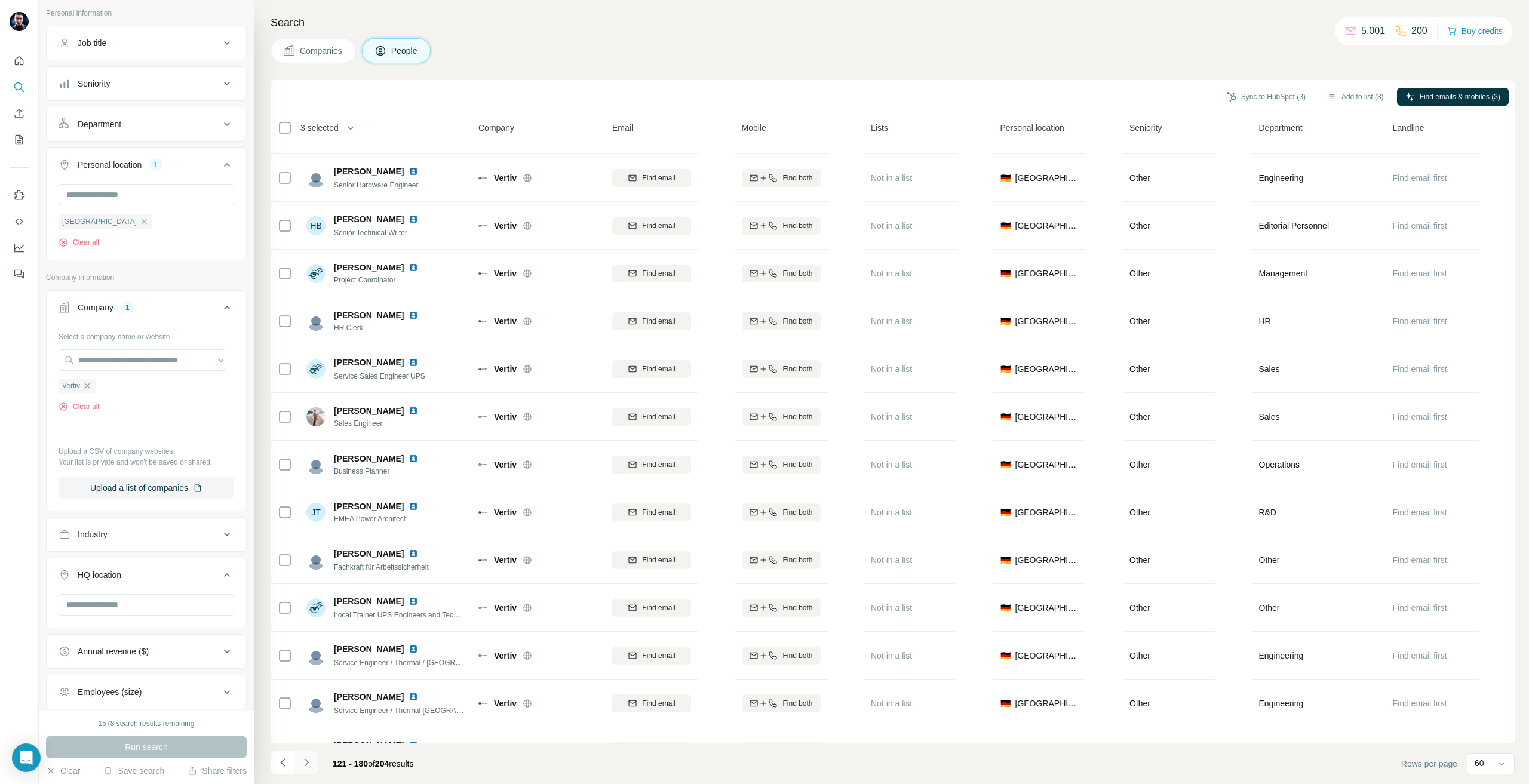
click at [312, 754] on button "Navigate to next page" at bounding box center [306, 762] width 24 height 24
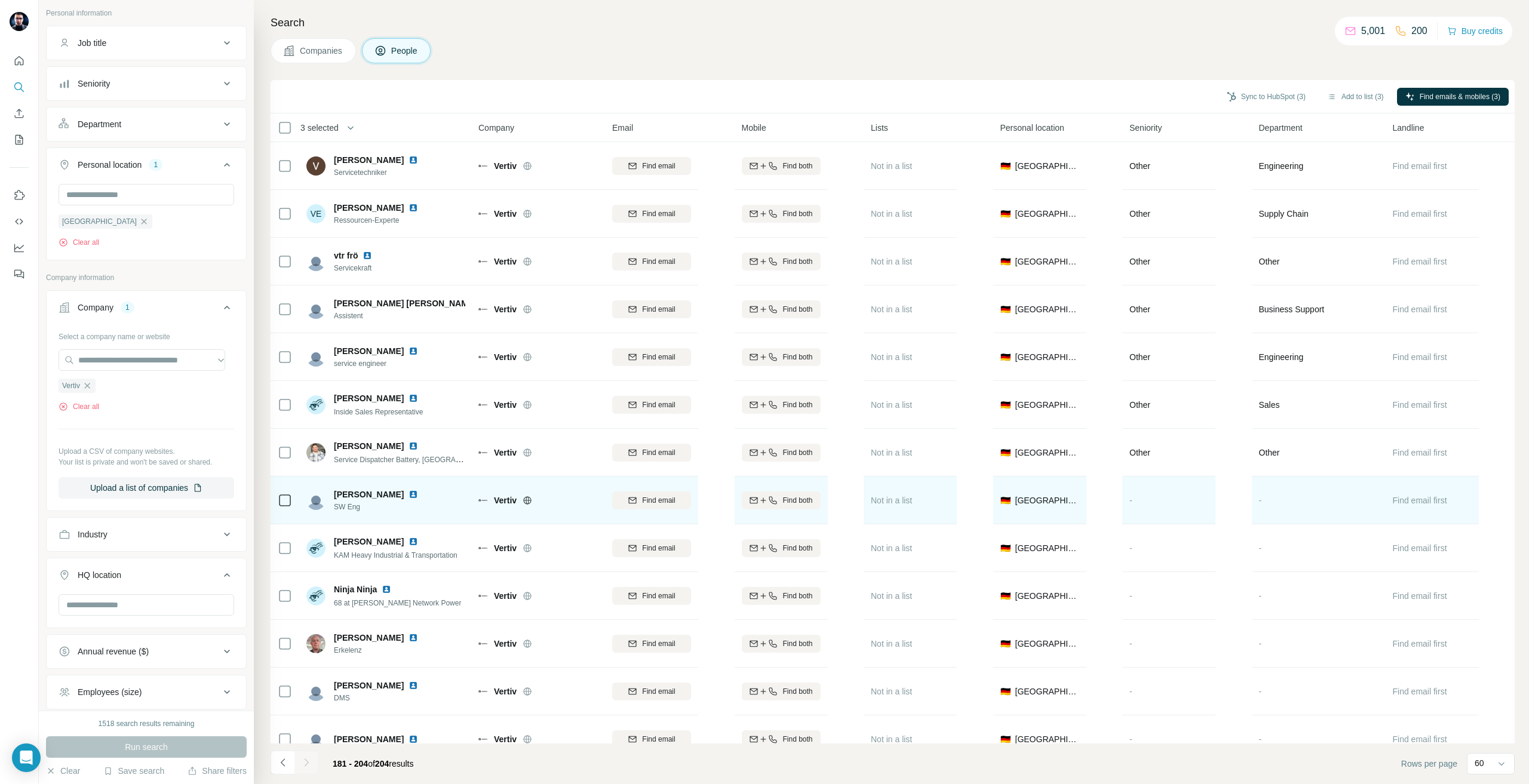
scroll to position [551, 0]
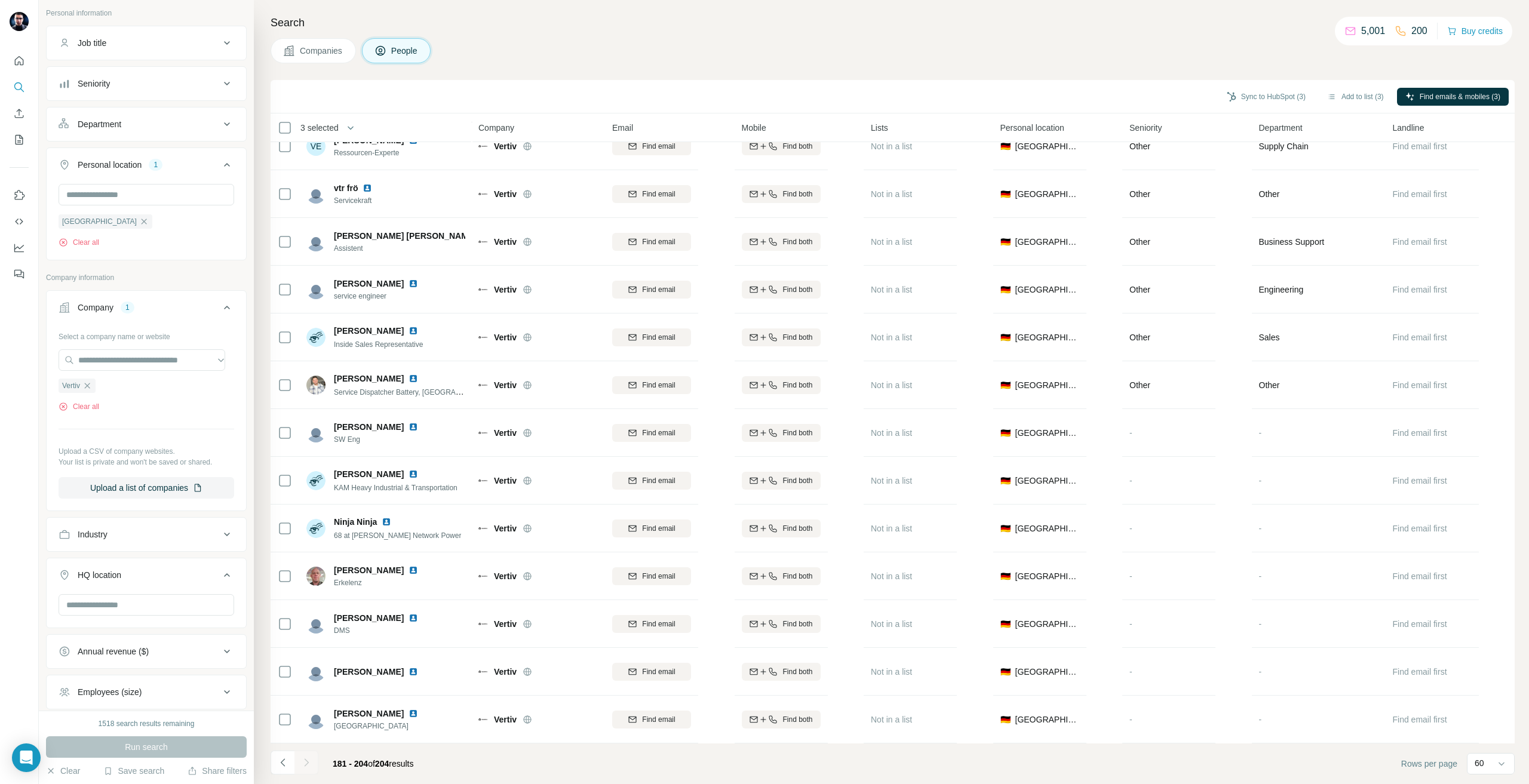
click at [311, 764] on div at bounding box center [306, 762] width 24 height 24
click at [281, 771] on button "Navigate to previous page" at bounding box center [283, 762] width 24 height 24
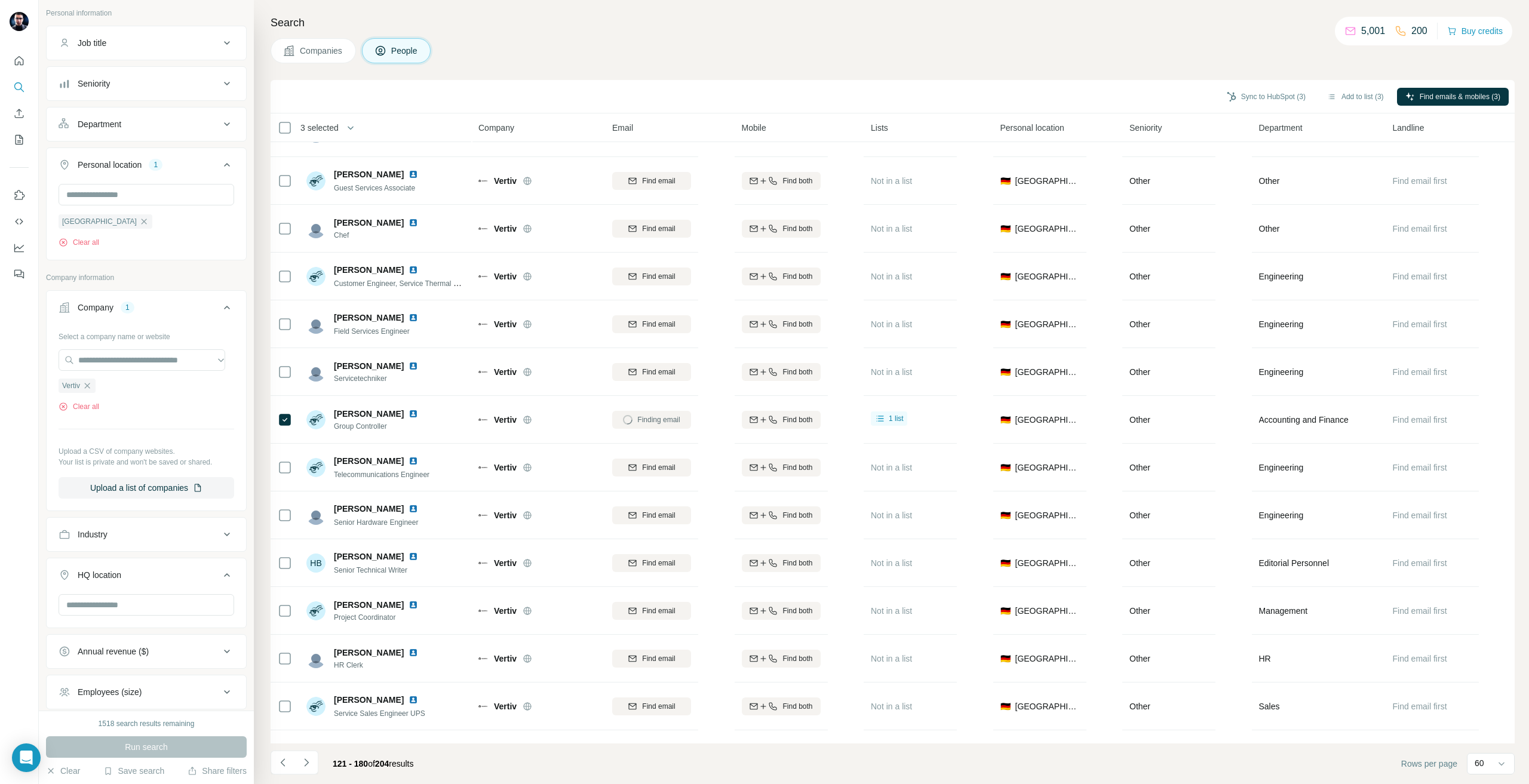
scroll to position [0, 0]
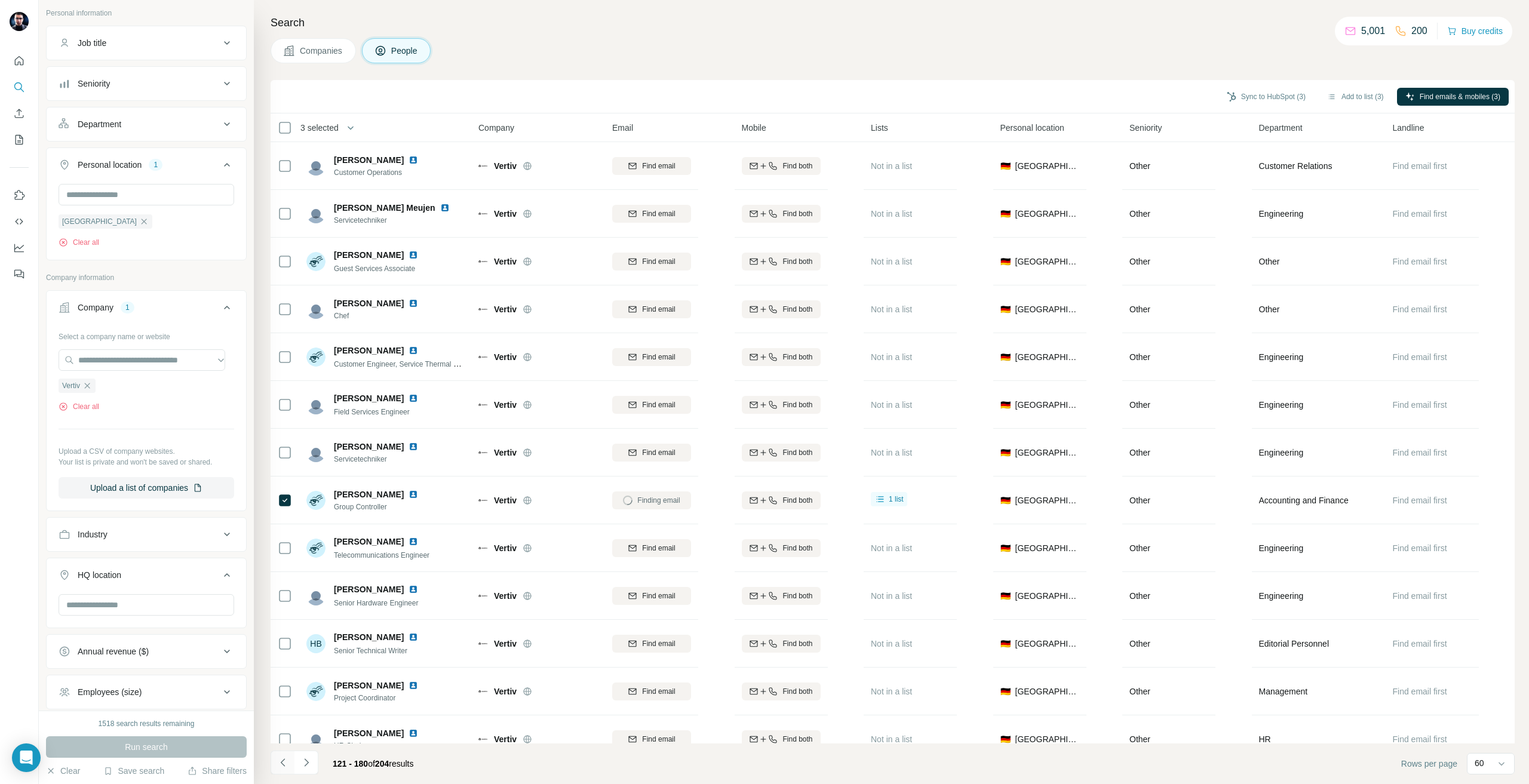
click at [291, 767] on button "Navigate to previous page" at bounding box center [283, 762] width 24 height 24
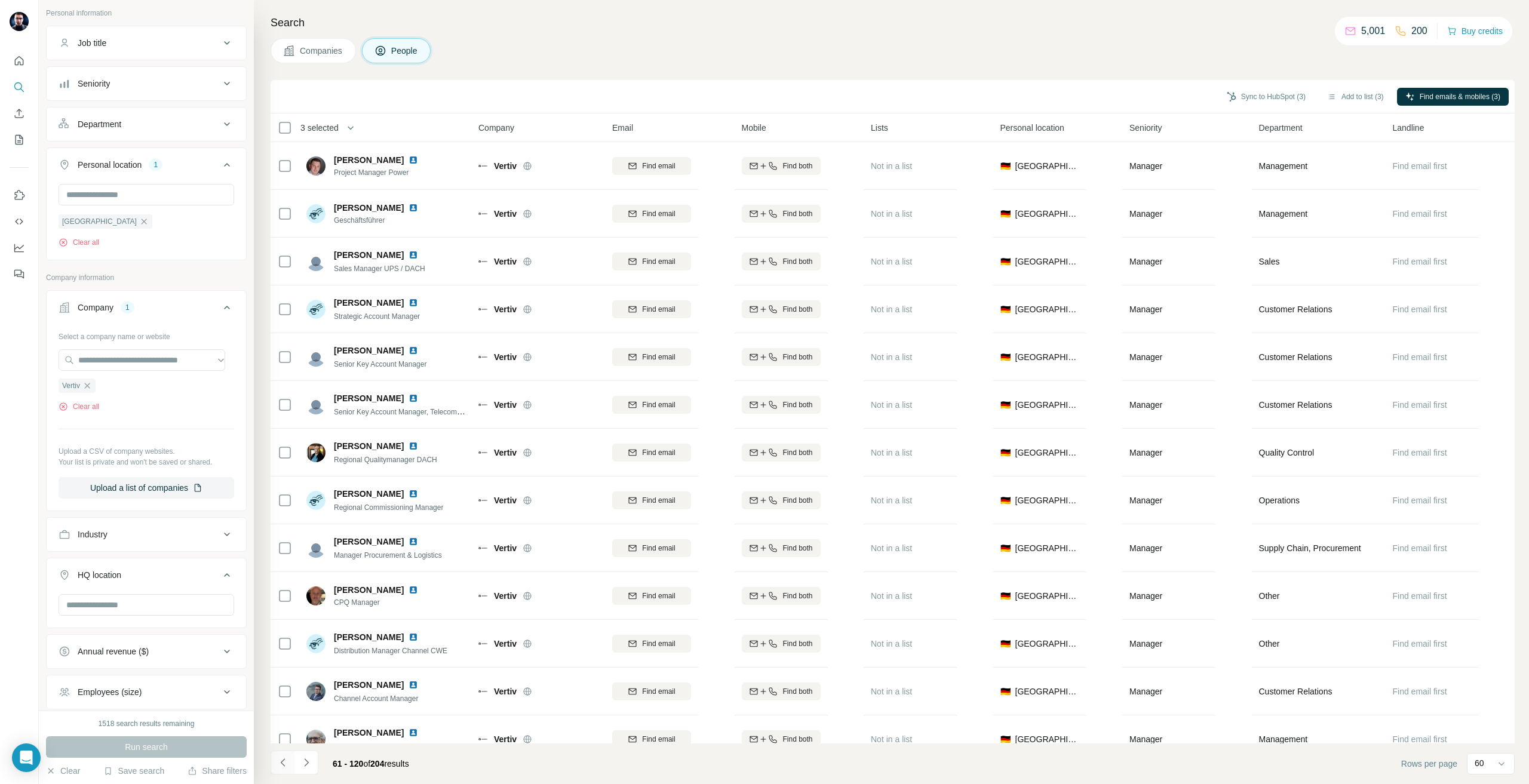
click at [291, 767] on button "Navigate to previous page" at bounding box center [283, 762] width 24 height 24
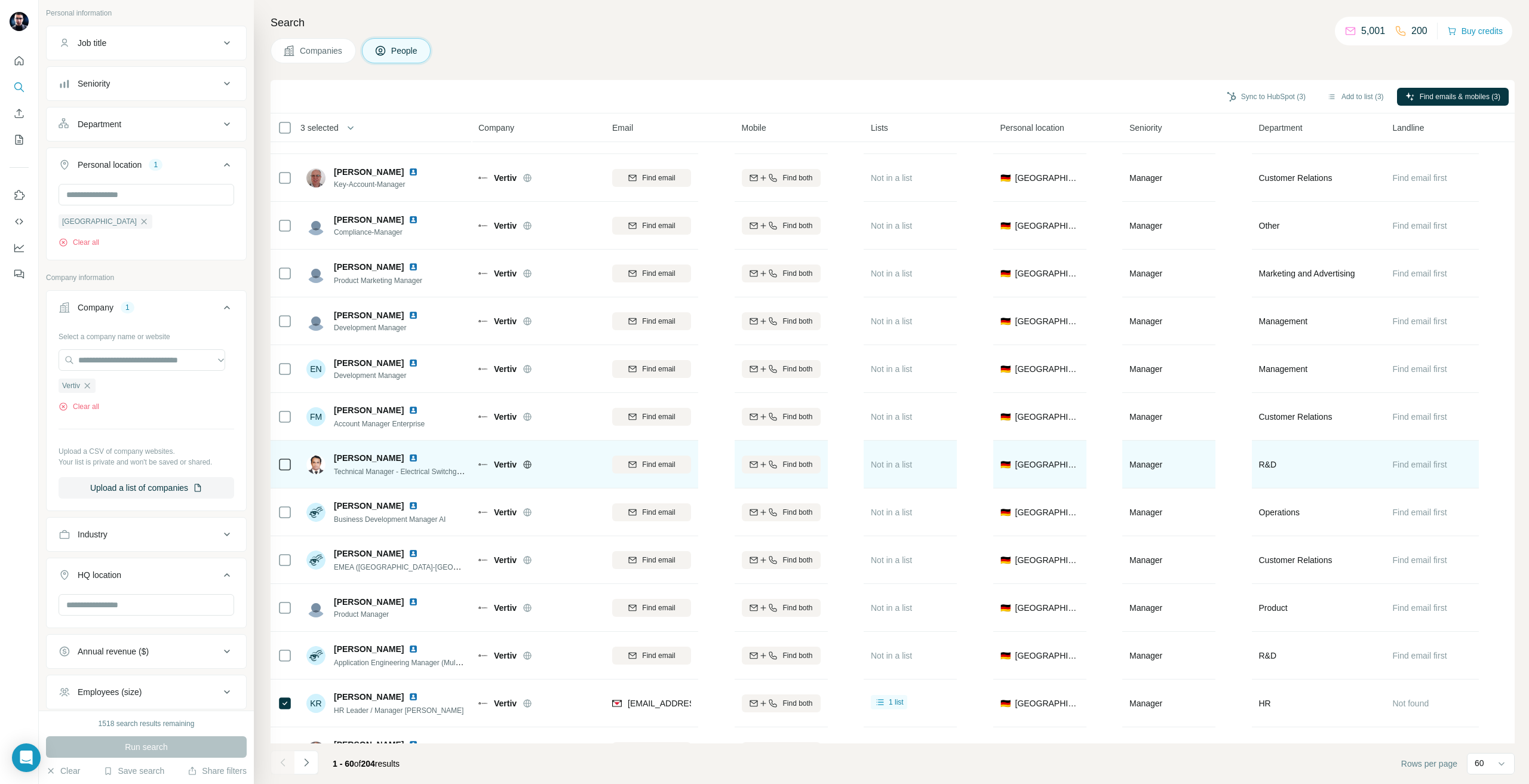
scroll to position [2210, 0]
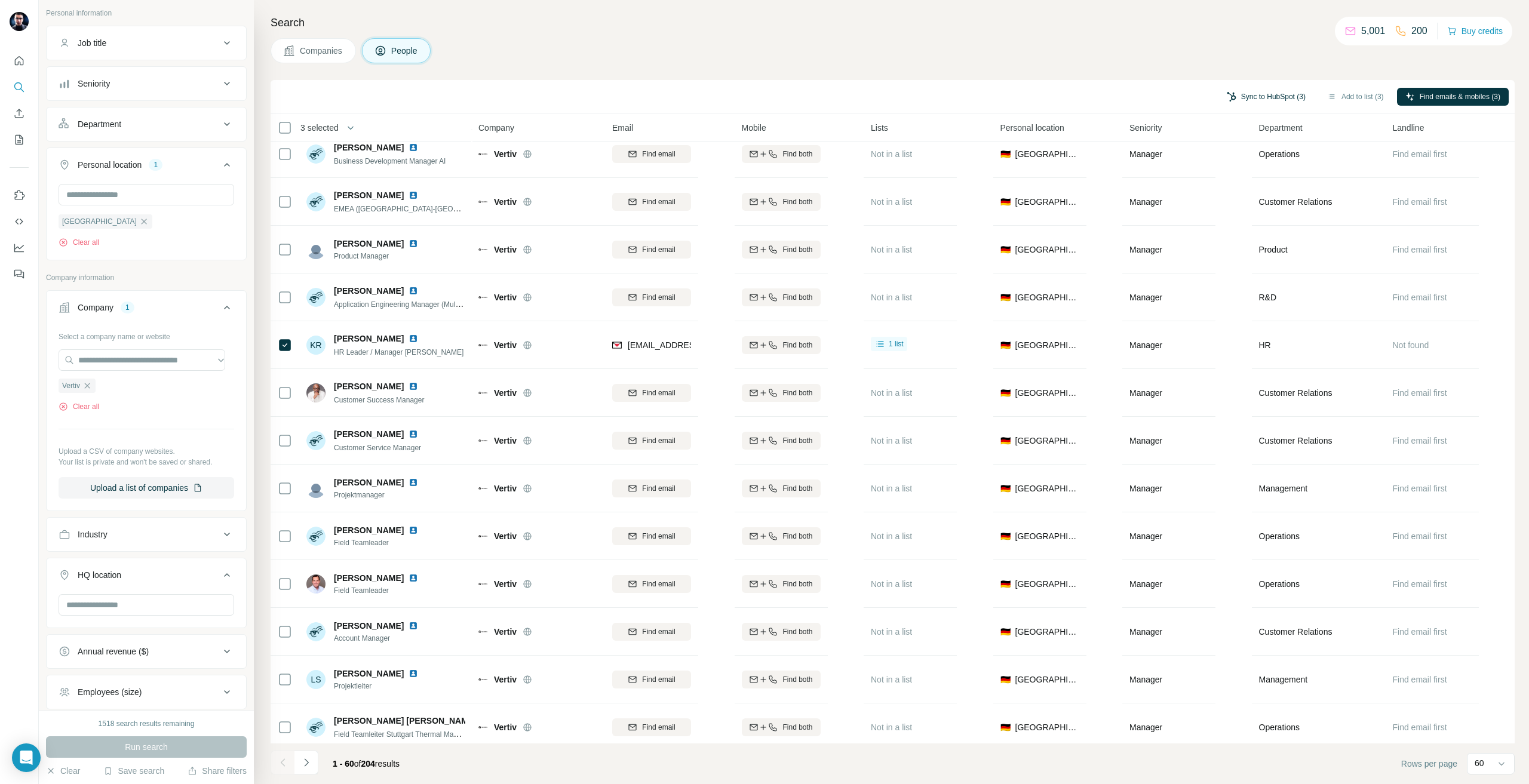
click at [1267, 104] on button "Sync to HubSpot (3)" at bounding box center [1266, 96] width 95 height 18
click at [1232, 193] on button "Sync to HubSpot" at bounding box center [1233, 199] width 133 height 24
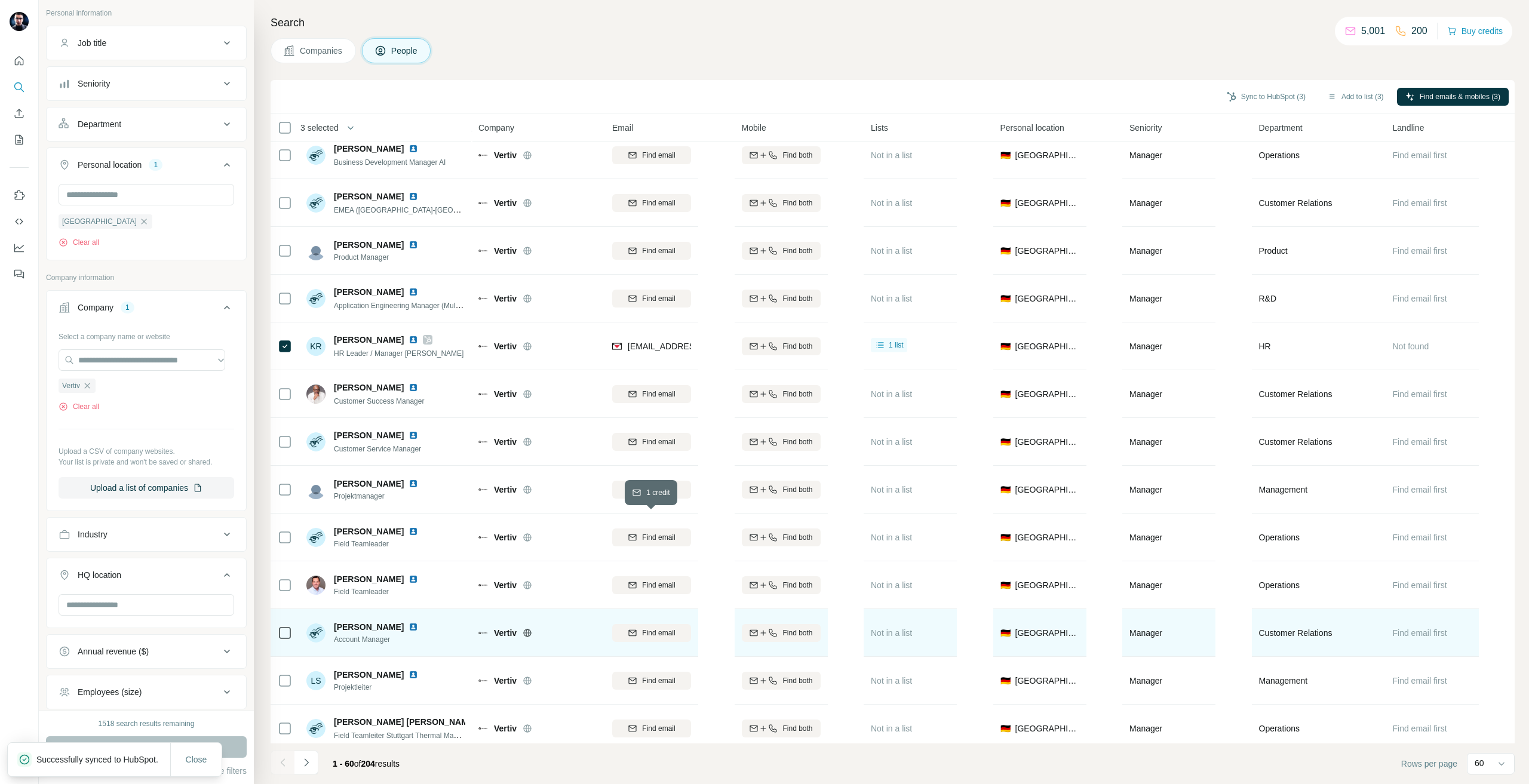
scroll to position [2272, 0]
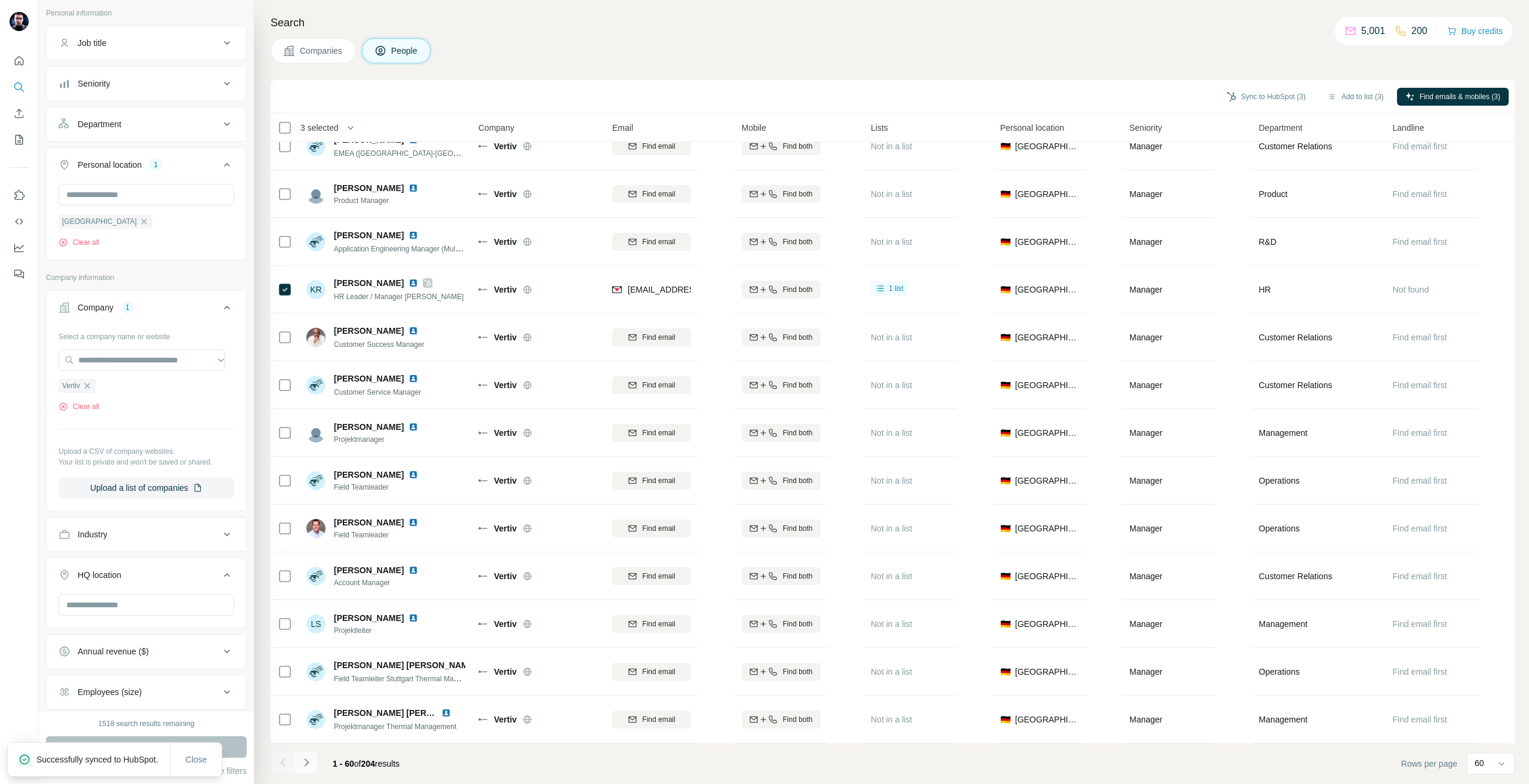
click at [303, 773] on button "Navigate to next page" at bounding box center [306, 762] width 24 height 24
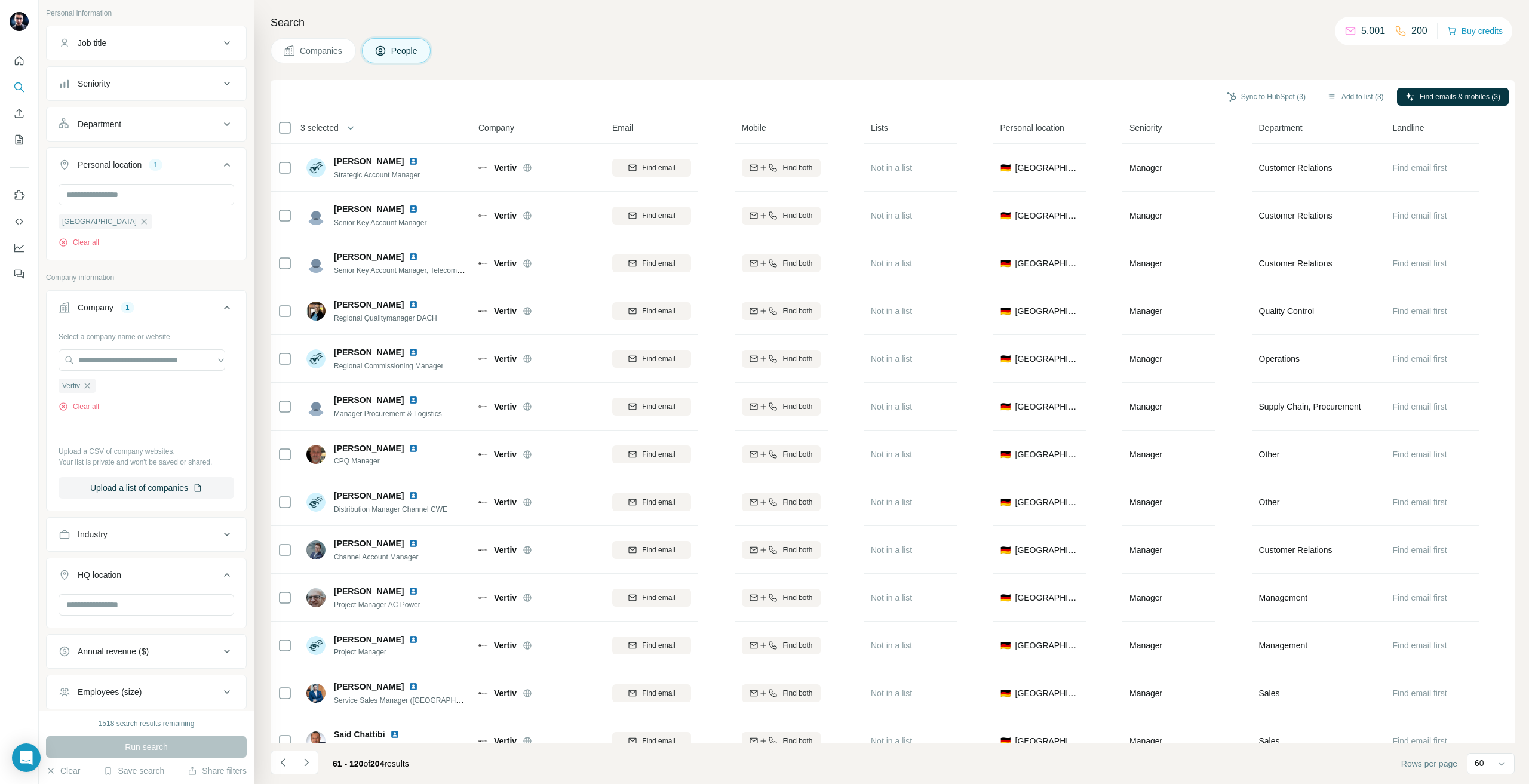
scroll to position [299, 0]
